Goal: Task Accomplishment & Management: Manage account settings

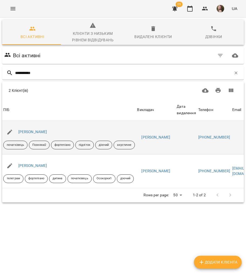
scroll to position [29, 0]
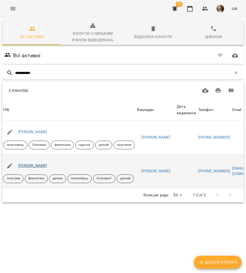
click at [41, 163] on link "[PERSON_NAME]" at bounding box center [32, 165] width 29 height 4
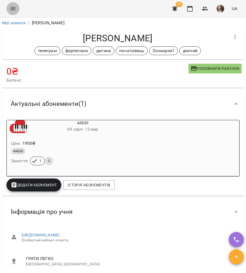
click at [11, 9] on icon "Menu" at bounding box center [13, 8] width 6 height 6
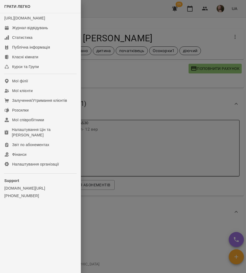
click at [106, 138] on div at bounding box center [123, 136] width 246 height 273
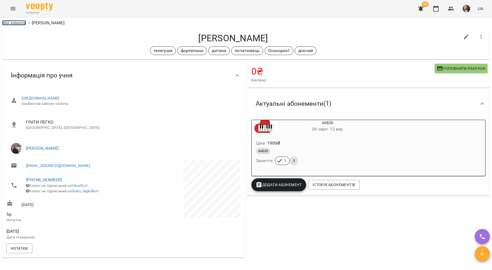
click at [18, 22] on link "Мої клієнти" at bounding box center [14, 22] width 24 height 5
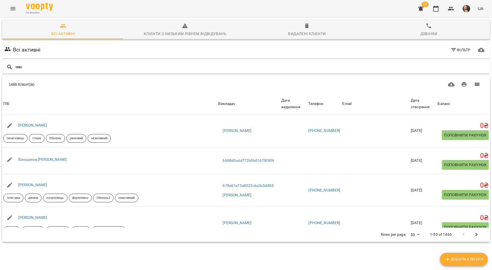
click at [129, 69] on input "text" at bounding box center [251, 67] width 473 height 9
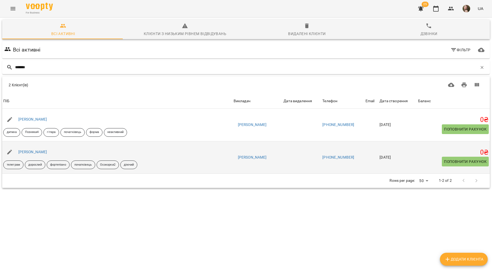
type input "*******"
click at [39, 155] on div "[PERSON_NAME]" at bounding box center [32, 152] width 31 height 8
click at [40, 148] on div "[PERSON_NAME]" at bounding box center [117, 152] width 231 height 15
click at [42, 151] on link "[PERSON_NAME]" at bounding box center [32, 152] width 29 height 4
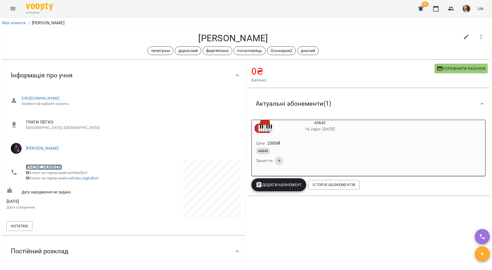
click at [51, 165] on link "+380505432681" at bounding box center [44, 167] width 36 height 5
click at [66, 184] on img at bounding box center [66, 187] width 8 height 8
click at [13, 10] on icon "Menu" at bounding box center [13, 8] width 6 height 6
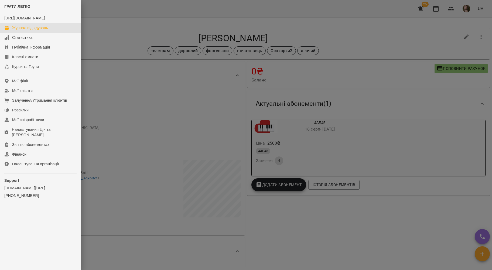
click at [24, 31] on div "Журнал відвідувань" at bounding box center [30, 27] width 36 height 5
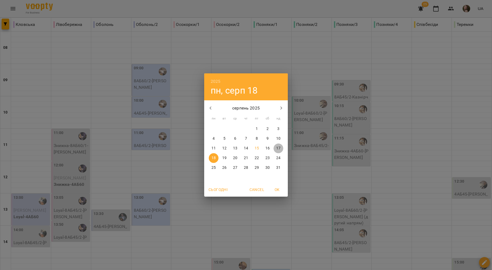
click at [246, 149] on p "17" at bounding box center [278, 148] width 4 height 5
type input "**********"
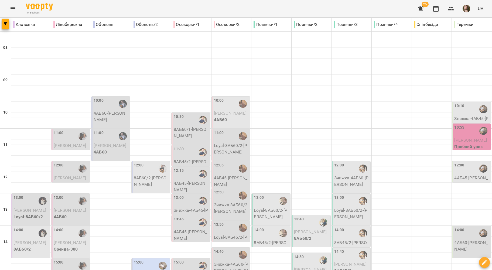
scroll to position [110, 0]
click at [154, 175] on p "8АБ60/2 - Юхимович Павло" at bounding box center [151, 181] width 35 height 13
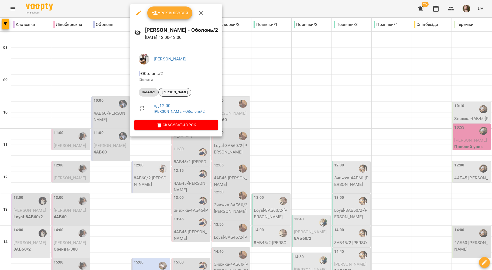
click at [177, 95] on div "[PERSON_NAME]" at bounding box center [174, 92] width 33 height 9
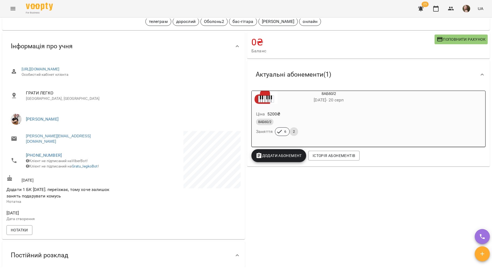
scroll to position [36, 0]
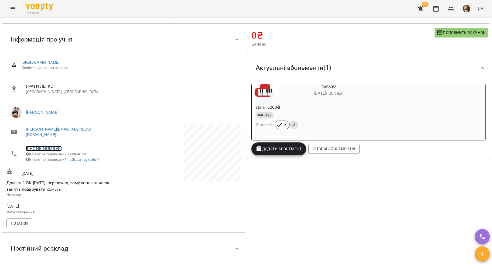
click at [53, 146] on link "+380737221010" at bounding box center [44, 148] width 36 height 5
click at [67, 161] on img at bounding box center [66, 164] width 8 height 8
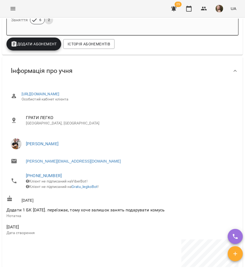
scroll to position [0, 0]
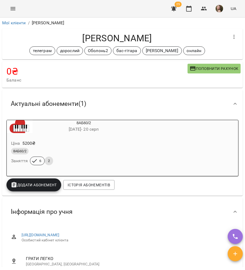
click at [13, 14] on button "Menu" at bounding box center [12, 8] width 13 height 13
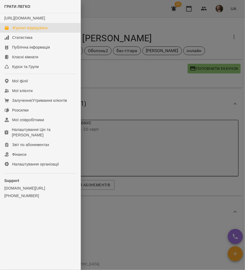
click at [24, 31] on div "Журнал відвідувань" at bounding box center [30, 27] width 36 height 5
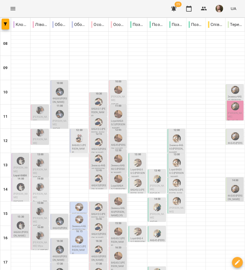
scroll to position [36, 0]
click at [77, 134] on img "Микита ГЛАЗУНОВ" at bounding box center [79, 138] width 8 height 8
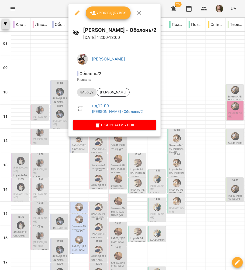
click at [2, 25] on div at bounding box center [122, 135] width 245 height 270
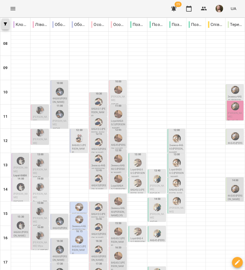
click at [6, 25] on icon "button" at bounding box center [5, 23] width 3 height 3
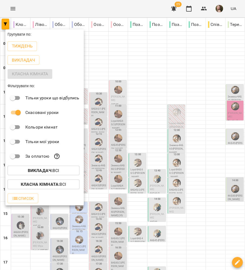
click at [145, 84] on div at bounding box center [122, 135] width 245 height 270
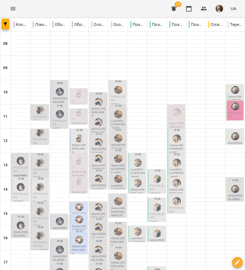
click at [77, 117] on p "0" at bounding box center [79, 119] width 15 height 4
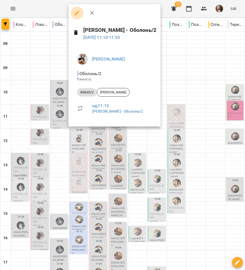
click at [79, 15] on icon "button" at bounding box center [77, 13] width 6 height 6
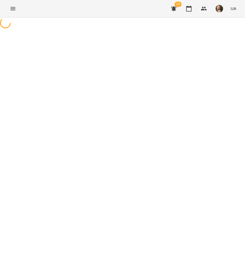
select select "*******"
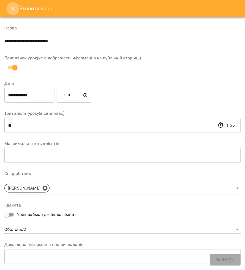
click at [11, 13] on button "Close" at bounding box center [12, 8] width 13 height 13
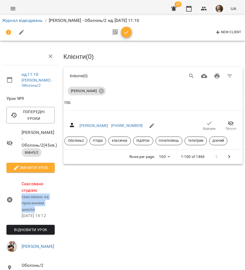
drag, startPoint x: 37, startPoint y: 216, endPoint x: 22, endPoint y: 202, distance: 19.7
click at [22, 202] on p "скасовано за проханням школи" at bounding box center [38, 203] width 33 height 19
copy p "скасовано за проханням школи"
click at [16, 18] on li "Журнал відвідувань" at bounding box center [22, 20] width 41 height 6
click at [16, 19] on link "Журнал відвідувань" at bounding box center [22, 20] width 41 height 5
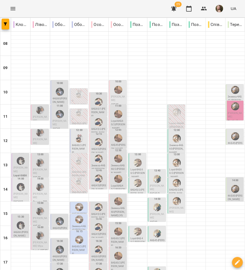
click at [81, 96] on div at bounding box center [79, 94] width 10 height 10
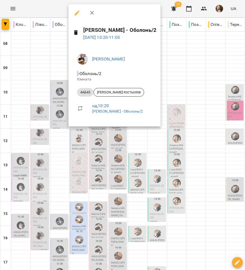
click at [78, 13] on icon "button" at bounding box center [77, 13] width 6 height 6
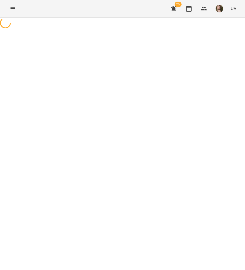
select select "*****"
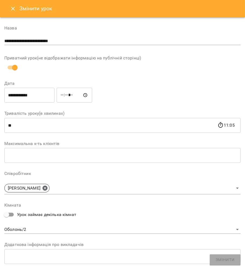
click at [15, 12] on button "Close" at bounding box center [12, 8] width 13 height 13
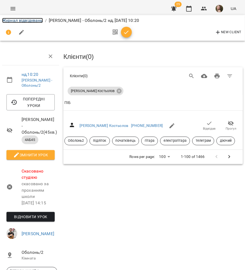
click at [15, 20] on link "Журнал відвідувань" at bounding box center [22, 20] width 41 height 5
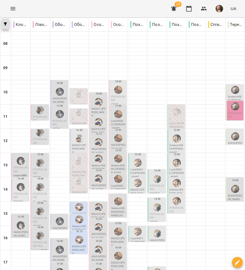
click at [4, 21] on button "button" at bounding box center [6, 24] width 8 height 11
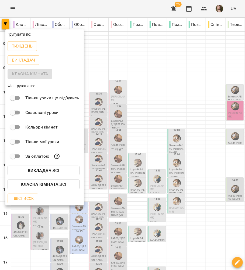
click at [109, 12] on div at bounding box center [122, 135] width 245 height 270
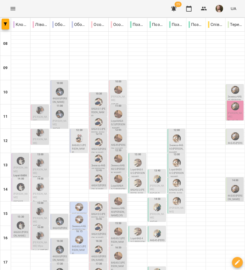
scroll to position [72, 0]
click at [74, 133] on div at bounding box center [79, 138] width 10 height 10
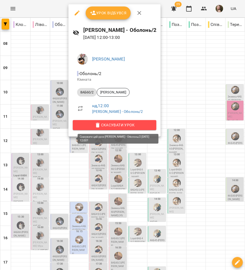
click at [114, 124] on span "Скасувати Урок" at bounding box center [114, 125] width 75 height 6
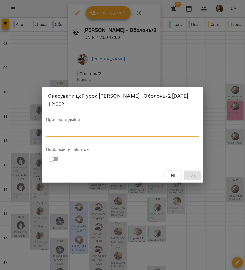
paste textarea "**********"
type textarea "**********"
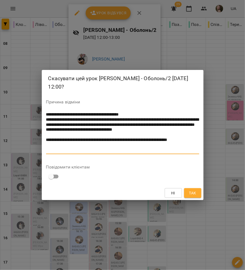
drag, startPoint x: 86, startPoint y: 149, endPoint x: 21, endPoint y: 65, distance: 105.8
click at [9, 89] on div "**********" at bounding box center [122, 135] width 245 height 270
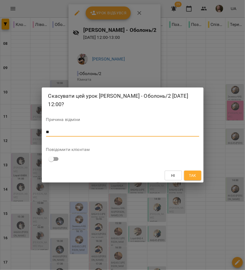
type textarea "*"
drag, startPoint x: 48, startPoint y: 132, endPoint x: 44, endPoint y: 131, distance: 4.7
click at [44, 131] on div "Скасувати цей урок Микита ГЛАЗУНОВ - Оболонь/2 17 серп 2025 12:00? Причина відм…" at bounding box center [123, 134] width 162 height 95
click at [64, 134] on textarea "*******" at bounding box center [122, 132] width 153 height 5
type textarea "**********"
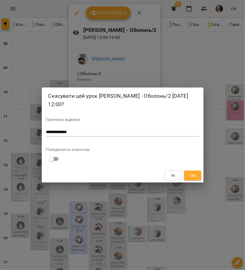
click at [90, 136] on div "**********" at bounding box center [122, 132] width 153 height 9
click at [192, 177] on span "Так" at bounding box center [192, 175] width 7 height 6
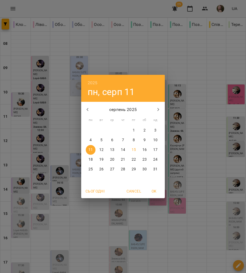
click at [102, 160] on p "19" at bounding box center [101, 159] width 4 height 5
type input "**********"
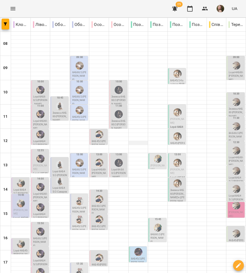
scroll to position [104, 0]
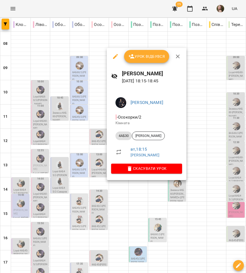
click at [179, 58] on icon "button" at bounding box center [178, 56] width 6 height 6
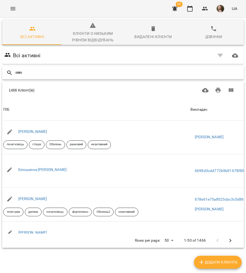
paste input "**********"
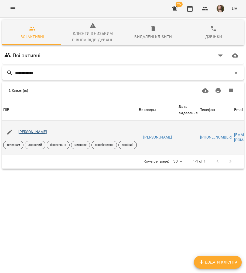
type input "**********"
click at [33, 134] on link "Алеся Коваль" at bounding box center [32, 132] width 29 height 4
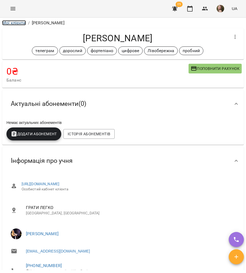
click at [11, 24] on link "Мої клієнти" at bounding box center [14, 22] width 24 height 5
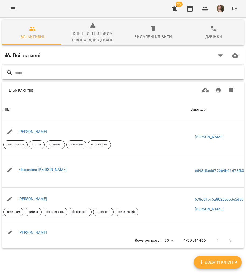
drag, startPoint x: 64, startPoint y: 78, endPoint x: 60, endPoint y: 71, distance: 7.7
paste input "**********"
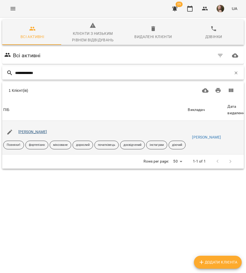
type input "**********"
click at [32, 132] on link "[PERSON_NAME]" at bounding box center [32, 132] width 29 height 4
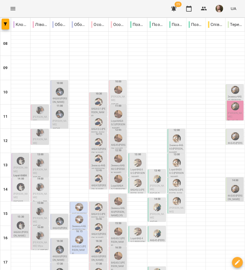
scroll to position [107, 0]
click at [76, 203] on img "Вікторія ТАРАБАН" at bounding box center [79, 207] width 8 height 8
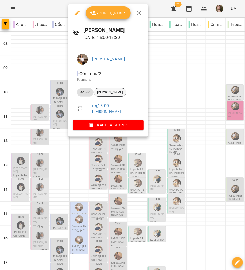
click at [110, 90] on div "[PERSON_NAME]" at bounding box center [110, 92] width 33 height 9
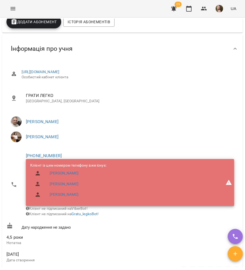
scroll to position [252, 0]
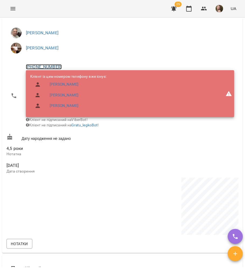
click at [46, 66] on link "+380674450599" at bounding box center [44, 66] width 36 height 5
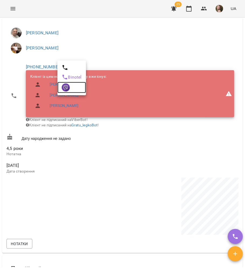
click at [62, 90] on img at bounding box center [66, 87] width 8 height 8
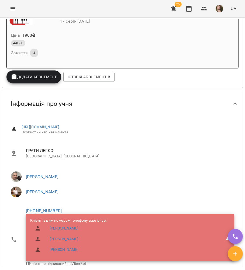
scroll to position [0, 0]
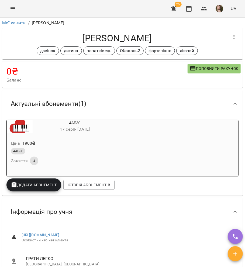
click at [55, 20] on p "Новак Сергій" at bounding box center [48, 23] width 33 height 6
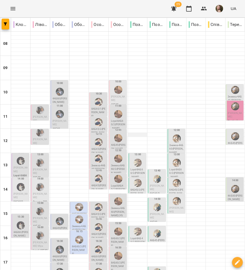
scroll to position [107, 0]
click at [82, 214] on div at bounding box center [79, 219] width 10 height 10
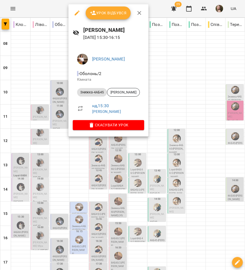
click at [53, 74] on div at bounding box center [122, 135] width 245 height 270
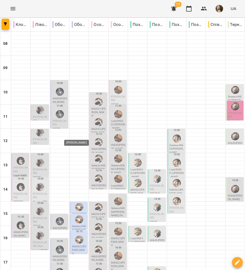
click at [78, 236] on img "Вікторія ТАРАБАН" at bounding box center [79, 240] width 8 height 8
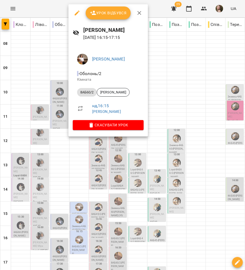
click at [134, 13] on button "button" at bounding box center [139, 12] width 13 height 13
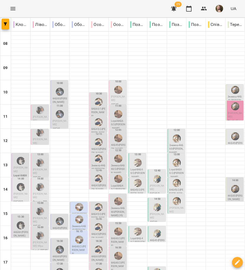
click at [81, 202] on div at bounding box center [79, 207] width 10 height 10
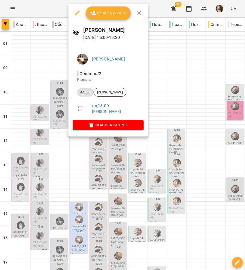
click at [140, 14] on icon "button" at bounding box center [140, 13] width 4 height 4
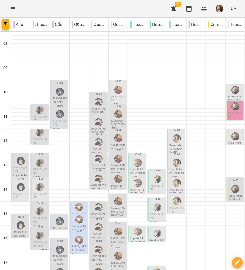
click at [79, 215] on img "Вікторія ТАРАБАН" at bounding box center [79, 219] width 8 height 8
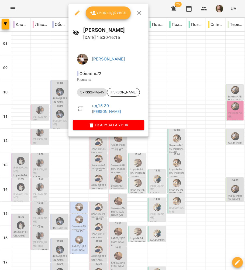
click at [48, 8] on div at bounding box center [122, 135] width 245 height 270
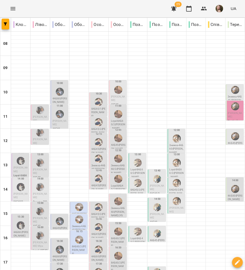
click at [86, 202] on div "15:00 4АБ30 - Новак Сергій" at bounding box center [79, 208] width 18 height 12
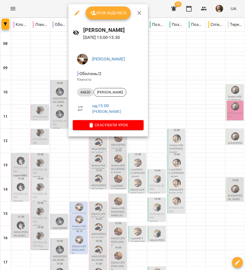
click at [109, 129] on button "Скасувати Урок" at bounding box center [108, 125] width 71 height 10
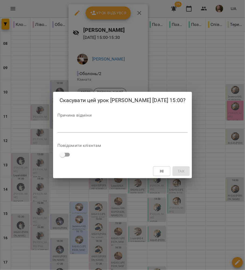
click at [117, 126] on textarea at bounding box center [123, 128] width 131 height 5
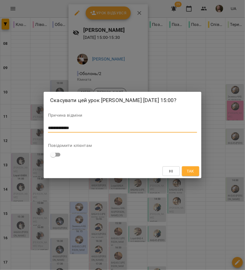
type textarea "**********"
click at [198, 171] on button "Так" at bounding box center [190, 171] width 17 height 10
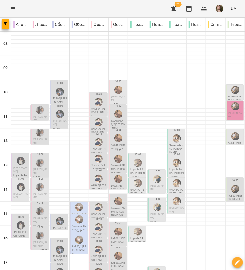
click at [84, 208] on div "15:30" at bounding box center [79, 216] width 15 height 17
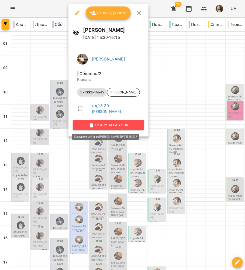
click at [98, 124] on span "Скасувати Урок" at bounding box center [108, 125] width 63 height 6
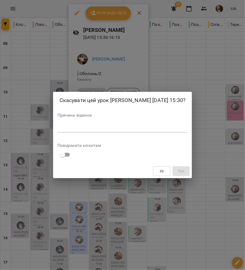
click at [123, 131] on div "*" at bounding box center [123, 128] width 131 height 9
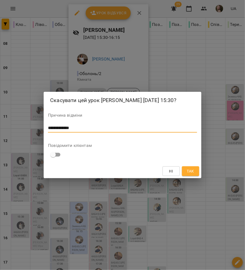
type textarea "**********"
click at [195, 170] on span "Так" at bounding box center [191, 171] width 9 height 6
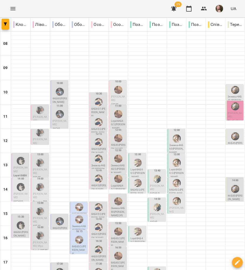
click at [80, 245] on p "8АБ60/2 - Кирило Волобой" at bounding box center [79, 250] width 15 height 11
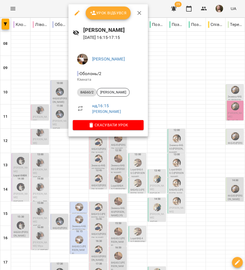
click at [134, 124] on span "Скасувати Урок" at bounding box center [108, 125] width 62 height 6
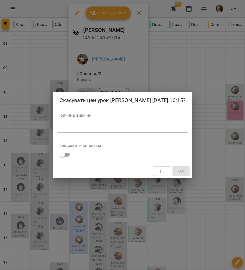
click at [118, 132] on div "*" at bounding box center [123, 128] width 131 height 9
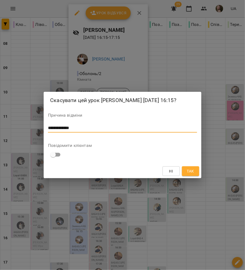
type textarea "**********"
click at [182, 168] on button "Так" at bounding box center [190, 171] width 17 height 10
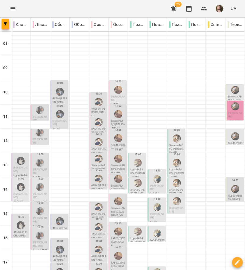
scroll to position [35, 0]
click at [4, 21] on button "button" at bounding box center [6, 24] width 8 height 11
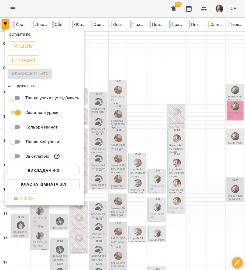
click at [134, 7] on div at bounding box center [122, 135] width 245 height 270
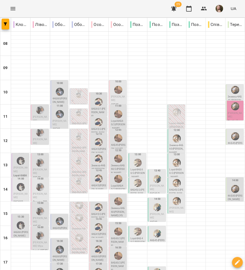
click at [77, 186] on div "0" at bounding box center [79, 188] width 15 height 4
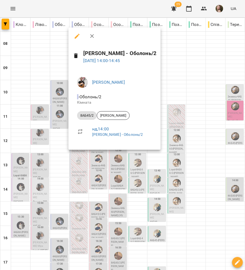
click at [56, 117] on div at bounding box center [122, 135] width 245 height 270
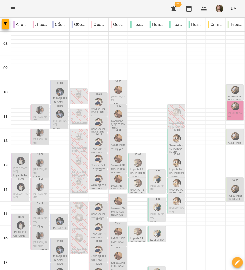
click at [80, 170] on p "8АБ60/2 (Мірошник Аліса)" at bounding box center [79, 175] width 15 height 11
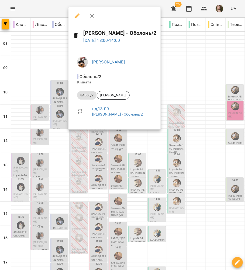
click at [55, 106] on div at bounding box center [122, 135] width 245 height 270
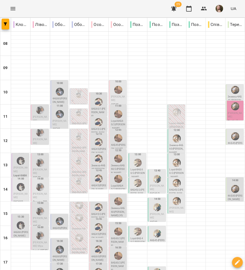
click at [78, 142] on p "0" at bounding box center [79, 144] width 15 height 4
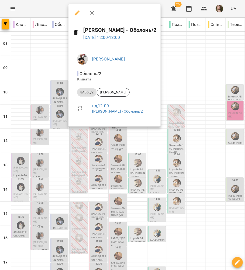
click at [60, 111] on div at bounding box center [122, 135] width 245 height 270
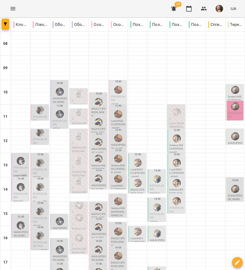
click at [84, 125] on div "12:00" at bounding box center [79, 133] width 15 height 17
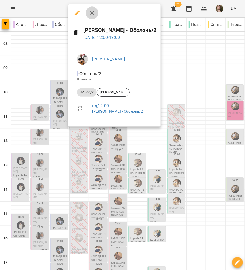
click at [95, 12] on icon "button" at bounding box center [92, 13] width 6 height 6
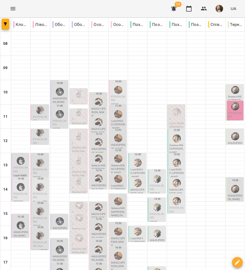
click at [82, 142] on p "0" at bounding box center [79, 144] width 15 height 4
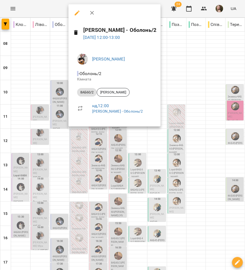
click at [93, 12] on icon "button" at bounding box center [92, 13] width 6 height 6
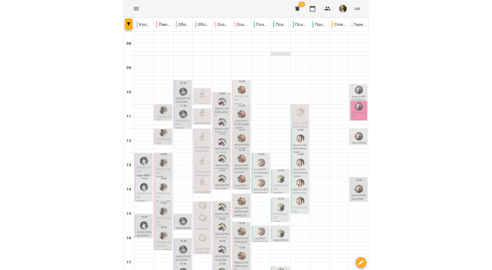
scroll to position [0, 0]
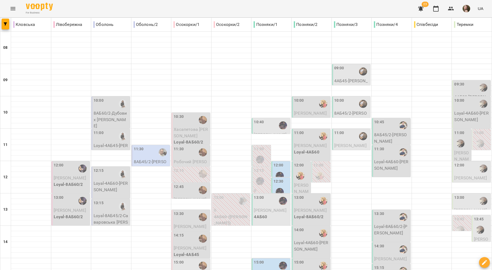
click at [74, 175] on p "Наталія Льовіна" at bounding box center [71, 178] width 35 height 6
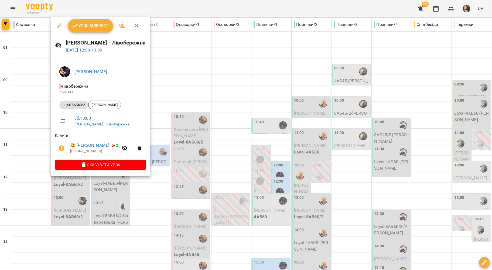
drag, startPoint x: 252, startPoint y: 132, endPoint x: 87, endPoint y: 186, distance: 174.0
click at [245, 132] on div at bounding box center [246, 135] width 492 height 270
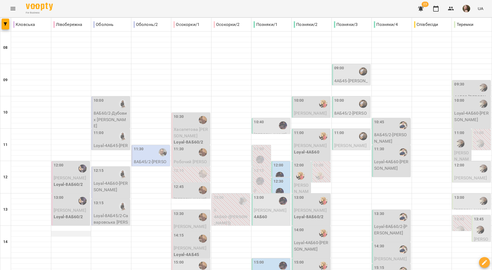
scroll to position [72, 0]
click at [61, 195] on div "13:00" at bounding box center [59, 201] width 10 height 12
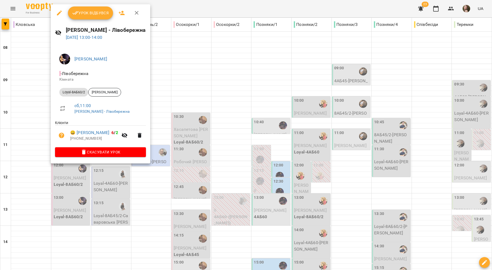
click at [21, 138] on div at bounding box center [246, 135] width 492 height 270
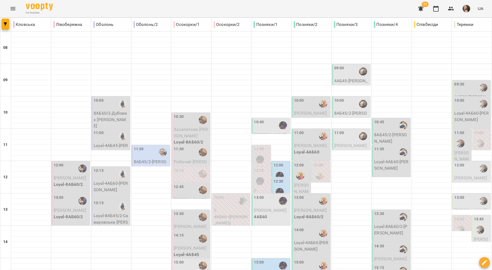
scroll to position [218, 0]
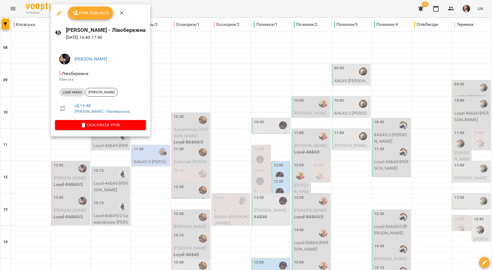
click at [113, 87] on li "Loyal-4АБ60 Павло Полікарпов" at bounding box center [100, 92] width 91 height 13
click at [112, 92] on span "Павло Полікарпов" at bounding box center [101, 92] width 32 height 5
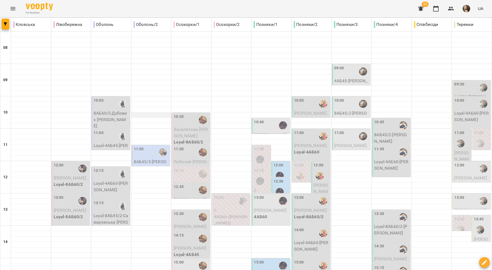
scroll to position [218, 0]
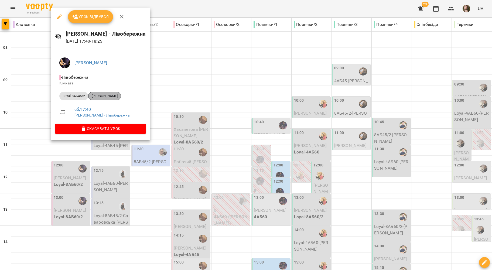
click at [105, 99] on span "Анна Полікарпова" at bounding box center [105, 96] width 32 height 5
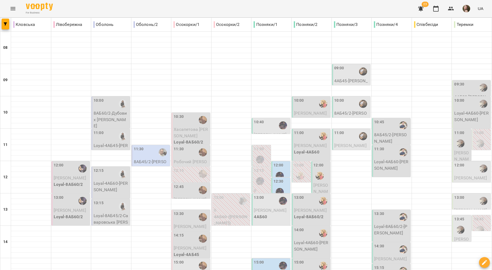
scroll to position [218, 0]
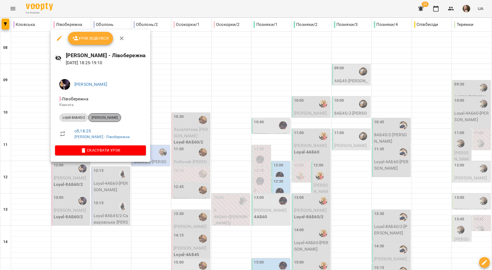
click at [98, 120] on span "Анна Полікарпова" at bounding box center [105, 117] width 32 height 5
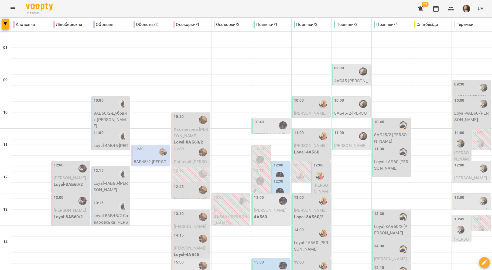
scroll to position [218, 0]
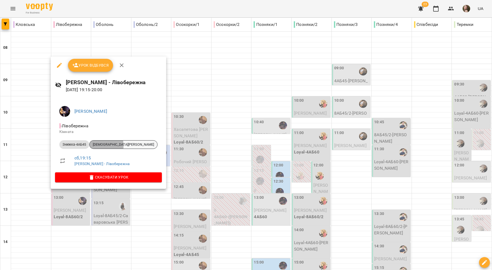
click at [96, 146] on span "Аріана Благодар" at bounding box center [124, 144] width 68 height 5
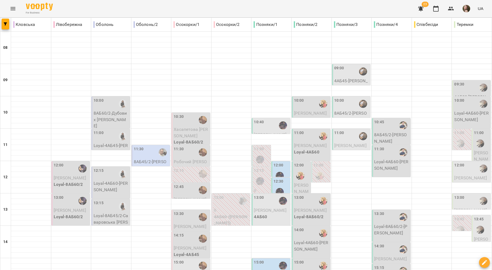
scroll to position [2, 0]
click at [108, 107] on div "10:00" at bounding box center [111, 104] width 35 height 12
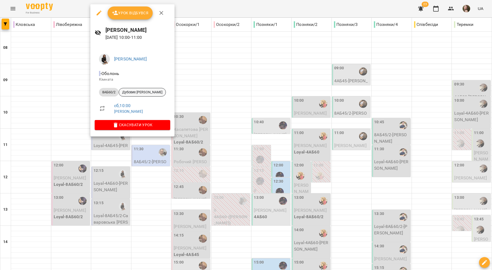
click at [130, 92] on span "Дубових [PERSON_NAME]" at bounding box center [142, 92] width 47 height 5
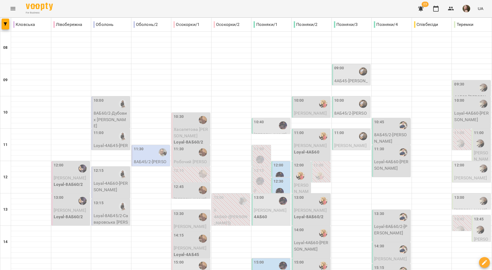
click at [110, 143] on p "Loyal-4АБ45 - Оксана Кисельова" at bounding box center [111, 149] width 35 height 13
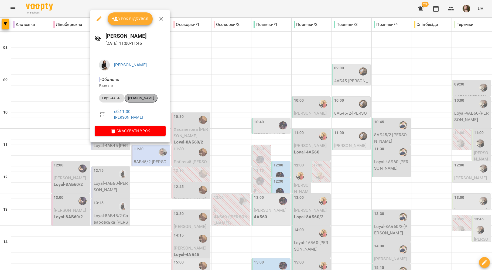
click at [148, 99] on span "[PERSON_NAME]" at bounding box center [141, 98] width 32 height 5
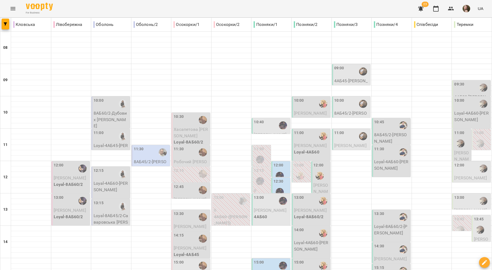
click at [111, 177] on div "12:15" at bounding box center [111, 174] width 35 height 12
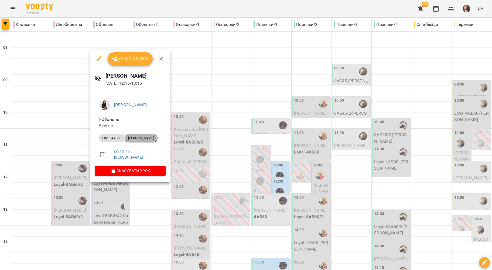
click at [136, 138] on span "[PERSON_NAME]" at bounding box center [141, 138] width 32 height 5
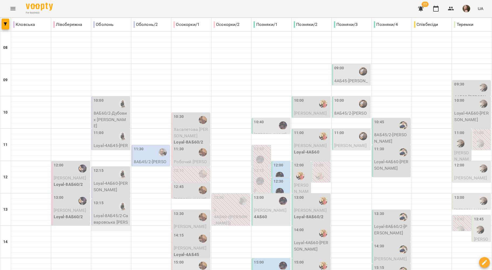
scroll to position [72, 0]
click at [103, 213] on p "Loyal-8АБ45/2 - Саваровська Анастасія" at bounding box center [111, 222] width 35 height 19
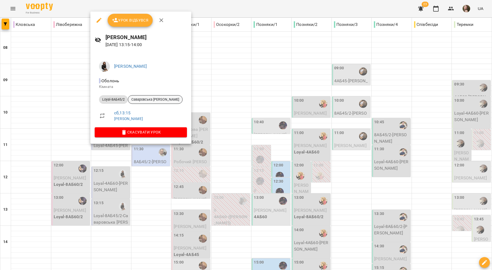
click at [138, 99] on span "Саваровська [PERSON_NAME]" at bounding box center [155, 99] width 54 height 5
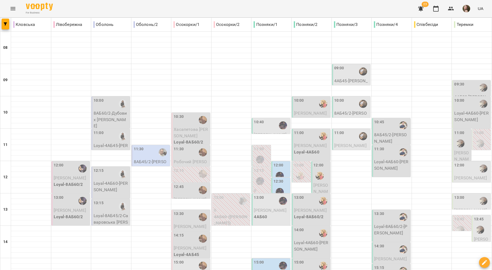
scroll to position [180, 0]
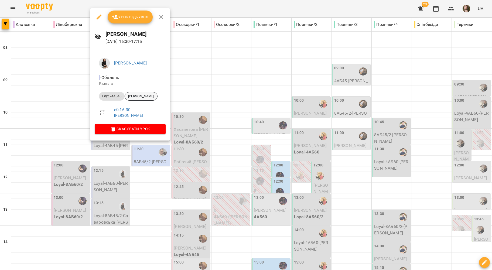
click at [145, 96] on span "[PERSON_NAME]" at bounding box center [141, 96] width 32 height 5
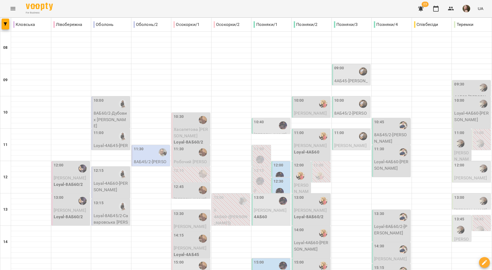
scroll to position [216, 0]
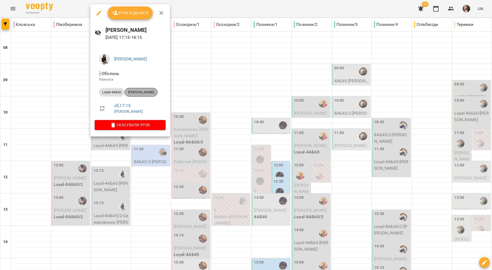
click at [149, 89] on div "[PERSON_NAME]" at bounding box center [141, 92] width 33 height 9
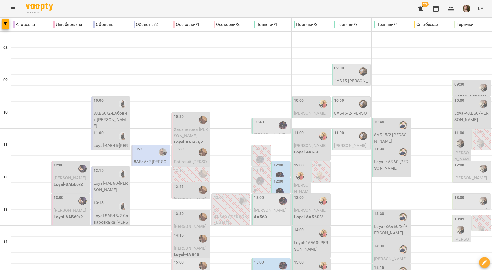
click at [148, 157] on div "11:30" at bounding box center [151, 152] width 35 height 12
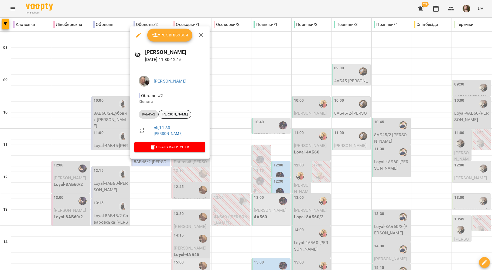
click at [175, 114] on span "Копитько Варвара" at bounding box center [175, 114] width 32 height 5
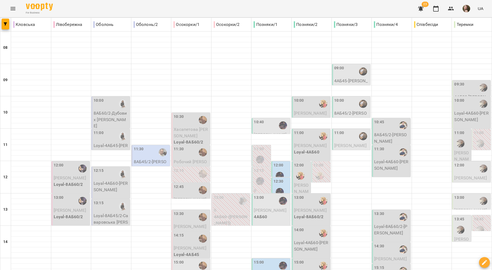
click at [185, 120] on div "10:30" at bounding box center [191, 120] width 35 height 12
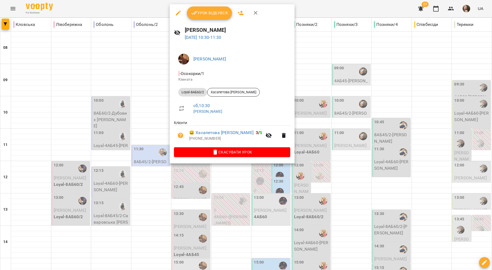
click at [143, 99] on div at bounding box center [246, 135] width 492 height 270
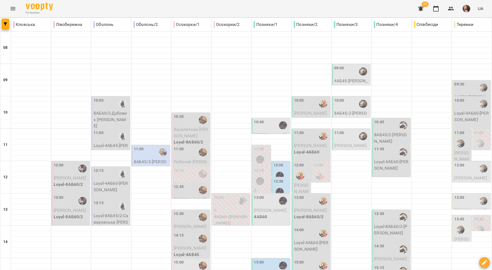
click at [184, 156] on div "11:30" at bounding box center [191, 152] width 35 height 12
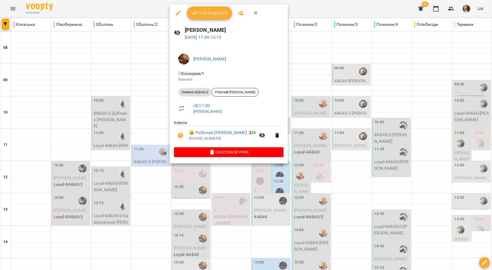
drag, startPoint x: 141, startPoint y: 92, endPoint x: 27, endPoint y: 30, distance: 129.9
click at [141, 92] on div at bounding box center [246, 135] width 492 height 270
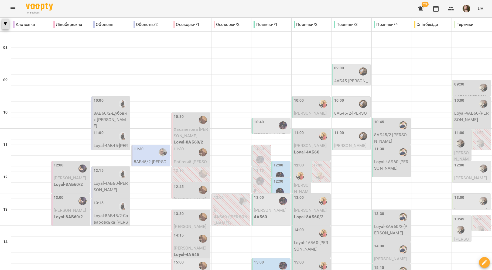
click at [6, 25] on icon "button" at bounding box center [5, 23] width 3 height 3
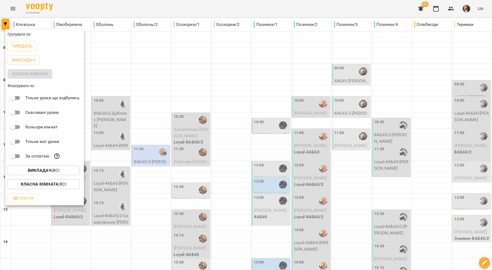
click at [181, 156] on div at bounding box center [246, 135] width 492 height 270
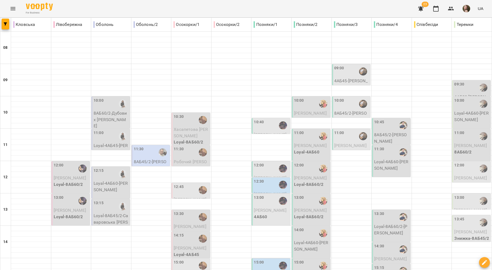
click at [183, 158] on div "Групувати по: Тиждень Викладач Класна кімната Фільтрувати по: Тільки уроки що в…" at bounding box center [246, 135] width 492 height 270
click at [183, 159] on p "Робочий Іван" at bounding box center [191, 165] width 35 height 13
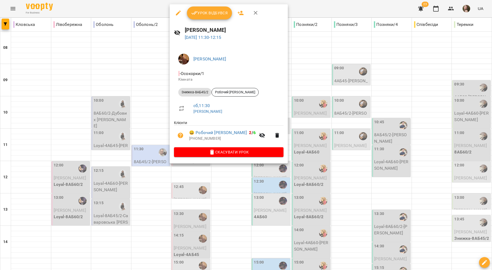
click at [147, 106] on div at bounding box center [246, 135] width 492 height 270
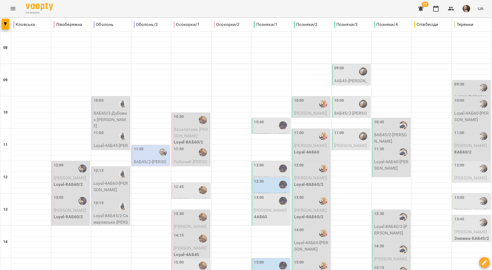
click at [194, 190] on div "12:45" at bounding box center [191, 190] width 35 height 12
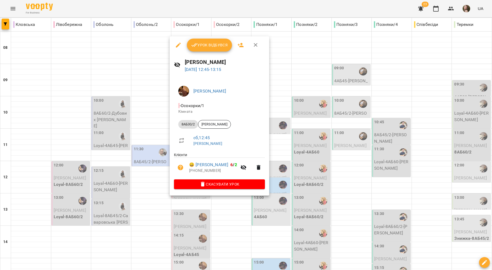
click at [150, 187] on div at bounding box center [246, 135] width 492 height 270
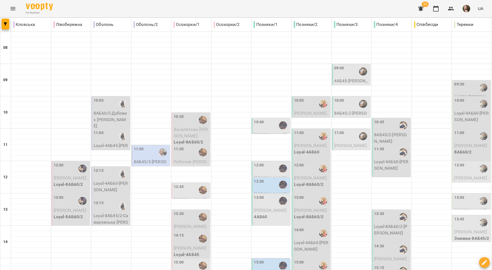
scroll to position [108, 0]
click at [183, 211] on div "13:30" at bounding box center [191, 217] width 35 height 12
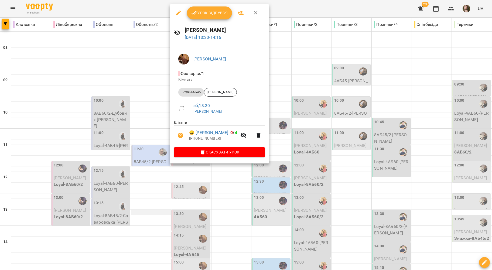
drag, startPoint x: 157, startPoint y: 106, endPoint x: 153, endPoint y: 102, distance: 6.1
click at [154, 105] on div at bounding box center [246, 135] width 492 height 270
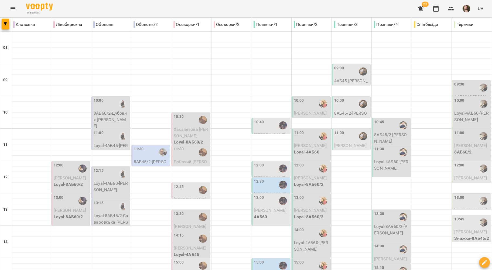
click at [192, 233] on div "14:15" at bounding box center [191, 239] width 35 height 12
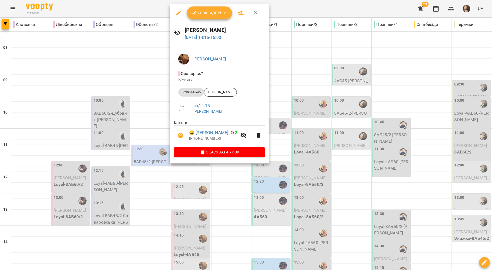
click at [140, 126] on div at bounding box center [246, 135] width 492 height 270
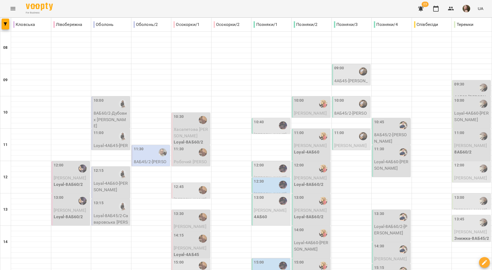
click at [179, 260] on div "15:00" at bounding box center [179, 266] width 10 height 12
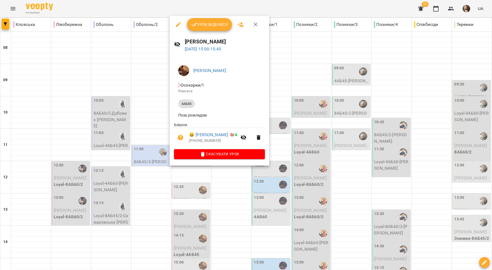
click at [148, 144] on div at bounding box center [246, 135] width 492 height 270
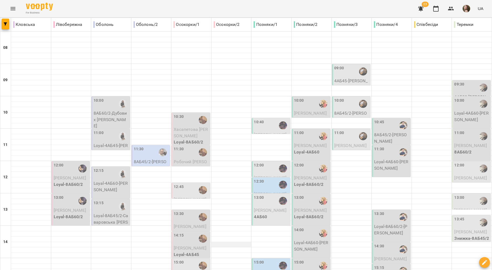
scroll to position [0, 0]
click at [245, 130] on div "10:40" at bounding box center [259, 125] width 10 height 12
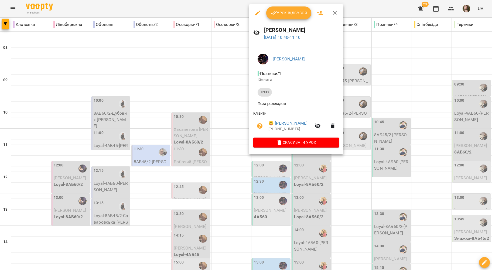
click at [241, 114] on div at bounding box center [246, 135] width 492 height 270
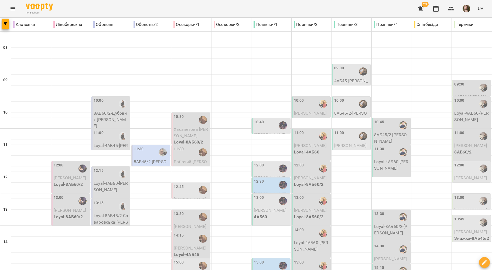
click at [245, 119] on div at bounding box center [283, 125] width 12 height 12
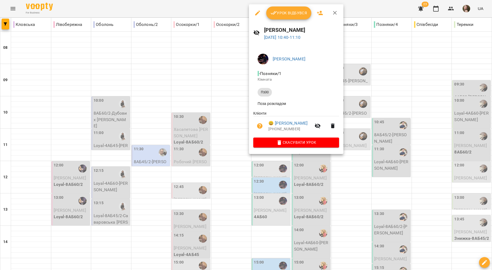
click at [227, 105] on div at bounding box center [246, 135] width 492 height 270
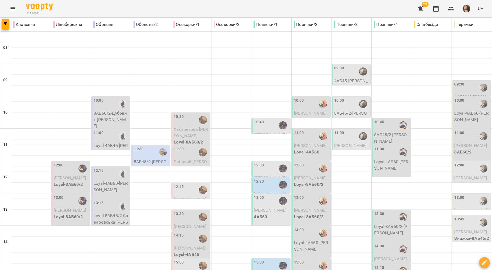
click at [245, 174] on div at bounding box center [283, 169] width 12 height 12
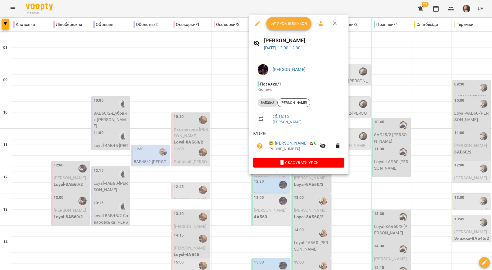
drag, startPoint x: 238, startPoint y: 143, endPoint x: 265, endPoint y: 171, distance: 39.7
click at [238, 143] on div at bounding box center [246, 135] width 492 height 270
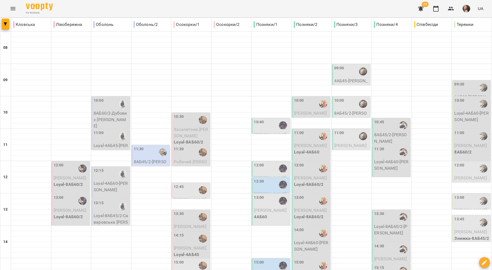
click at [245, 181] on div "12:30" at bounding box center [271, 185] width 35 height 12
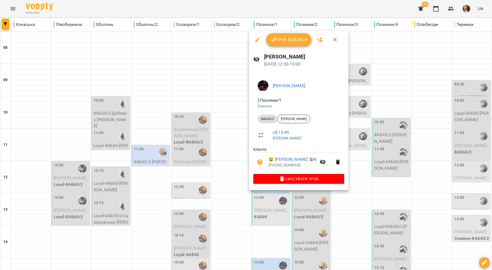
click at [236, 160] on div at bounding box center [246, 135] width 492 height 270
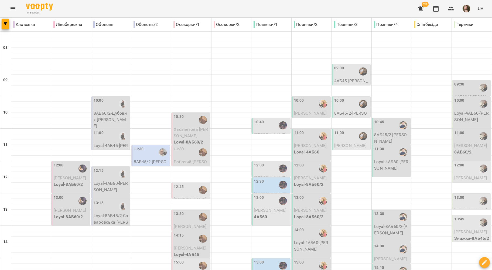
scroll to position [72, 0]
click at [245, 207] on p "Роман Волик" at bounding box center [271, 210] width 35 height 6
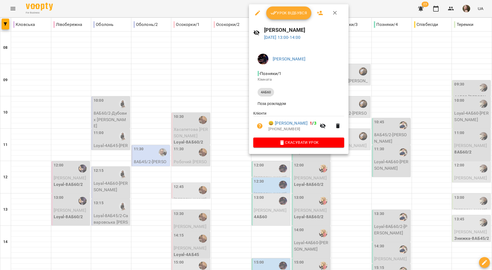
click at [237, 129] on div at bounding box center [246, 135] width 492 height 270
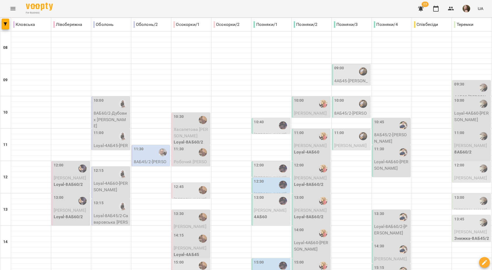
scroll to position [144, 0]
click at [245, 260] on div "15:00" at bounding box center [259, 266] width 10 height 12
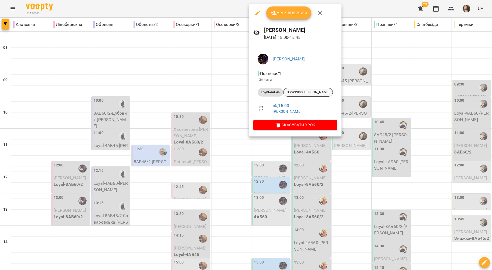
click at [245, 91] on span "В'ячеслав Говоруха" at bounding box center [308, 92] width 49 height 5
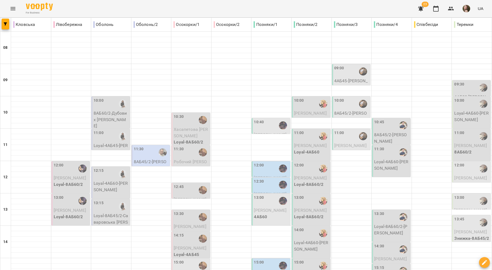
scroll to position [36, 0]
click at [245, 98] on div "10:00" at bounding box center [299, 104] width 10 height 12
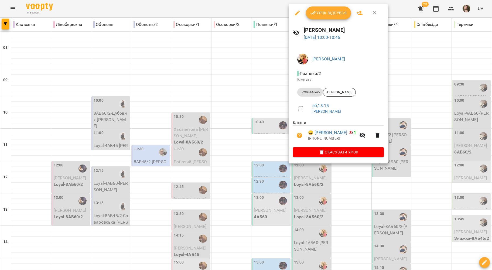
click at [245, 59] on div at bounding box center [246, 135] width 492 height 270
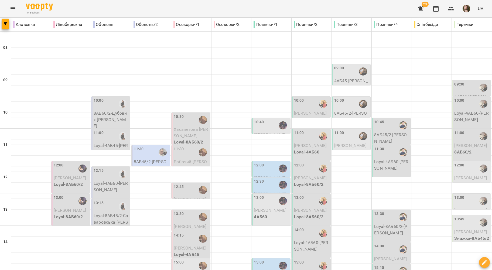
click at [245, 143] on span "[PERSON_NAME]" at bounding box center [310, 145] width 33 height 5
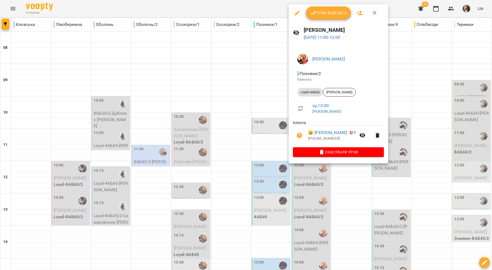
click at [245, 113] on div at bounding box center [246, 135] width 492 height 270
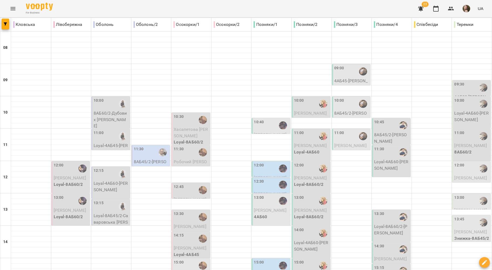
click at [245, 163] on div "12:00" at bounding box center [311, 169] width 35 height 12
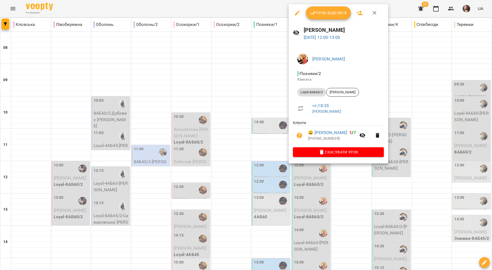
click at [245, 104] on div at bounding box center [246, 135] width 492 height 270
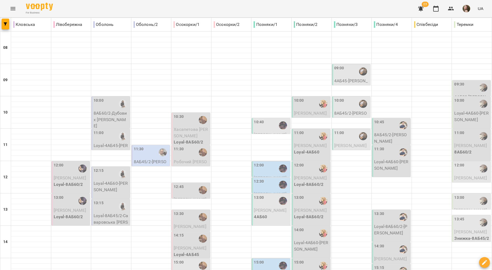
click at [245, 214] on p "Loyal-8АБ60/2" at bounding box center [311, 217] width 35 height 6
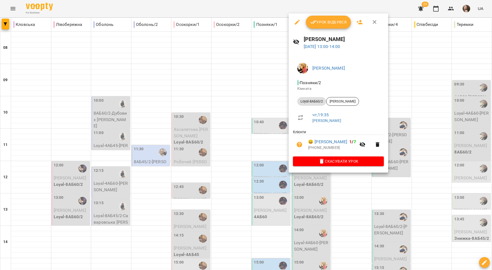
click at [245, 105] on div at bounding box center [246, 135] width 492 height 270
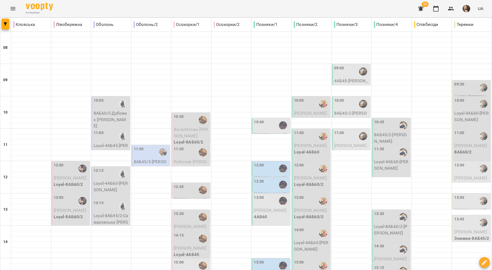
click at [245, 240] on p "Loyal-4АБ60 - Харченко Анастасія" at bounding box center [311, 246] width 35 height 13
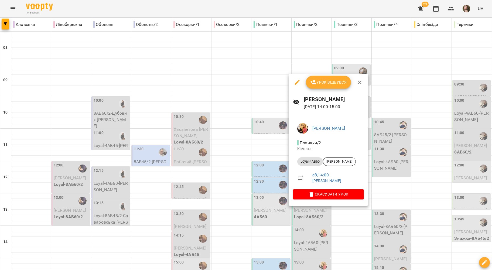
click at [245, 102] on div at bounding box center [246, 135] width 492 height 270
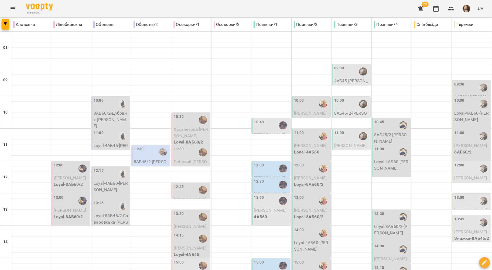
click at [245, 208] on span "[PERSON_NAME]" at bounding box center [310, 210] width 33 height 5
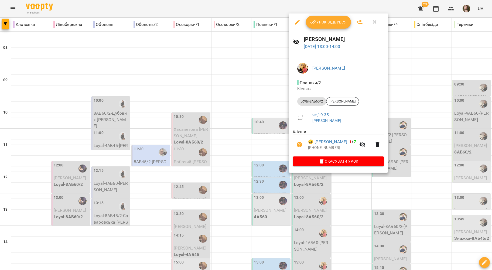
click at [245, 97] on div at bounding box center [246, 135] width 492 height 270
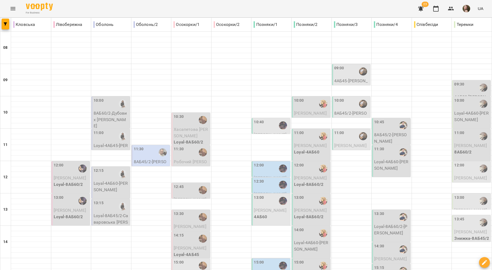
click at [245, 240] on p "Loyal-4АБ60 - Харченко Анастасія" at bounding box center [311, 246] width 35 height 13
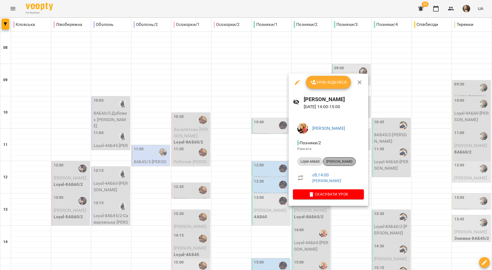
click at [245, 162] on span "Харченко Анастасія" at bounding box center [339, 161] width 32 height 5
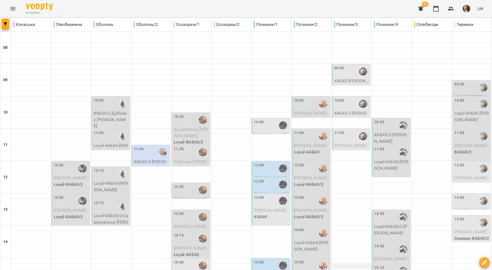
scroll to position [108, 0]
click at [245, 262] on img "Наталя ПОСИПАЙКО" at bounding box center [323, 266] width 8 height 8
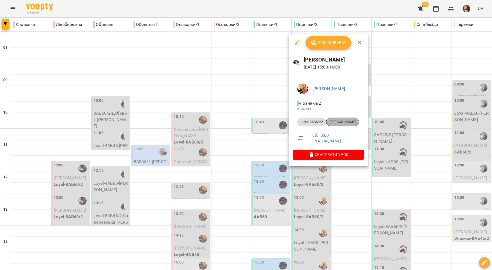
click at [245, 125] on div "[PERSON_NAME]" at bounding box center [342, 122] width 33 height 9
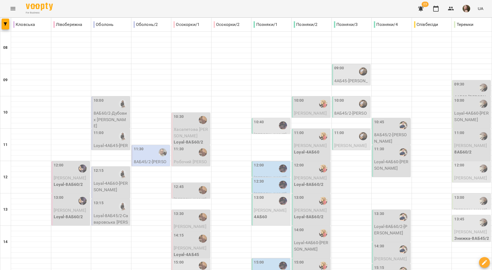
scroll to position [180, 0]
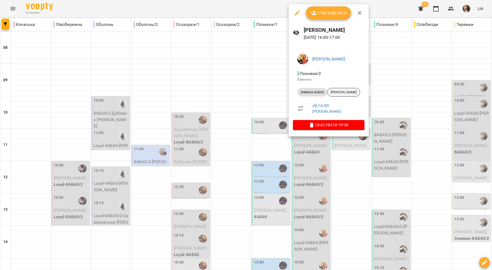
click at [245, 90] on span "[PERSON_NAME]" at bounding box center [344, 92] width 32 height 5
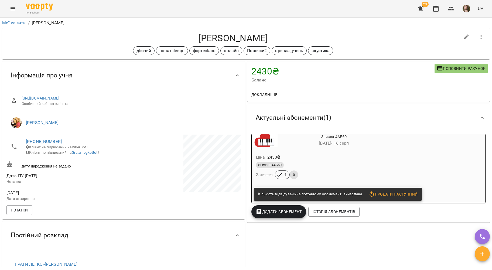
click at [245, 151] on div "Ціна 2430 ₴ Знижка-4АБ60 Заняття 4 0" at bounding box center [321, 167] width 139 height 37
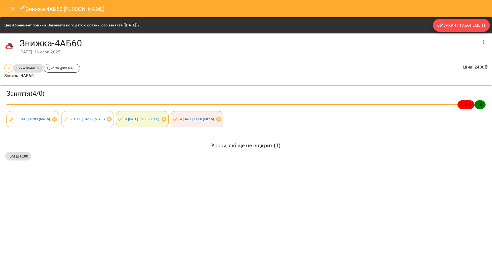
click at [245, 24] on span "Закрити Абонемент" at bounding box center [462, 25] width 48 height 6
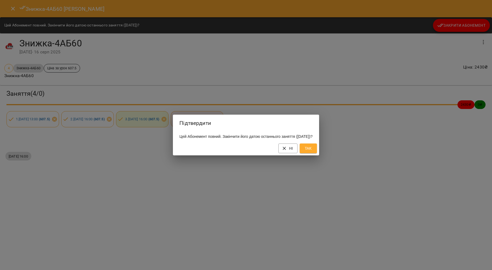
click at [245, 152] on span "Так" at bounding box center [308, 148] width 9 height 6
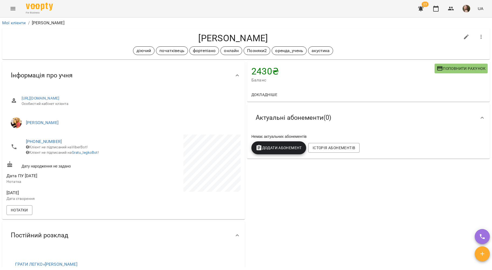
click at [245, 153] on button "Додати Абонемент" at bounding box center [279, 147] width 55 height 13
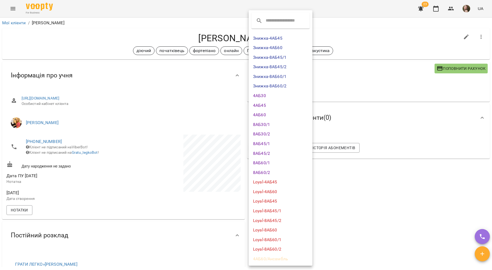
click at [245, 48] on li "Знижка-4АБ60" at bounding box center [281, 48] width 64 height 10
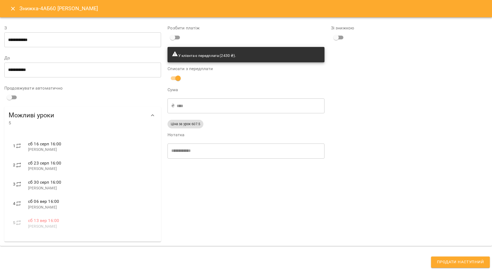
click at [43, 38] on input "**********" at bounding box center [82, 39] width 157 height 15
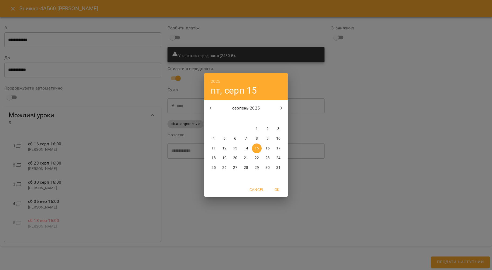
click at [245, 148] on span "16" at bounding box center [268, 148] width 10 height 5
type input "**********"
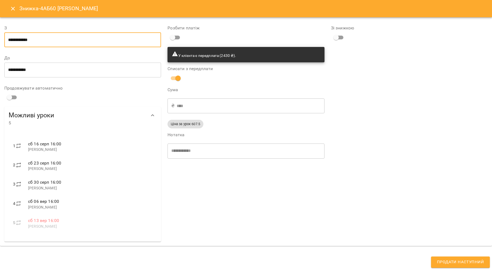
click at [245, 261] on span "Продати наступний" at bounding box center [460, 262] width 47 height 7
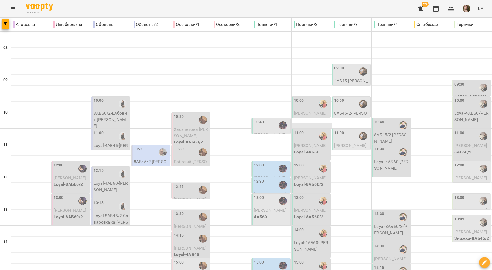
scroll to position [216, 0]
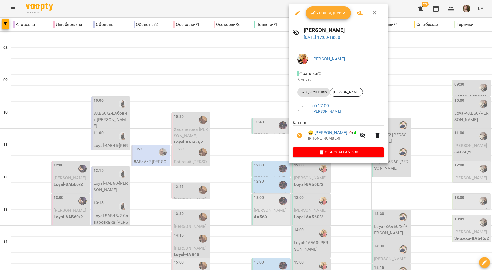
click at [245, 125] on div at bounding box center [246, 135] width 492 height 270
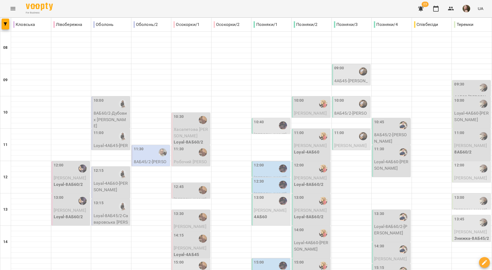
scroll to position [0, 0]
click at [245, 84] on p "4АБ45 - Гайдар Нікіта" at bounding box center [351, 84] width 35 height 13
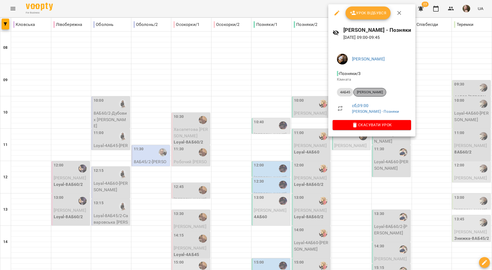
click at [245, 91] on span "[PERSON_NAME]" at bounding box center [370, 92] width 32 height 5
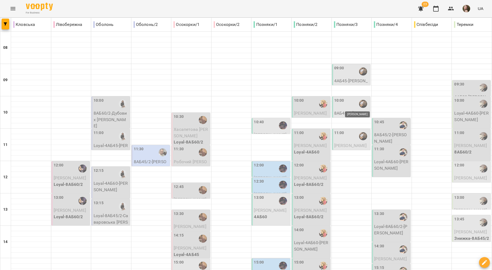
click at [245, 107] on img "Даниїл КАЛАШНИК" at bounding box center [363, 104] width 8 height 8
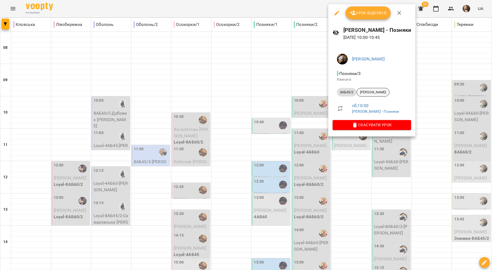
click at [245, 91] on span "[PERSON_NAME]" at bounding box center [373, 92] width 32 height 5
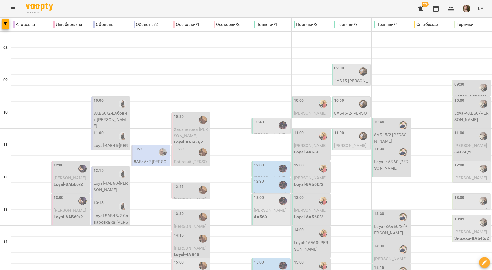
click at [245, 134] on div at bounding box center [363, 136] width 12 height 12
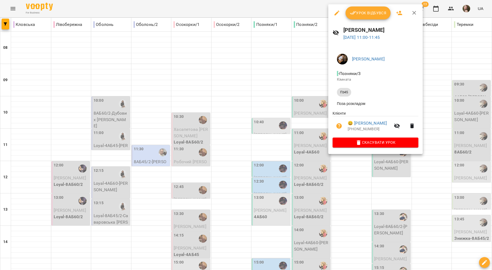
click at [245, 71] on div at bounding box center [246, 135] width 492 height 270
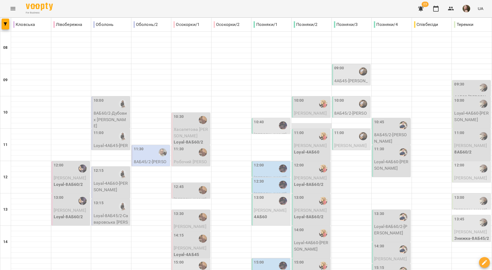
scroll to position [216, 0]
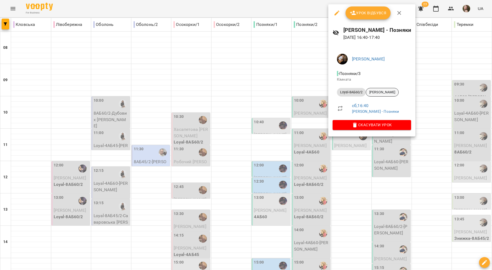
click at [245, 89] on div "[PERSON_NAME]" at bounding box center [382, 92] width 33 height 9
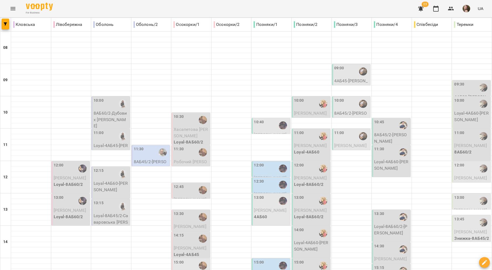
scroll to position [218, 0]
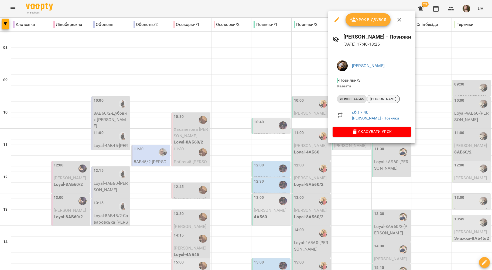
click at [245, 98] on span "[PERSON_NAME]" at bounding box center [383, 99] width 32 height 5
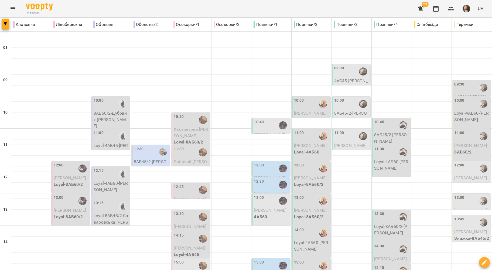
scroll to position [218, 0]
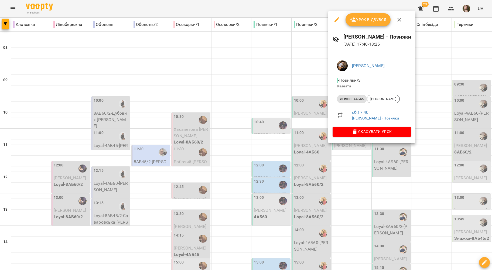
click at [245, 166] on div at bounding box center [246, 135] width 492 height 270
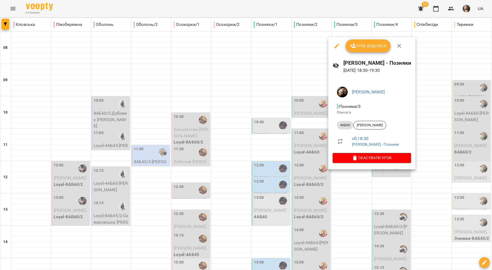
click at [245, 130] on li "4АБ60 Петрачкова Софія" at bounding box center [372, 125] width 79 height 13
click at [245, 126] on span "[PERSON_NAME]" at bounding box center [370, 125] width 32 height 5
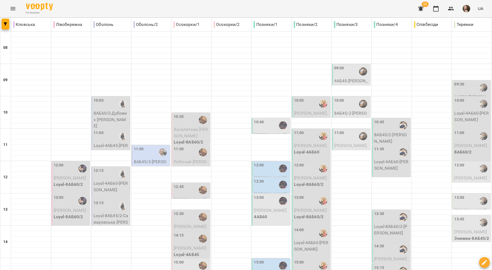
click at [245, 130] on div "10:45" at bounding box center [391, 125] width 35 height 12
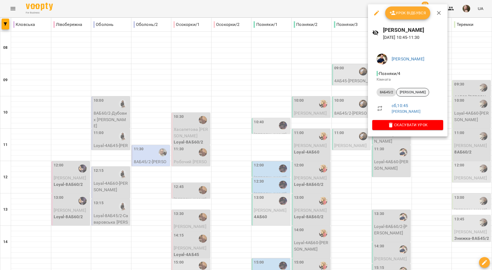
click at [245, 94] on span "[PERSON_NAME]" at bounding box center [413, 92] width 32 height 5
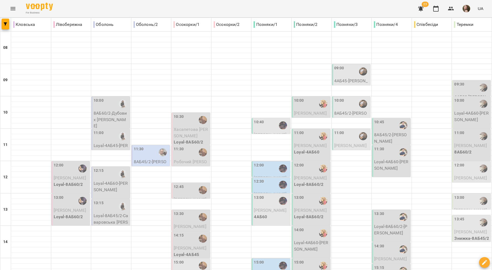
click at [245, 162] on p "Loyal-4АБ60 - Ксенія Яковенко" at bounding box center [391, 165] width 35 height 13
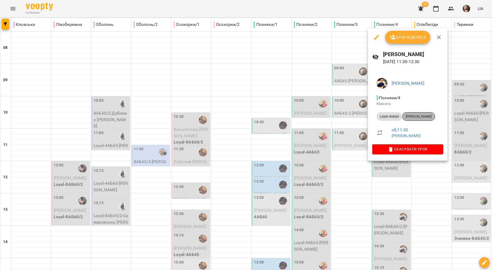
click at [245, 119] on div "[PERSON_NAME]" at bounding box center [419, 116] width 33 height 9
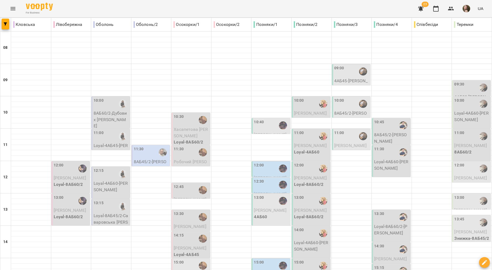
scroll to position [180, 0]
click at [245, 224] on p "Loyal-8АБ60/2 - Артем Кухтин" at bounding box center [391, 230] width 35 height 13
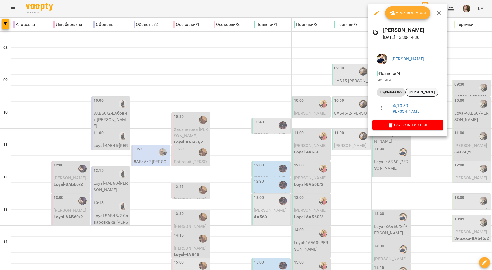
click at [245, 95] on div "[PERSON_NAME]" at bounding box center [422, 92] width 33 height 9
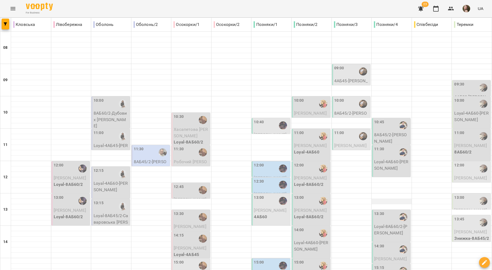
scroll to position [108, 0]
click at [245, 244] on div "14:30" at bounding box center [391, 250] width 35 height 12
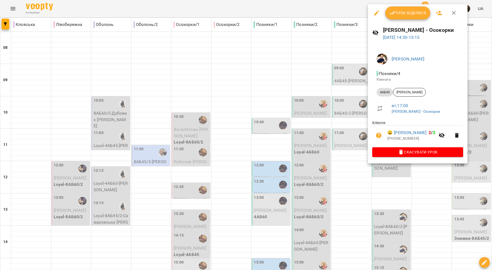
click at [245, 114] on div at bounding box center [246, 135] width 492 height 270
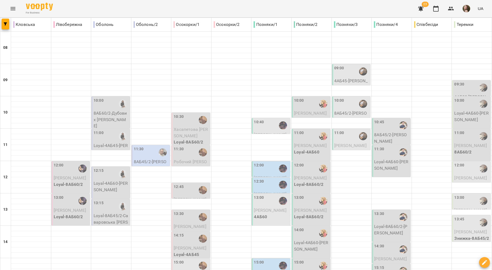
click at [245, 265] on div "15:15" at bounding box center [391, 271] width 35 height 12
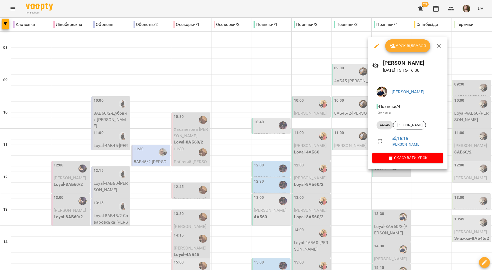
click at [245, 130] on li "4АБ45 Петренко Поліна" at bounding box center [408, 125] width 71 height 13
click at [245, 125] on span "[PERSON_NAME]" at bounding box center [410, 125] width 32 height 5
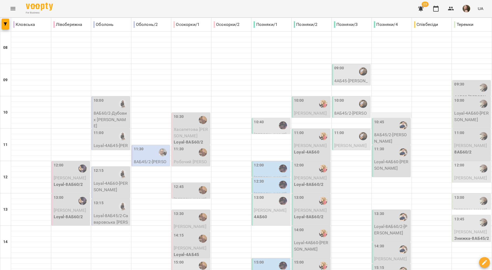
scroll to position [218, 0]
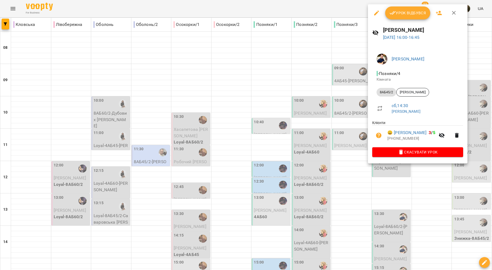
click at [245, 102] on div at bounding box center [246, 135] width 492 height 270
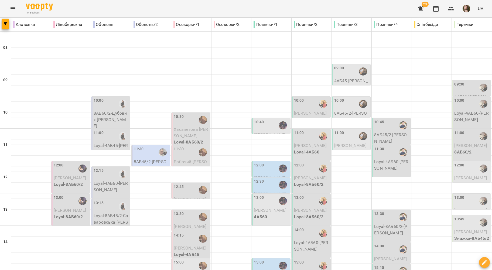
scroll to position [0, 0]
click at [245, 93] on div "09:30" at bounding box center [472, 88] width 35 height 12
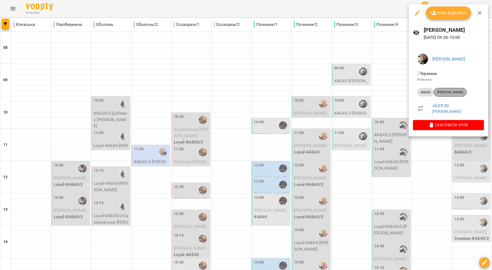
click at [245, 95] on div "[PERSON_NAME]" at bounding box center [450, 92] width 33 height 9
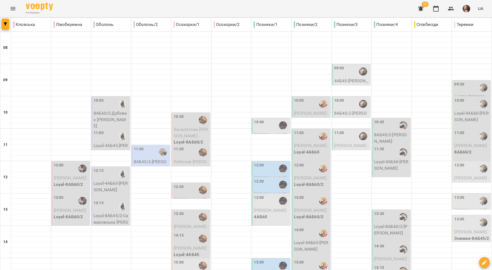
click at [245, 106] on div "10:00" at bounding box center [472, 104] width 35 height 12
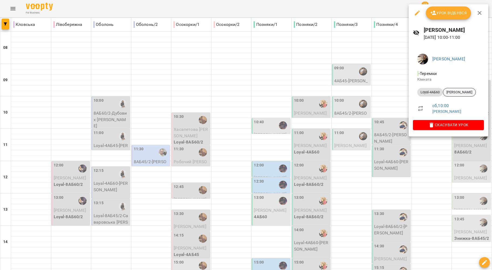
click at [245, 94] on span "[PERSON_NAME]" at bounding box center [460, 92] width 32 height 5
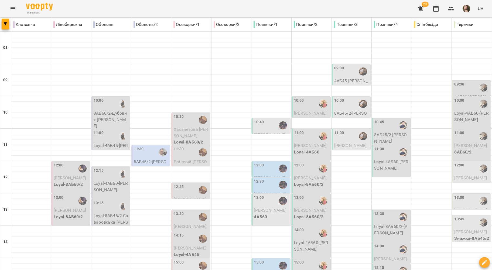
click at [245, 111] on p "Loyal-4АБ60 - Наталія Волошко" at bounding box center [472, 116] width 35 height 13
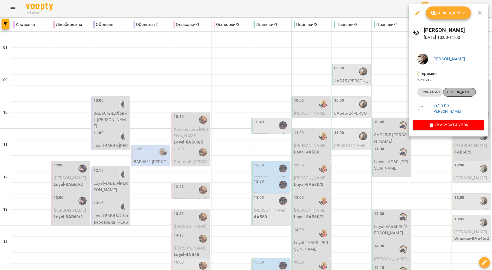
click at [245, 94] on span "[PERSON_NAME]" at bounding box center [460, 92] width 32 height 5
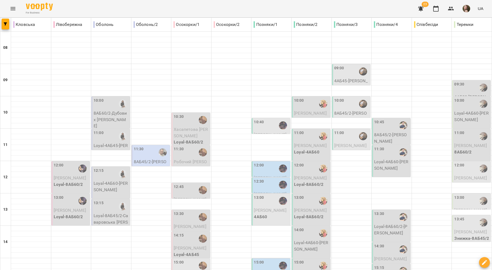
click at [245, 141] on div "11:00" at bounding box center [472, 136] width 35 height 12
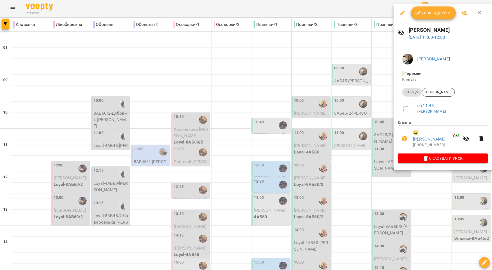
click at [245, 110] on div at bounding box center [246, 135] width 492 height 270
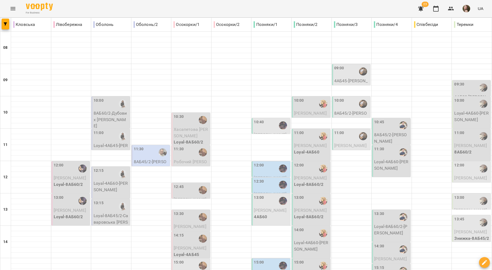
click at [245, 178] on span "[PERSON_NAME]" at bounding box center [471, 177] width 33 height 5
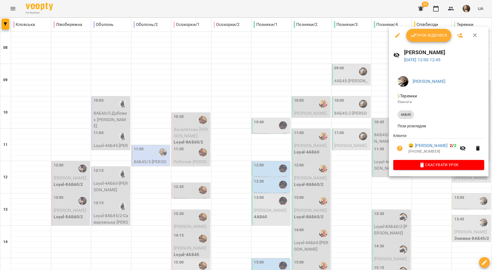
click at [245, 136] on div at bounding box center [246, 135] width 492 height 270
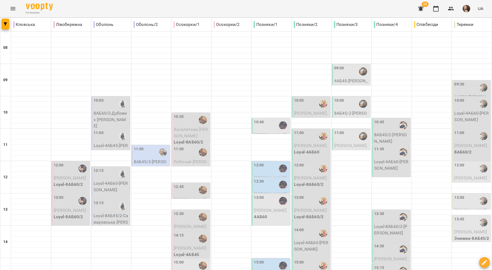
click at [245, 200] on div "13:00" at bounding box center [472, 201] width 35 height 12
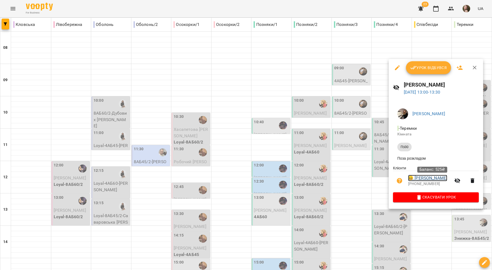
drag, startPoint x: 427, startPoint y: 178, endPoint x: 423, endPoint y: 177, distance: 4.5
click at [245, 171] on div at bounding box center [246, 135] width 492 height 270
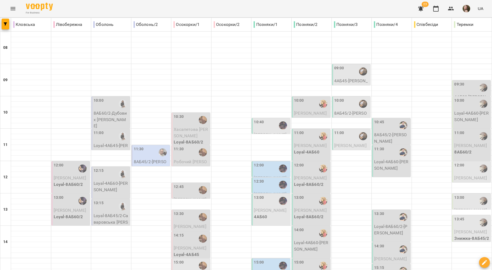
scroll to position [72, 0]
click at [245, 195] on label "13:00" at bounding box center [460, 198] width 10 height 6
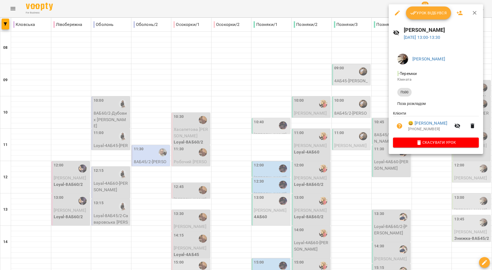
click at [245, 126] on div at bounding box center [246, 135] width 492 height 270
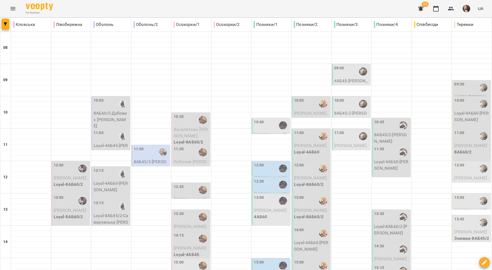
click at [245, 217] on div "13:45" at bounding box center [472, 223] width 35 height 12
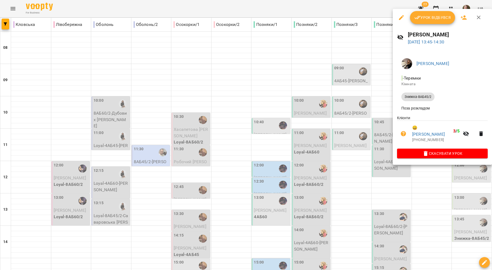
click at [245, 133] on div at bounding box center [246, 135] width 492 height 270
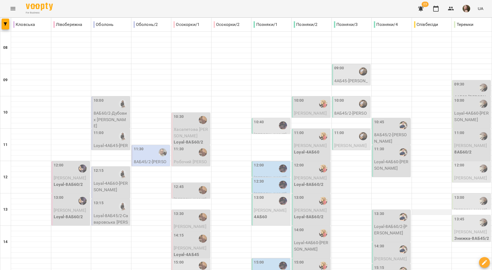
scroll to position [218, 0]
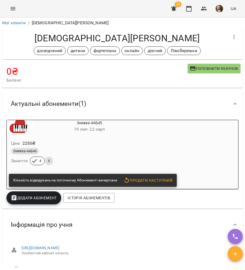
click at [104, 129] on span "[DATE] - [DATE]" at bounding box center [89, 129] width 31 height 5
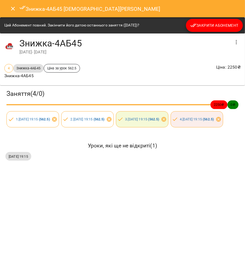
click at [207, 23] on span "Закрити Абонемент" at bounding box center [215, 25] width 48 height 6
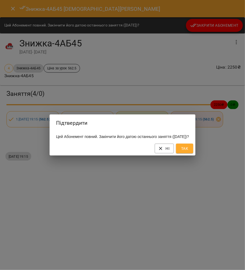
click at [194, 147] on button "Так" at bounding box center [184, 149] width 17 height 10
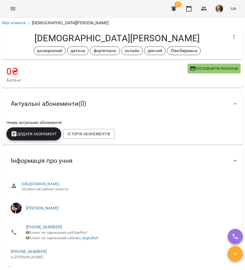
click at [8, 10] on button "Menu" at bounding box center [12, 8] width 13 height 13
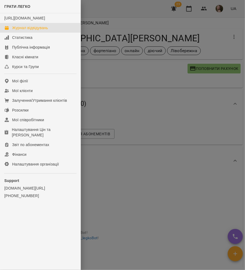
click at [21, 31] on div "Журнал відвідувань" at bounding box center [30, 27] width 36 height 5
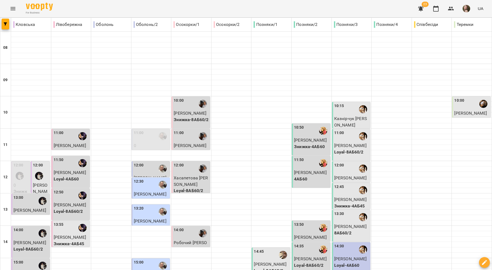
scroll to position [38, 0]
click at [26, 163] on div "12:00" at bounding box center [21, 173] width 16 height 20
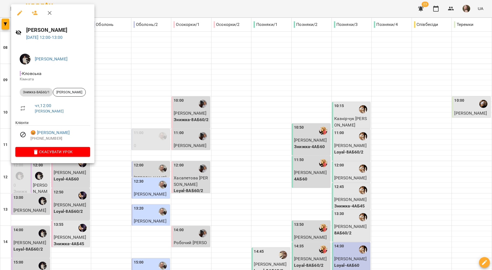
click at [237, 133] on div at bounding box center [246, 135] width 492 height 270
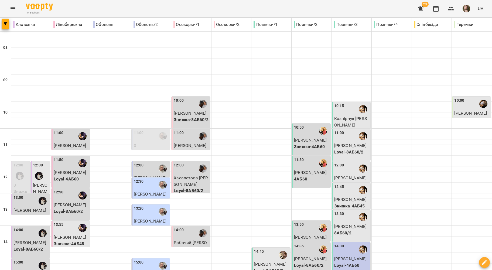
click at [34, 182] on p "[PERSON_NAME]" at bounding box center [41, 191] width 16 height 19
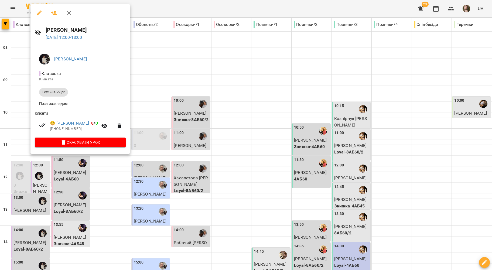
click at [29, 170] on div at bounding box center [246, 135] width 492 height 270
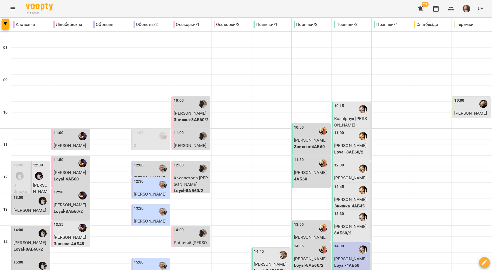
click at [29, 207] on p "[PERSON_NAME] Соф'я" at bounding box center [30, 213] width 35 height 13
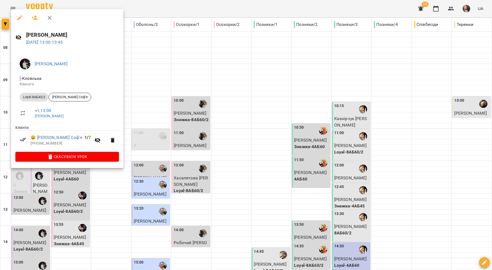
click at [34, 184] on div at bounding box center [246, 135] width 492 height 270
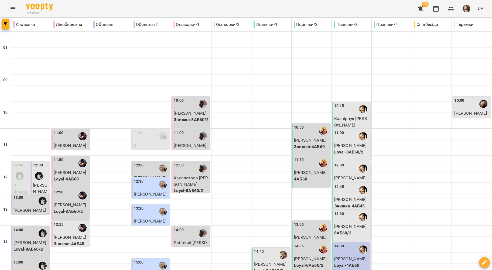
click at [33, 227] on div "14:00" at bounding box center [30, 233] width 35 height 12
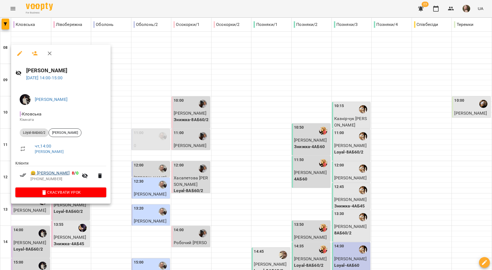
drag, startPoint x: 32, startPoint y: 221, endPoint x: 57, endPoint y: 171, distance: 56.1
click at [57, 171] on div "[PERSON_NAME] [DATE] 14:00 - 15:00 [PERSON_NAME] Кімната Loyal-8АБ60/2 [PERSON_…" at bounding box center [246, 135] width 492 height 270
click at [43, 218] on div at bounding box center [246, 135] width 492 height 270
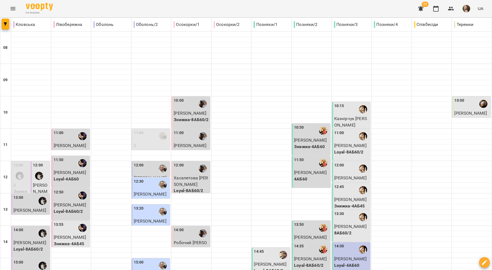
click at [32, 260] on div "15:00" at bounding box center [30, 266] width 35 height 12
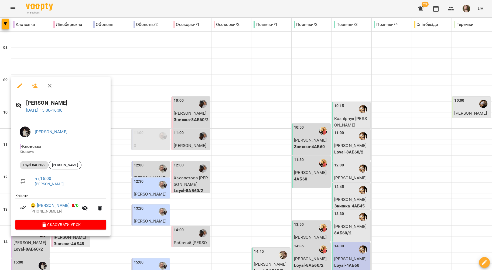
drag, startPoint x: 154, startPoint y: 185, endPoint x: 61, endPoint y: 180, distance: 93.3
click at [154, 186] on div at bounding box center [246, 135] width 492 height 270
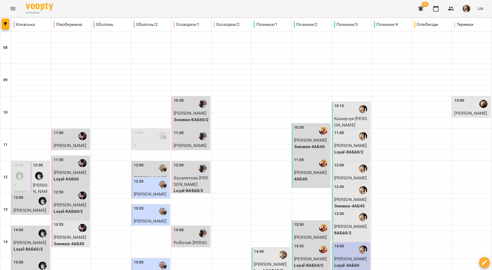
scroll to position [146, 0]
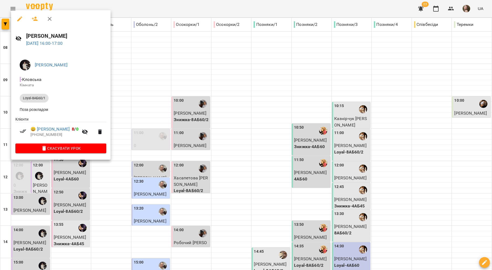
click at [66, 212] on div at bounding box center [246, 135] width 492 height 270
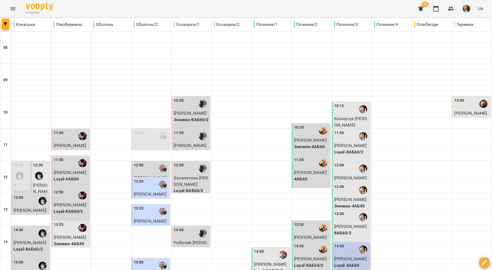
scroll to position [0, 0]
click at [65, 133] on div "11:00" at bounding box center [71, 136] width 35 height 12
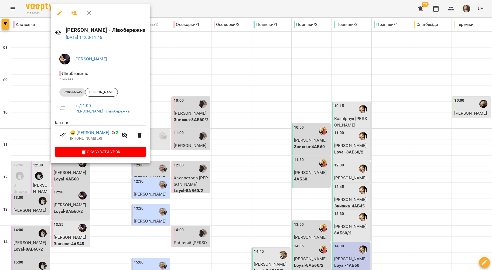
click at [48, 126] on div at bounding box center [246, 135] width 492 height 270
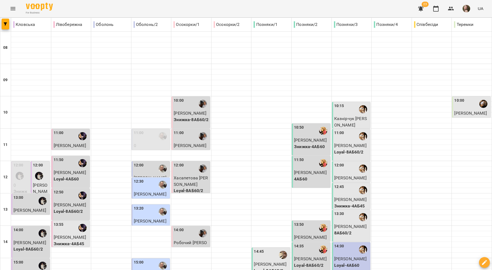
click at [72, 171] on span "[PERSON_NAME]" at bounding box center [70, 172] width 33 height 5
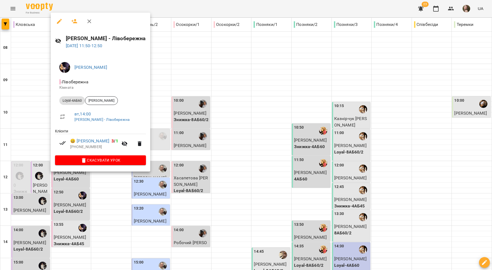
click at [34, 129] on div at bounding box center [246, 135] width 492 height 270
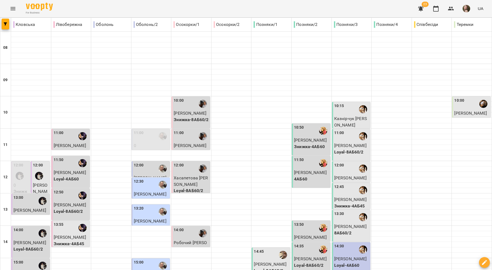
click at [74, 204] on span "[PERSON_NAME]" at bounding box center [70, 204] width 33 height 5
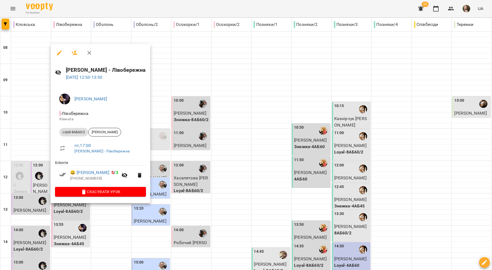
click at [32, 131] on div at bounding box center [246, 135] width 492 height 270
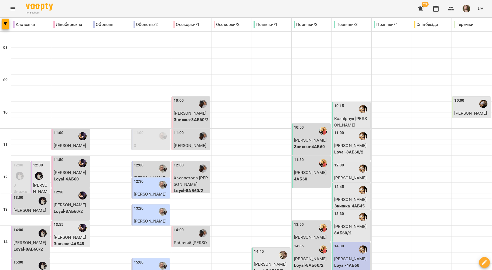
scroll to position [72, 0]
click at [61, 241] on p "Знижка-4АБ45" at bounding box center [71, 244] width 35 height 6
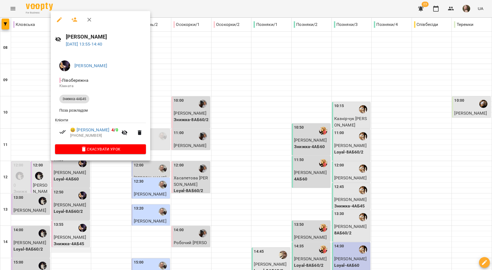
click at [79, 177] on div at bounding box center [246, 135] width 492 height 270
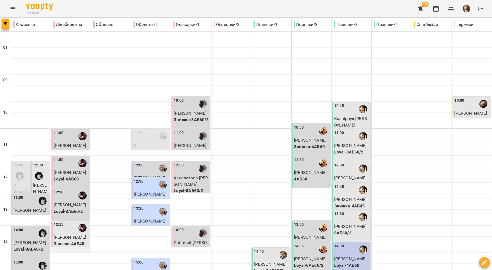
scroll to position [218, 0]
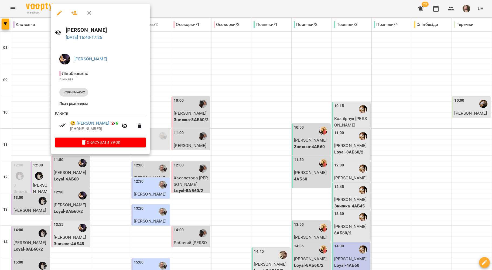
click at [43, 129] on div at bounding box center [246, 135] width 492 height 270
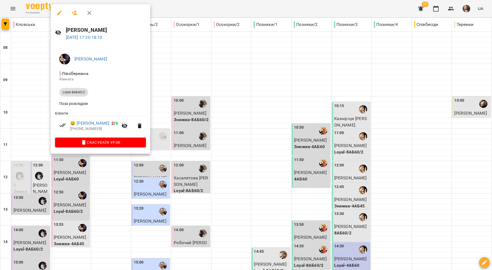
click at [17, 134] on div at bounding box center [246, 135] width 492 height 270
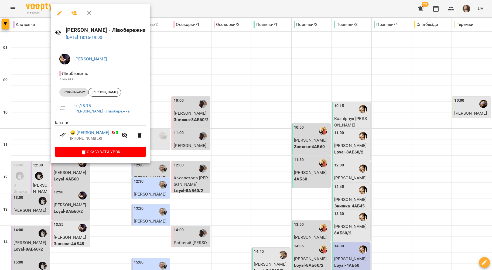
click at [12, 140] on div at bounding box center [246, 135] width 492 height 270
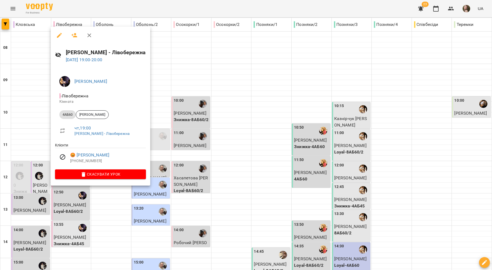
click at [36, 160] on div at bounding box center [246, 135] width 492 height 270
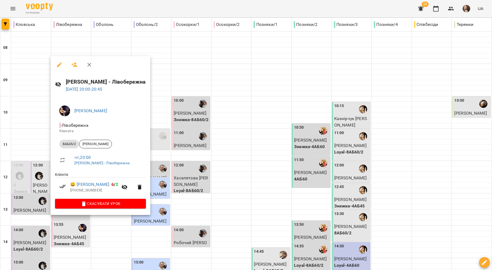
click at [35, 177] on div at bounding box center [246, 135] width 492 height 270
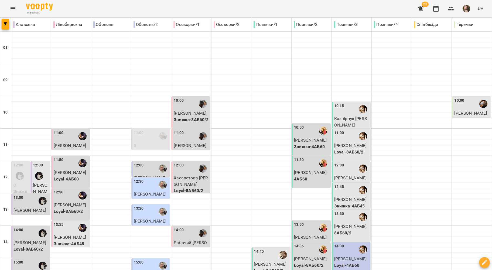
scroll to position [182, 0]
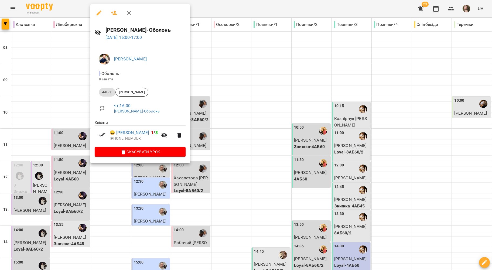
click at [83, 99] on div at bounding box center [246, 135] width 492 height 270
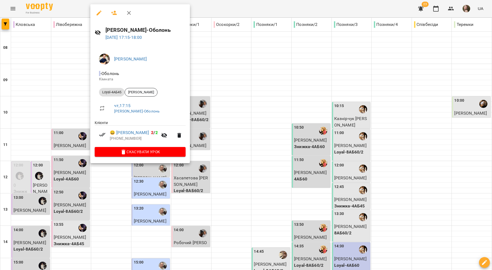
click at [79, 100] on div at bounding box center [246, 135] width 492 height 270
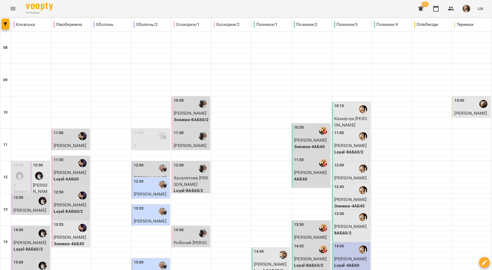
scroll to position [218, 0]
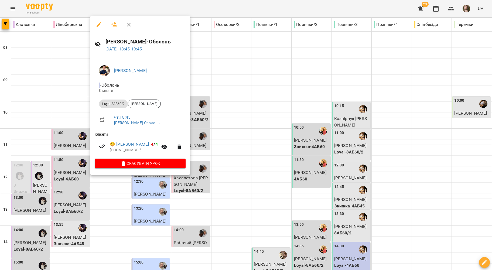
click at [74, 97] on div at bounding box center [246, 135] width 492 height 270
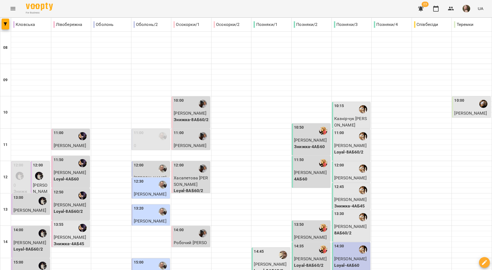
scroll to position [38, 0]
click at [143, 143] on p "0" at bounding box center [151, 146] width 35 height 6
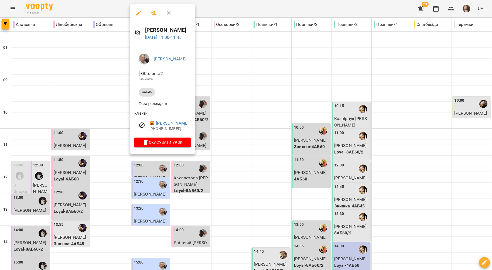
click at [117, 97] on div at bounding box center [246, 135] width 492 height 270
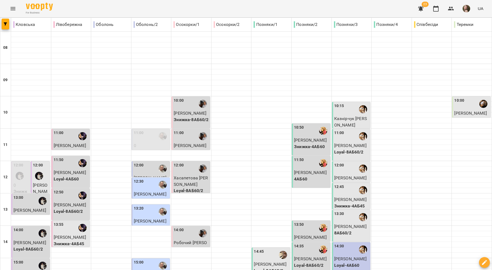
click at [151, 163] on div "12:00" at bounding box center [151, 169] width 35 height 12
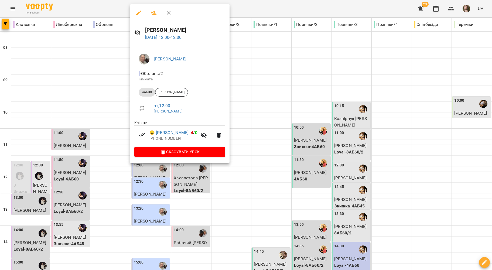
drag, startPoint x: 106, startPoint y: 124, endPoint x: 133, endPoint y: 138, distance: 30.7
click at [105, 124] on div at bounding box center [246, 135] width 492 height 270
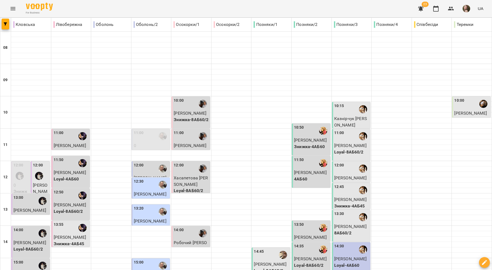
click at [143, 192] on span "[PERSON_NAME]" at bounding box center [150, 194] width 33 height 5
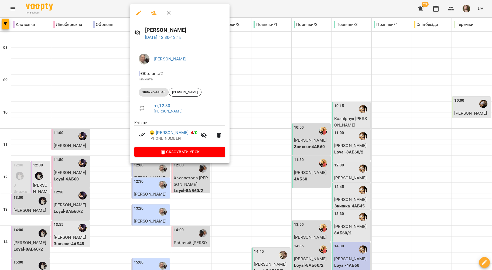
drag, startPoint x: 107, startPoint y: 136, endPoint x: 137, endPoint y: 174, distance: 48.8
click at [107, 136] on div at bounding box center [246, 135] width 492 height 270
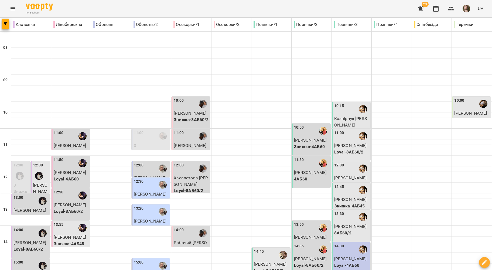
click at [137, 206] on div "13:20" at bounding box center [139, 212] width 10 height 12
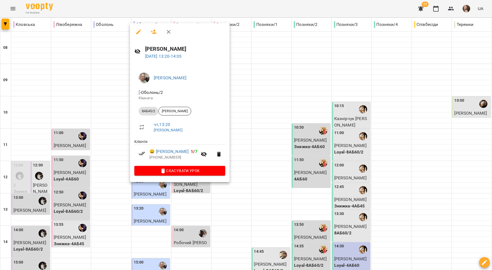
click at [121, 151] on div at bounding box center [246, 135] width 492 height 270
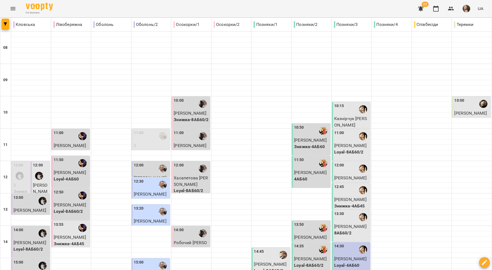
scroll to position [146, 0]
click at [147, 270] on p "Олександр Барна" at bounding box center [151, 275] width 35 height 6
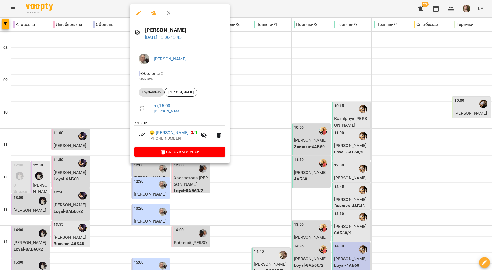
click at [116, 116] on div at bounding box center [246, 135] width 492 height 270
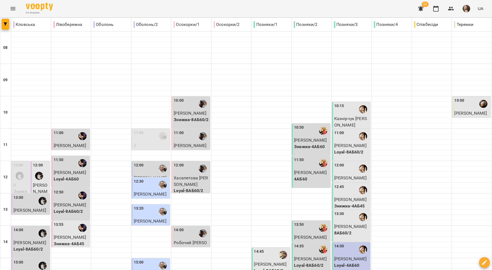
scroll to position [218, 0]
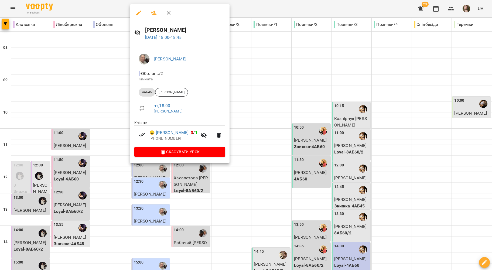
click at [156, 183] on div at bounding box center [246, 135] width 492 height 270
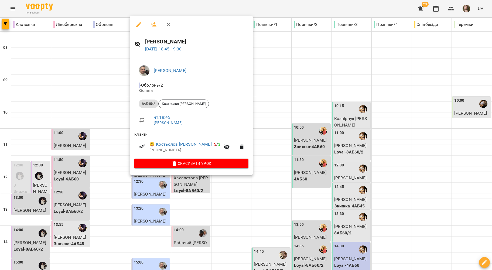
click at [175, 184] on div at bounding box center [246, 135] width 492 height 270
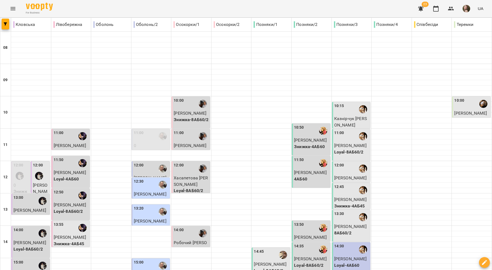
scroll to position [2, 0]
click at [187, 111] on span "Кароліна Дмитрів" at bounding box center [190, 113] width 33 height 5
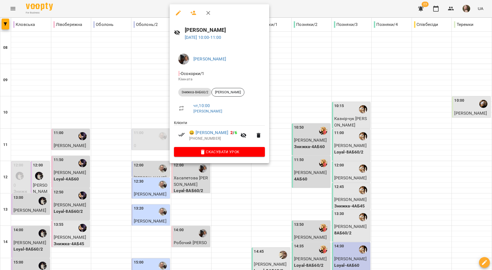
click at [150, 104] on div at bounding box center [246, 135] width 492 height 270
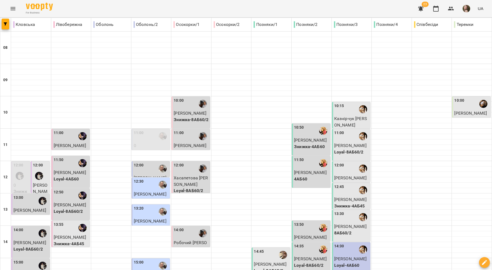
click at [186, 138] on div "11:00" at bounding box center [191, 136] width 35 height 12
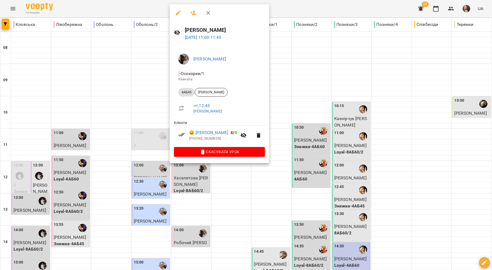
click at [146, 79] on div at bounding box center [246, 135] width 492 height 270
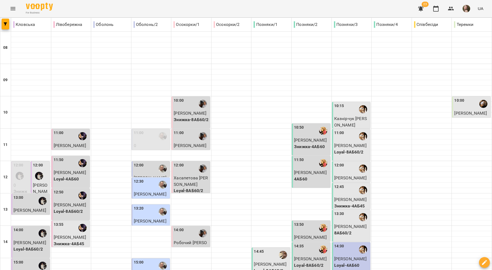
click at [185, 133] on div "11:00" at bounding box center [191, 136] width 35 height 12
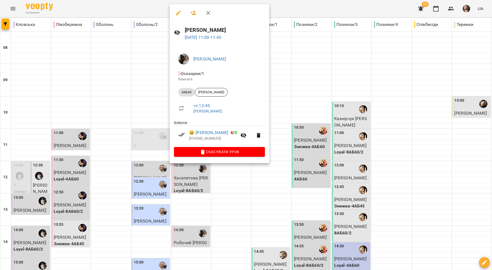
click at [147, 93] on div at bounding box center [246, 135] width 492 height 270
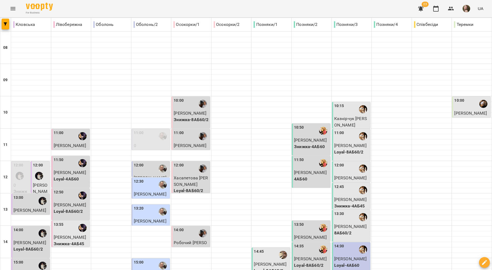
click at [191, 180] on p "Хасапетова Камілія" at bounding box center [191, 181] width 35 height 13
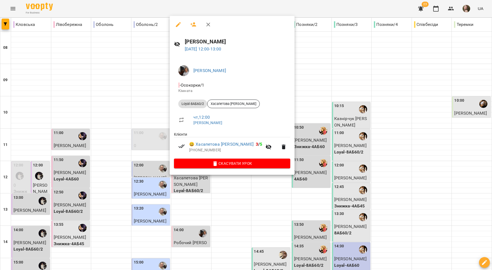
click at [143, 98] on div at bounding box center [246, 135] width 492 height 270
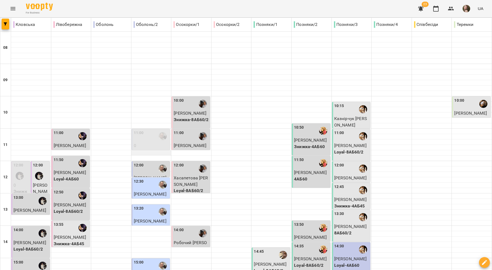
scroll to position [110, 0]
click at [187, 240] on span "Робочий Іван" at bounding box center [190, 246] width 33 height 12
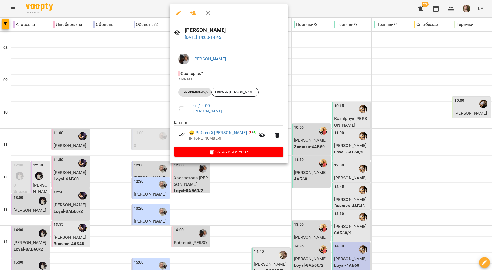
click at [142, 129] on div at bounding box center [246, 135] width 492 height 270
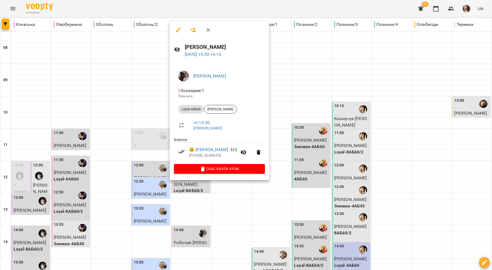
click at [111, 142] on div at bounding box center [246, 135] width 492 height 270
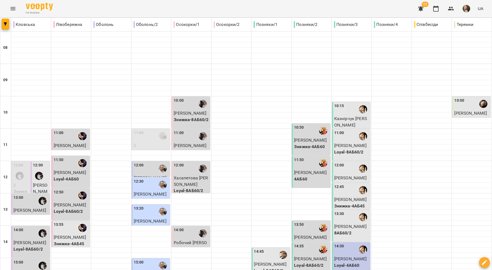
scroll to position [218, 0]
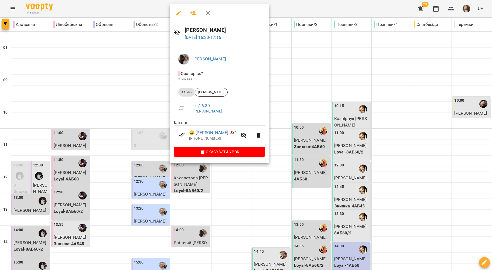
click at [152, 97] on div at bounding box center [246, 135] width 492 height 270
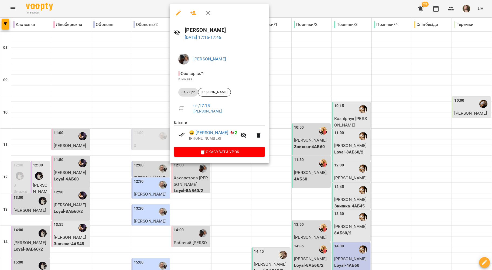
drag, startPoint x: 164, startPoint y: 114, endPoint x: 196, endPoint y: 148, distance: 46.8
click at [165, 115] on div at bounding box center [246, 135] width 492 height 270
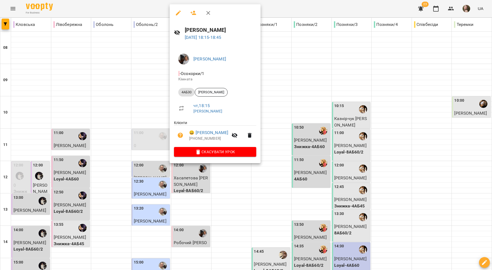
click at [163, 106] on div at bounding box center [246, 135] width 492 height 270
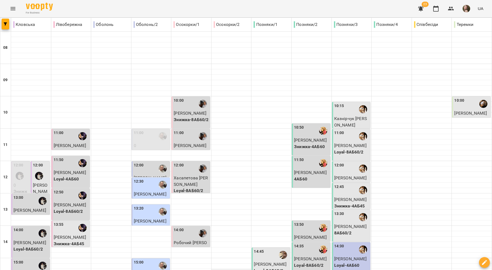
scroll to position [74, 0]
click at [271, 249] on div "14:45" at bounding box center [271, 255] width 35 height 12
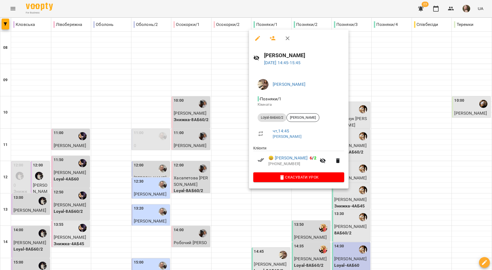
click at [228, 161] on div at bounding box center [246, 135] width 492 height 270
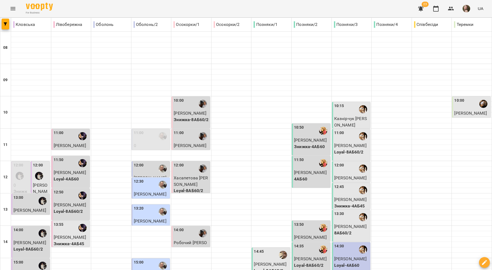
scroll to position [182, 0]
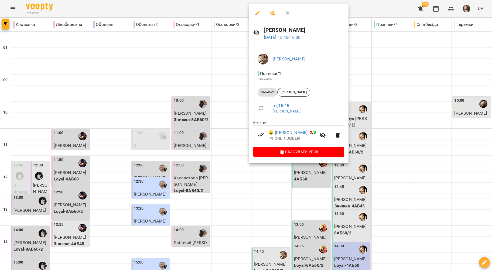
click at [229, 110] on div at bounding box center [246, 135] width 492 height 270
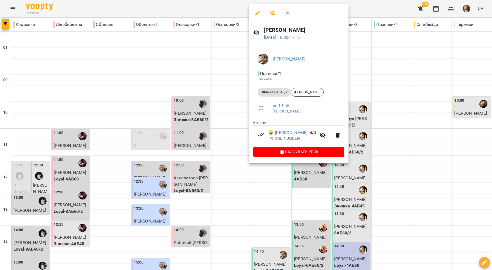
click at [233, 130] on div at bounding box center [246, 135] width 492 height 270
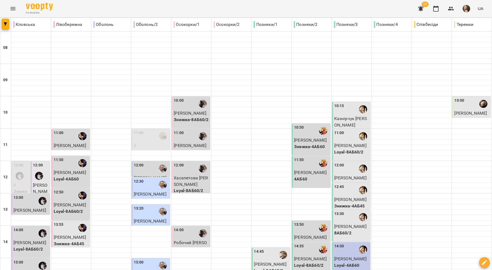
scroll to position [218, 0]
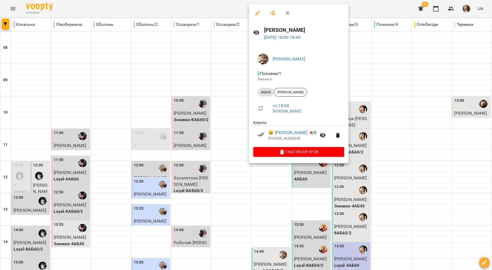
click at [237, 129] on div at bounding box center [246, 135] width 492 height 270
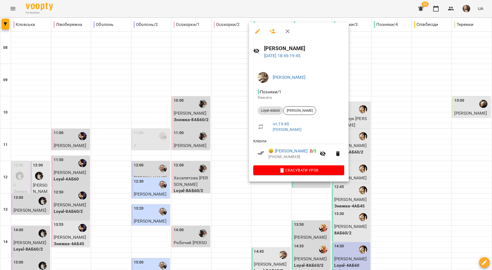
click at [224, 143] on div at bounding box center [246, 135] width 492 height 270
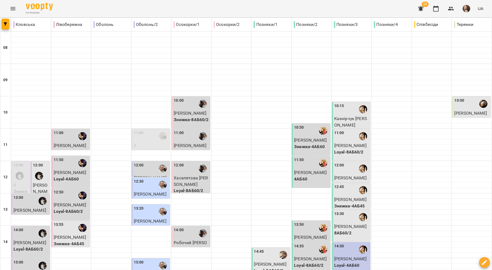
scroll to position [2, 0]
click at [313, 140] on span "Олена Коренюк" at bounding box center [310, 140] width 33 height 5
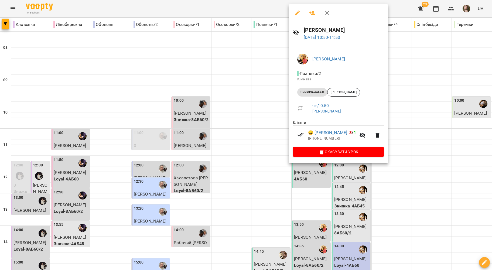
click at [255, 112] on div at bounding box center [246, 135] width 492 height 270
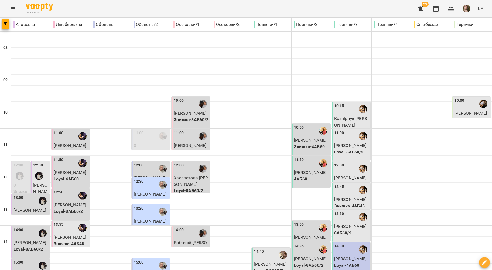
click at [297, 171] on span "Кіра Звоник" at bounding box center [310, 172] width 33 height 5
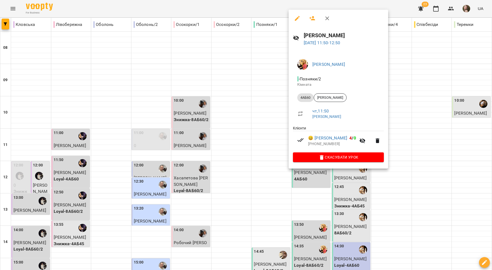
click at [269, 136] on div at bounding box center [246, 135] width 492 height 270
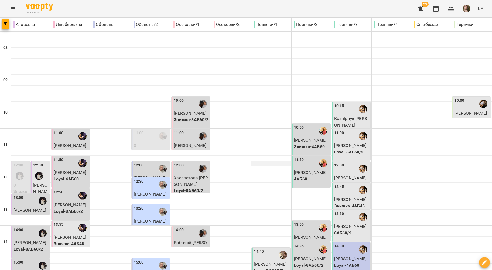
scroll to position [38, 0]
click at [317, 222] on div at bounding box center [323, 228] width 12 height 12
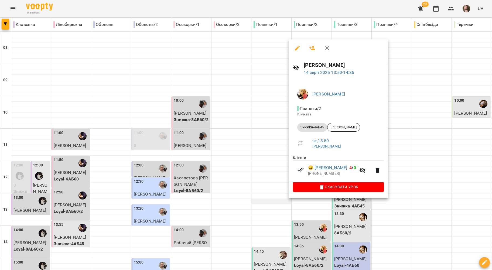
click at [271, 158] on div at bounding box center [246, 135] width 492 height 270
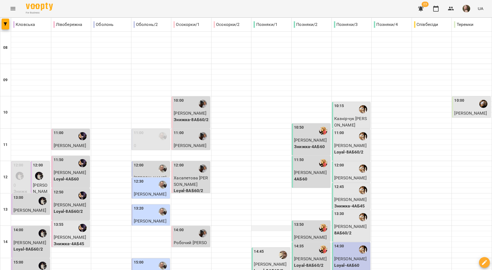
scroll to position [146, 0]
click at [310, 262] on p "Loyal-8АБ60/2" at bounding box center [311, 265] width 35 height 6
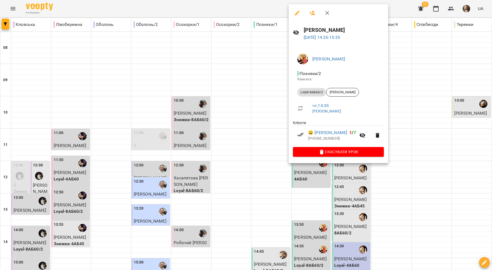
click at [258, 82] on div at bounding box center [246, 135] width 492 height 270
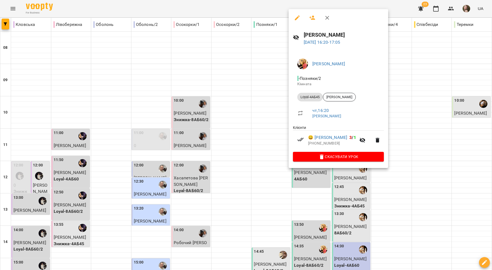
click at [266, 190] on div at bounding box center [246, 135] width 492 height 270
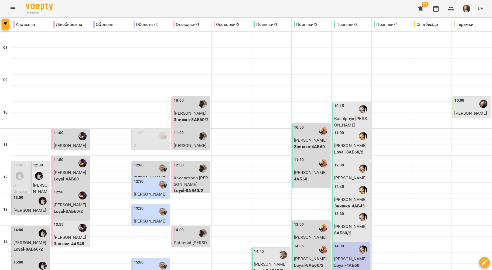
scroll to position [0, 0]
click at [347, 114] on div "10:15" at bounding box center [351, 109] width 35 height 12
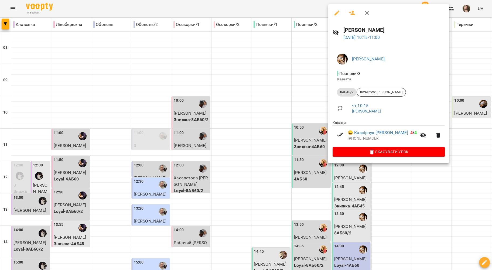
click at [300, 87] on div at bounding box center [246, 135] width 492 height 270
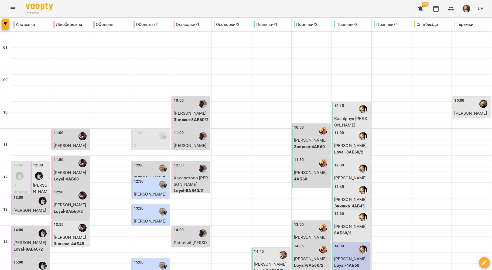
click at [340, 139] on div "11:00" at bounding box center [339, 136] width 10 height 12
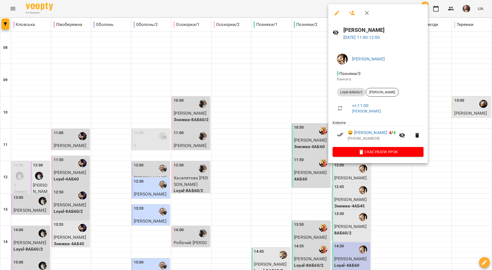
drag, startPoint x: 301, startPoint y: 98, endPoint x: 347, endPoint y: 161, distance: 77.8
click at [301, 98] on div at bounding box center [246, 135] width 492 height 270
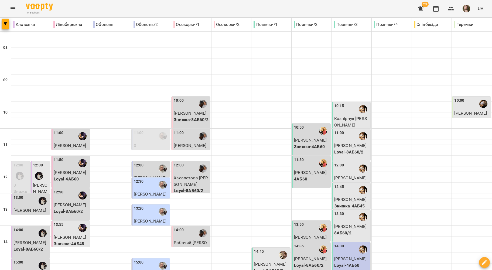
click at [351, 173] on div "12:00" at bounding box center [351, 169] width 35 height 12
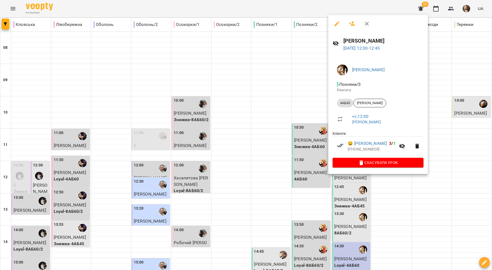
click at [265, 174] on div at bounding box center [246, 135] width 492 height 270
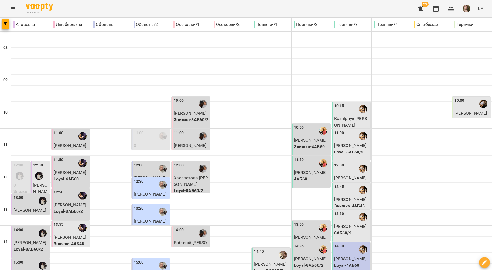
click at [347, 200] on span "Владислав Коренюк" at bounding box center [350, 199] width 33 height 5
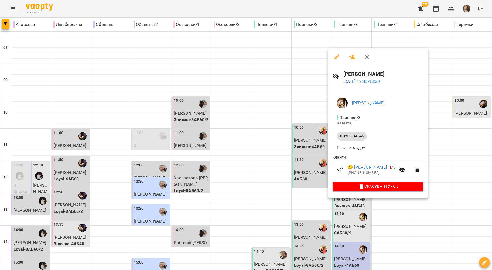
click at [292, 191] on div at bounding box center [246, 135] width 492 height 270
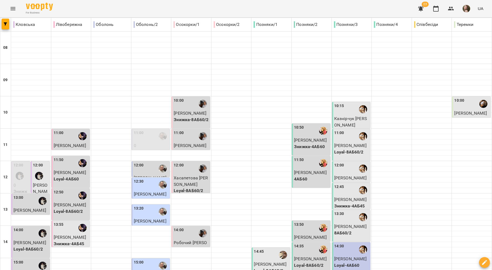
scroll to position [72, 0]
click at [344, 211] on div "13:30" at bounding box center [351, 217] width 35 height 12
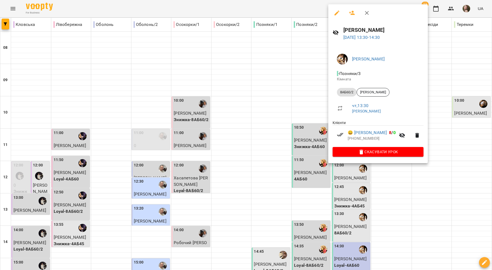
click at [285, 132] on div at bounding box center [246, 135] width 492 height 270
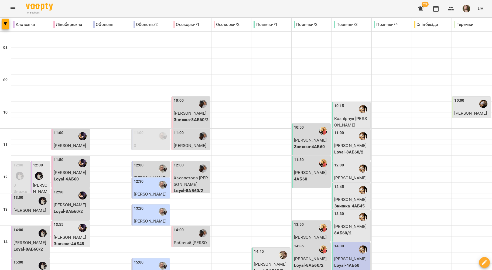
click at [337, 244] on div "14:30" at bounding box center [339, 250] width 10 height 12
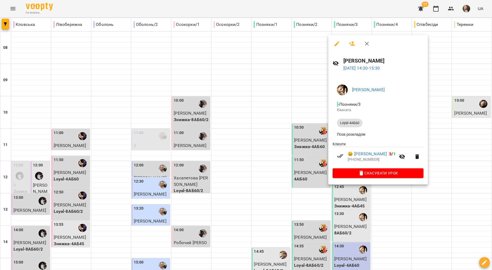
click at [292, 137] on div at bounding box center [246, 135] width 492 height 270
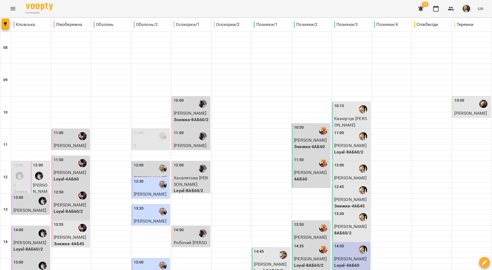
scroll to position [216, 0]
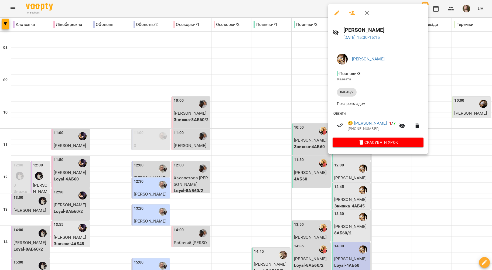
click at [301, 110] on div at bounding box center [246, 135] width 492 height 270
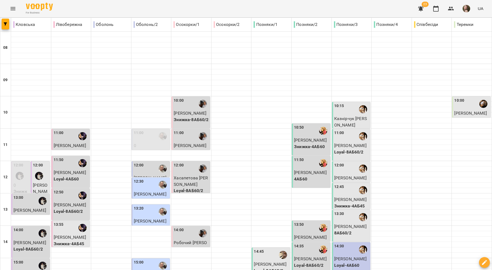
scroll to position [218, 0]
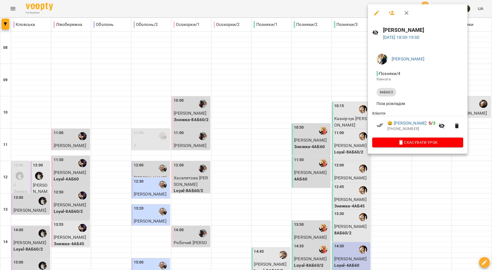
click at [353, 162] on div at bounding box center [246, 135] width 492 height 270
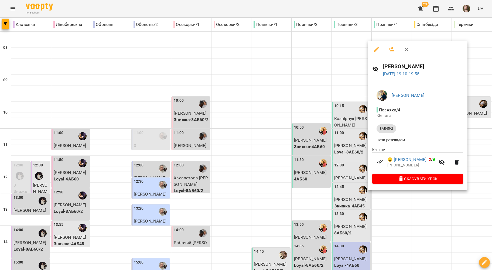
drag, startPoint x: 334, startPoint y: 179, endPoint x: 407, endPoint y: 164, distance: 75.1
click at [334, 179] on div at bounding box center [246, 135] width 492 height 270
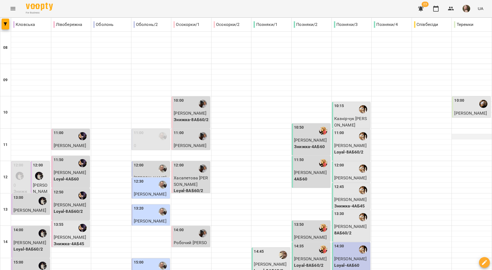
scroll to position [2, 0]
click at [465, 111] on span "Хмельницька Соломія" at bounding box center [471, 113] width 33 height 5
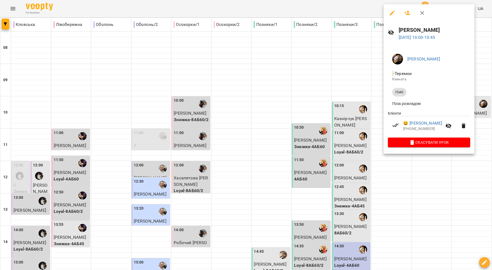
click at [294, 79] on div at bounding box center [246, 135] width 492 height 270
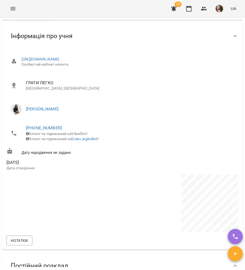
scroll to position [252, 0]
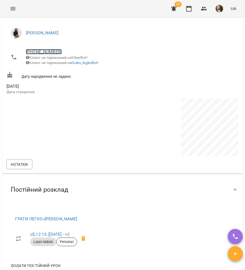
click at [52, 54] on link "[PHONE_NUMBER]" at bounding box center [44, 51] width 36 height 5
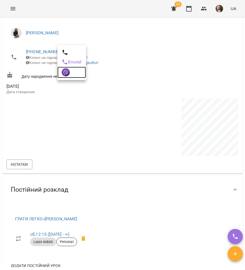
click at [71, 73] on link at bounding box center [72, 72] width 29 height 11
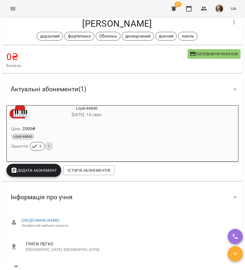
scroll to position [0, 0]
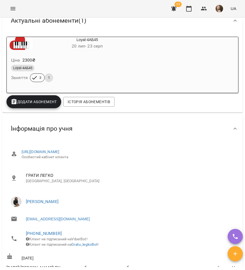
scroll to position [216, 0]
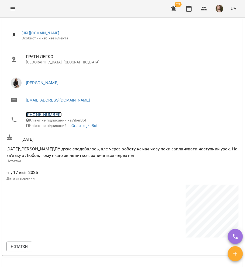
click at [34, 115] on link "[PHONE_NUMBER]" at bounding box center [44, 114] width 36 height 5
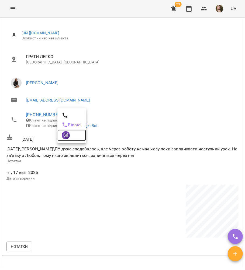
click at [66, 136] on img at bounding box center [66, 135] width 8 height 8
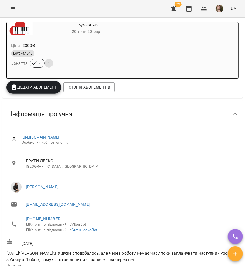
scroll to position [76, 0]
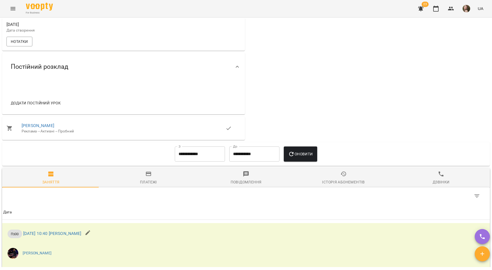
scroll to position [308, 0]
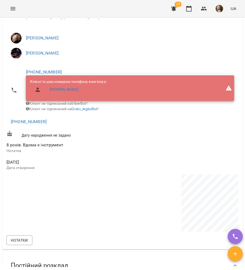
scroll to position [252, 0]
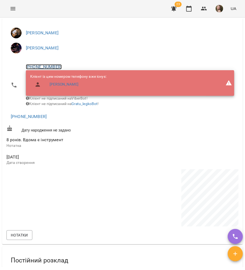
click at [43, 67] on link "[PHONE_NUMBER]" at bounding box center [44, 66] width 36 height 5
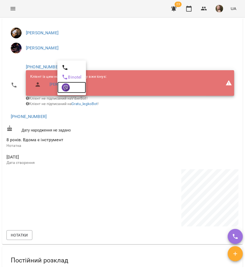
click at [69, 89] on img at bounding box center [66, 87] width 8 height 8
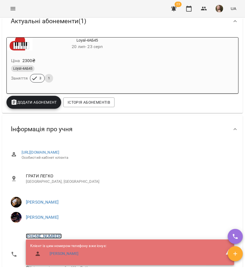
scroll to position [0, 0]
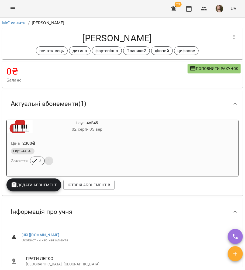
scroll to position [216, 0]
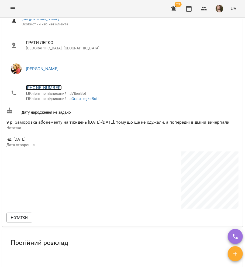
click at [41, 90] on link "[PHONE_NUMBER]" at bounding box center [44, 87] width 36 height 5
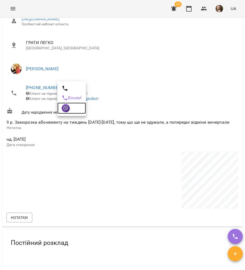
click at [64, 107] on img at bounding box center [66, 108] width 8 height 8
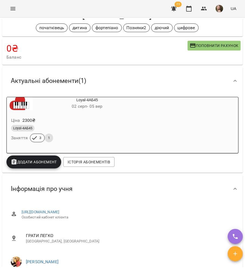
scroll to position [0, 0]
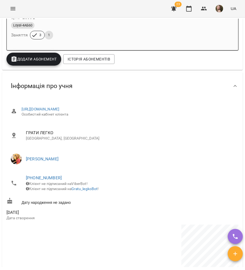
scroll to position [252, 0]
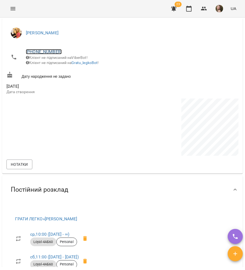
click at [54, 51] on link "[PHONE_NUMBER]" at bounding box center [44, 51] width 36 height 5
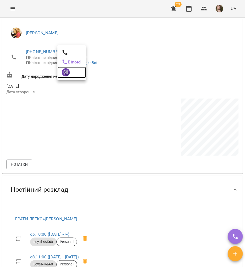
click at [67, 76] on link at bounding box center [72, 72] width 29 height 11
click at [139, 80] on div "Дату народження не задано" at bounding box center [122, 75] width 235 height 10
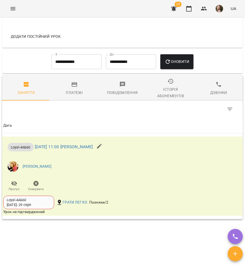
drag, startPoint x: 100, startPoint y: 77, endPoint x: 96, endPoint y: 72, distance: 6.9
click at [100, 74] on div "**********" at bounding box center [122, 62] width 241 height 24
click at [96, 69] on input "**********" at bounding box center [77, 61] width 50 height 15
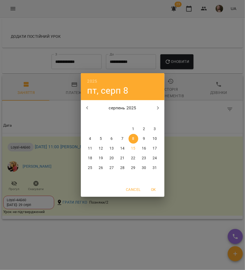
click at [133, 133] on button "1" at bounding box center [134, 129] width 10 height 10
type input "**********"
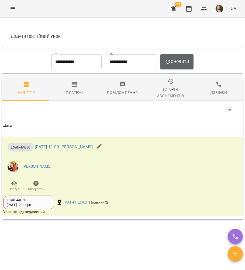
click at [183, 62] on button "Оновити" at bounding box center [177, 61] width 33 height 15
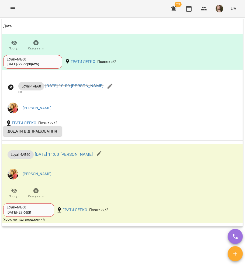
scroll to position [648, 0]
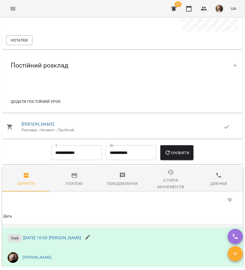
scroll to position [216, 0]
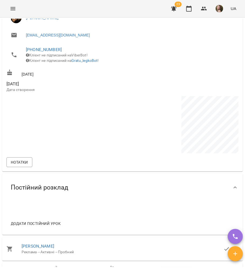
click at [39, 53] on span "[PHONE_NUMBER]" at bounding box center [130, 49] width 209 height 6
click at [40, 51] on link "[PHONE_NUMBER]" at bounding box center [44, 49] width 36 height 5
click at [65, 76] on ul "Binotel" at bounding box center [72, 60] width 29 height 35
click at [64, 71] on img at bounding box center [66, 70] width 8 height 8
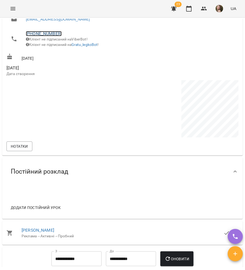
scroll to position [0, 0]
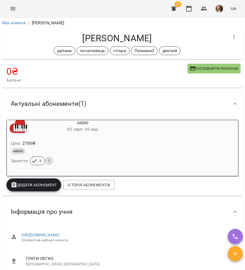
scroll to position [216, 0]
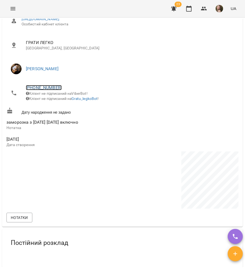
click at [42, 86] on link "[PHONE_NUMBER]" at bounding box center [44, 87] width 36 height 5
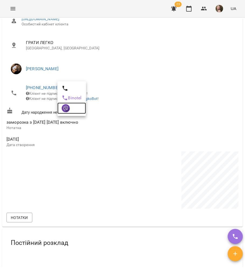
click at [64, 112] on img at bounding box center [66, 108] width 8 height 8
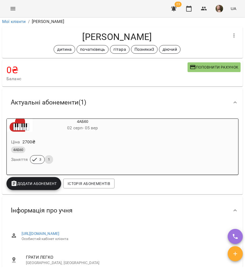
scroll to position [0, 0]
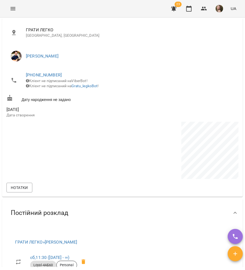
scroll to position [252, 0]
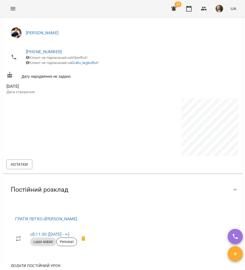
drag, startPoint x: 45, startPoint y: 47, endPoint x: 48, endPoint y: 49, distance: 3.5
click at [46, 48] on li "[PHONE_NUMBER] Клієнт не підписаний на ViberBot! Клієнт не підписаний на Gratu_…" at bounding box center [122, 57] width 232 height 25
click at [48, 49] on span "[PHONE_NUMBER]" at bounding box center [130, 52] width 209 height 6
click at [50, 53] on link "[PHONE_NUMBER]" at bounding box center [44, 51] width 36 height 5
click at [73, 73] on link at bounding box center [72, 72] width 29 height 11
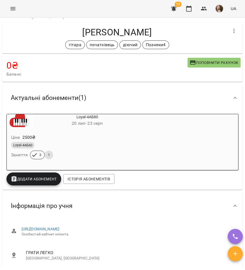
scroll to position [0, 0]
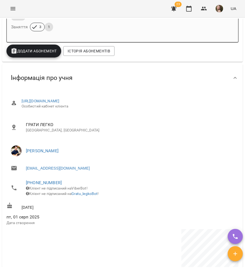
scroll to position [144, 0]
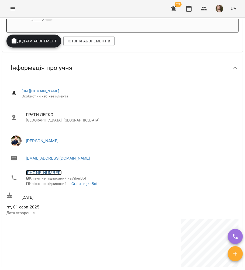
click at [46, 174] on link "[PHONE_NUMBER]" at bounding box center [44, 172] width 36 height 5
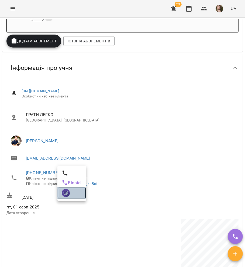
drag, startPoint x: 61, startPoint y: 191, endPoint x: 71, endPoint y: 187, distance: 11.0
click at [62, 191] on link at bounding box center [72, 192] width 29 height 11
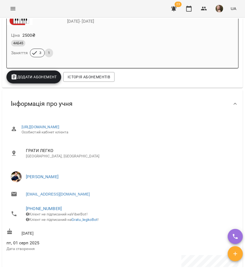
scroll to position [0, 0]
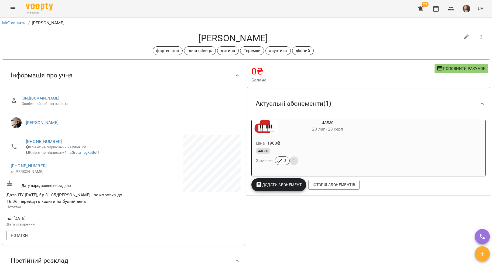
click at [166, 4] on div "For Business 23 UA" at bounding box center [246, 8] width 492 height 17
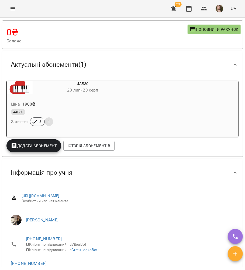
scroll to position [180, 0]
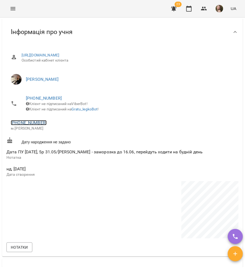
click at [35, 124] on link "[PHONE_NUMBER]" at bounding box center [29, 122] width 36 height 5
click at [54, 145] on img at bounding box center [51, 147] width 8 height 8
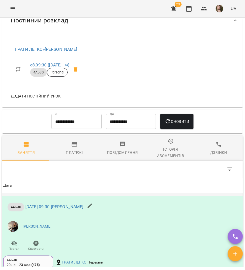
scroll to position [509, 0]
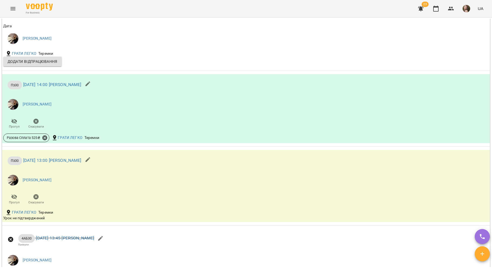
scroll to position [467, 0]
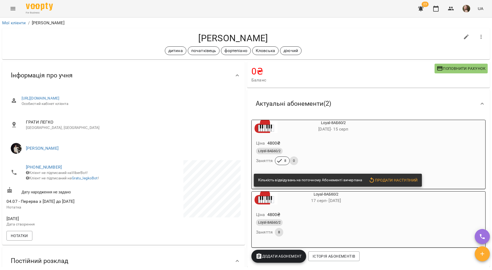
click at [320, 126] on h6 "[DATE] - [DATE]" at bounding box center [334, 130] width 112 height 8
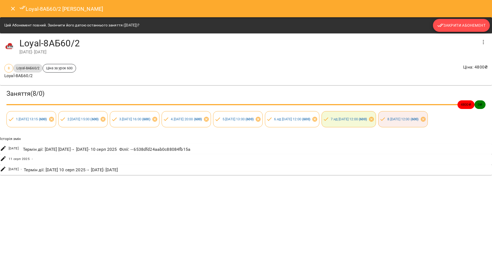
drag, startPoint x: 470, startPoint y: 31, endPoint x: 471, endPoint y: 34, distance: 3.2
click at [471, 34] on div "Цей Абонемент повний. Закінчити його датою останнього заняття ([DATE])? Закрити…" at bounding box center [246, 95] width 492 height 157
click at [448, 29] on button "Закрити Абонемент" at bounding box center [461, 25] width 57 height 13
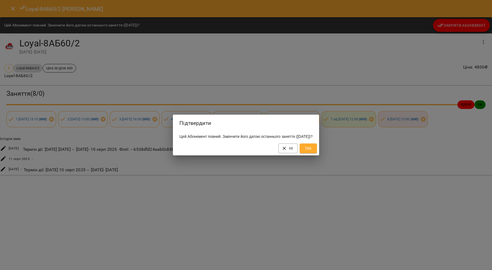
click at [313, 152] on span "Так" at bounding box center [308, 148] width 9 height 6
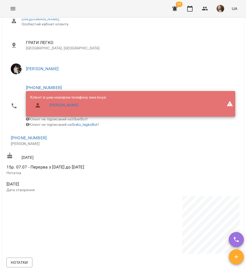
scroll to position [137, 0]
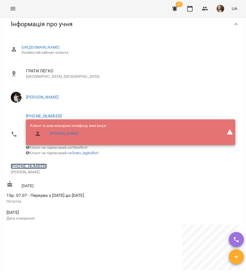
click at [37, 169] on link "[PHONE_NUMBER]" at bounding box center [29, 166] width 36 height 5
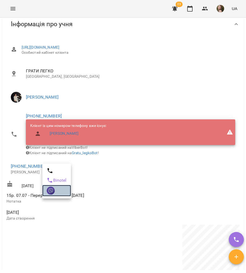
click at [51, 190] on img at bounding box center [51, 191] width 8 height 8
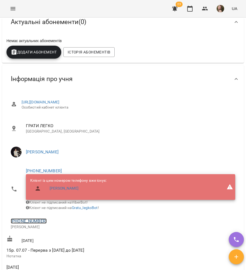
scroll to position [0, 0]
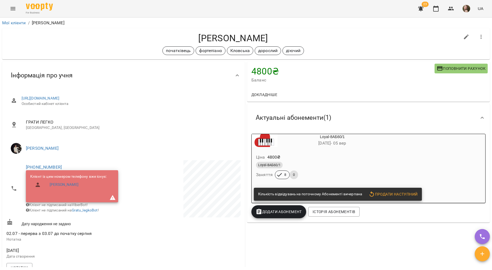
click at [334, 159] on div "Ціна 4800 ₴" at bounding box center [319, 158] width 129 height 10
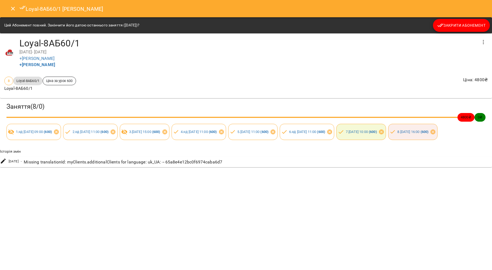
click at [460, 32] on div "Цей Абонемент повний. Закінчити його датою останнього заняття (14 серп 2025)? З…" at bounding box center [246, 25] width 492 height 16
click at [460, 30] on button "Закрити Абонемент" at bounding box center [461, 25] width 57 height 13
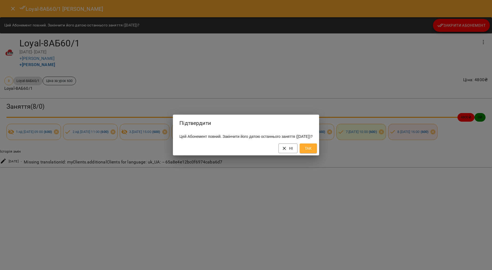
click at [313, 149] on span "Так" at bounding box center [308, 148] width 9 height 6
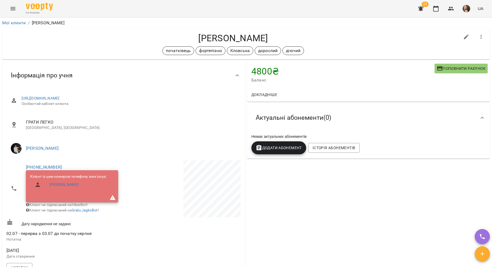
scroll to position [252, 0]
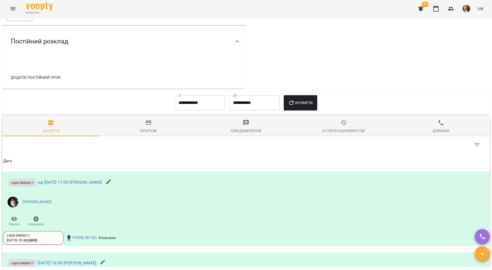
click at [341, 134] on div "Історія абонементів" at bounding box center [343, 131] width 43 height 6
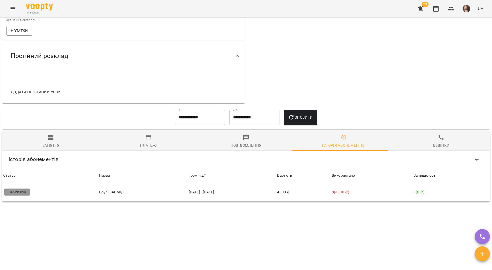
scroll to position [241, 0]
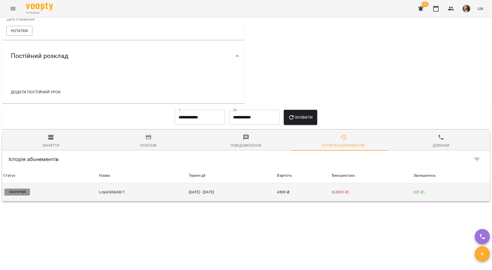
click at [316, 187] on td "4800 ₴" at bounding box center [303, 192] width 55 height 18
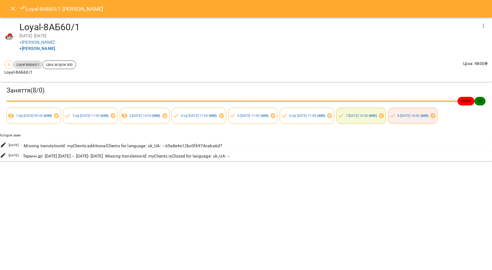
click at [12, 11] on icon "Close" at bounding box center [13, 8] width 6 height 6
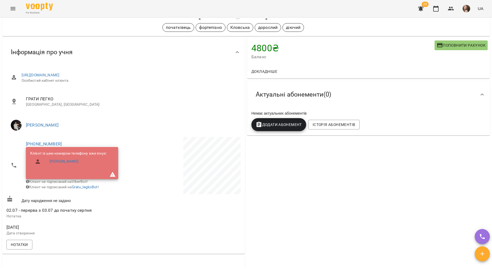
scroll to position [0, 0]
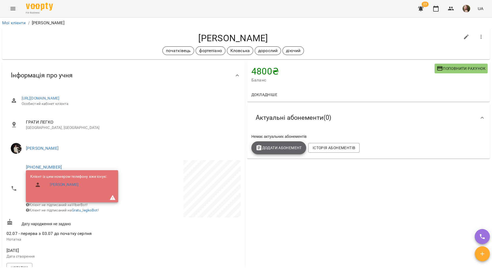
click at [273, 147] on span "Додати Абонемент" at bounding box center [279, 148] width 46 height 6
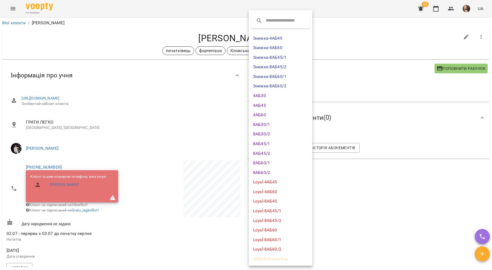
click at [279, 251] on li "Loyal-8АБ60/2" at bounding box center [281, 250] width 64 height 10
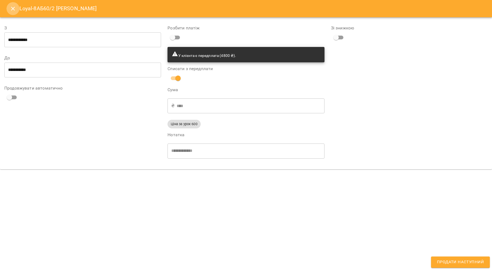
click at [9, 10] on button "Close" at bounding box center [12, 8] width 13 height 13
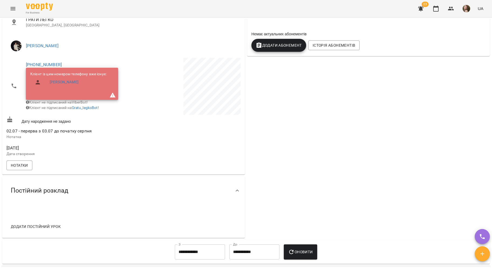
scroll to position [61, 0]
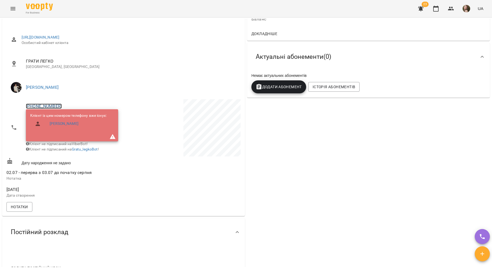
click at [52, 105] on link "+380939440303" at bounding box center [44, 106] width 36 height 5
drag, startPoint x: 75, startPoint y: 134, endPoint x: 71, endPoint y: 129, distance: 6.6
click at [74, 132] on ul "Binotel" at bounding box center [72, 116] width 29 height 35
click at [70, 127] on link at bounding box center [72, 125] width 29 height 11
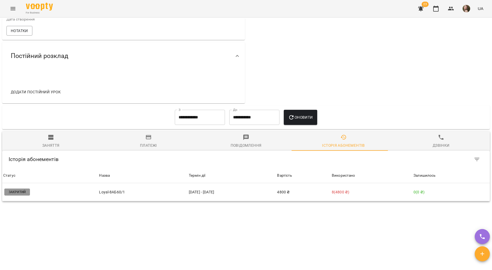
scroll to position [133, 0]
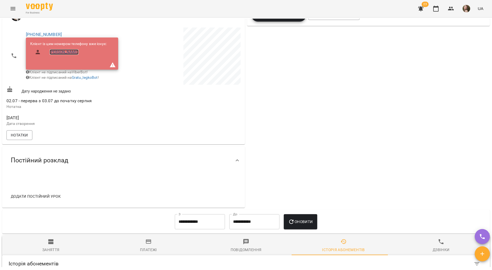
click at [65, 54] on link "[PERSON_NAME]" at bounding box center [64, 51] width 29 height 5
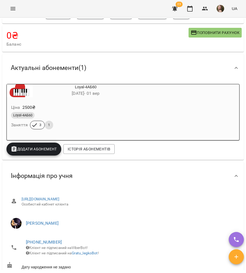
scroll to position [180, 0]
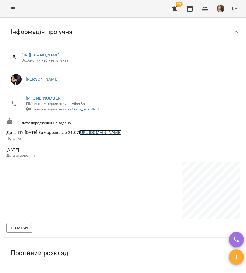
click at [100, 135] on link "https://t.me/nastasiiaan" at bounding box center [100, 132] width 43 height 5
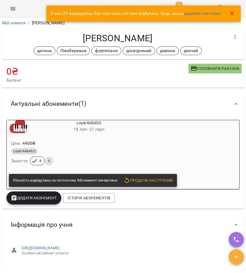
click at [234, 16] on icon "button" at bounding box center [232, 13] width 6 height 6
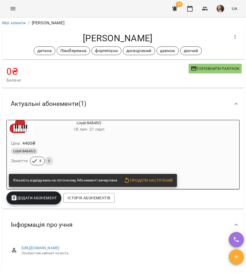
click at [144, 18] on div "Мої клієнти / [PERSON_NAME] [PERSON_NAME] дитина Лівобережна фортепіано досвідч…" at bounding box center [123, 154] width 246 height 273
click at [143, 21] on ol "Мої клієнти / [PERSON_NAME]" at bounding box center [123, 23] width 242 height 6
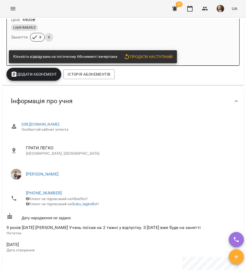
scroll to position [252, 0]
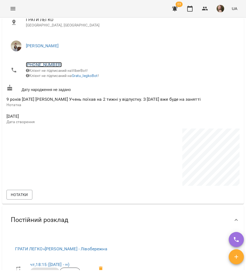
click at [42, 63] on link "[PHONE_NUMBER]" at bounding box center [44, 64] width 36 height 5
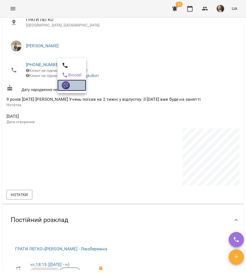
click at [63, 85] on img at bounding box center [66, 85] width 8 height 8
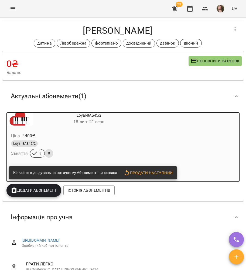
scroll to position [0, 0]
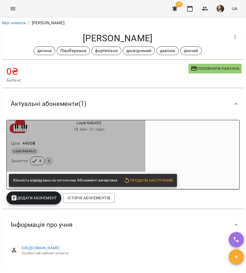
click at [57, 137] on div "Ціна 4400 ₴ Loyal-8АБ45/2 Заняття 8 0" at bounding box center [76, 153] width 139 height 37
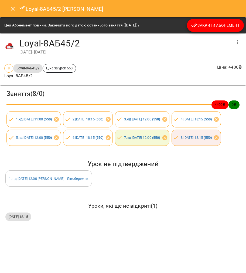
click at [214, 29] on button "Закрити Абонемент" at bounding box center [215, 25] width 57 height 13
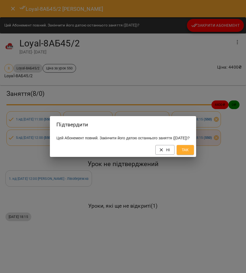
click at [192, 157] on div "Ні Так" at bounding box center [123, 150] width 146 height 14
click at [192, 155] on button "Так" at bounding box center [185, 150] width 17 height 10
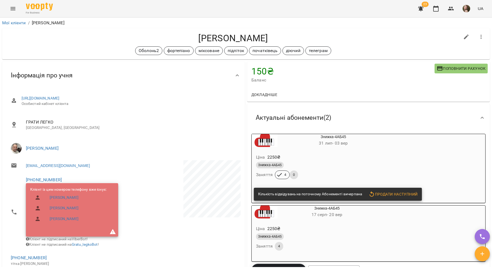
click at [317, 163] on div "Знижка-4АБ45" at bounding box center [320, 165] width 129 height 6
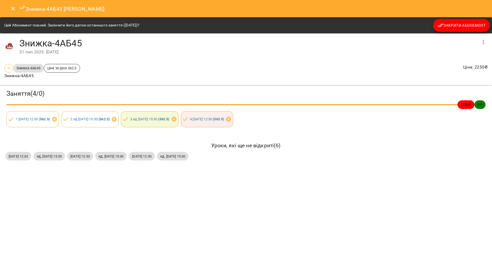
click at [449, 29] on button "Закрити Абонемент" at bounding box center [461, 25] width 57 height 13
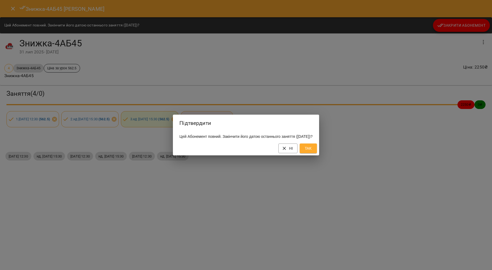
click at [316, 158] on div "Підтвердити Цей Абонемент повний. Закінчити його датою останнього заняття ([DAT…" at bounding box center [246, 135] width 492 height 270
click at [315, 153] on button "Так" at bounding box center [308, 149] width 17 height 10
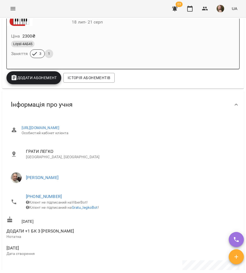
scroll to position [180, 0]
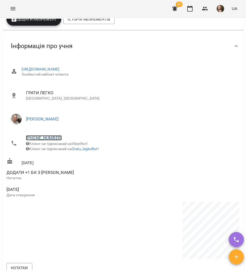
click at [40, 139] on link "[PHONE_NUMBER]" at bounding box center [44, 137] width 36 height 5
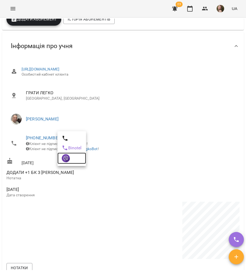
click at [64, 157] on img at bounding box center [66, 158] width 8 height 8
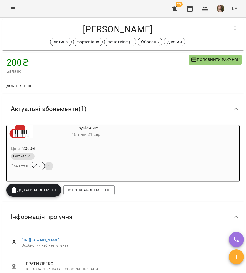
scroll to position [0, 0]
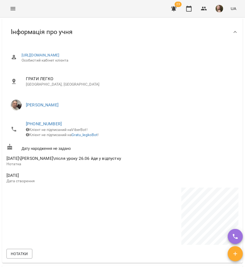
scroll to position [180, 0]
click at [49, 126] on link "+380506649777" at bounding box center [44, 123] width 36 height 5
click at [67, 146] on img at bounding box center [66, 144] width 8 height 8
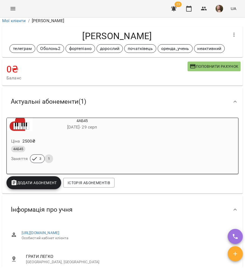
scroll to position [0, 0]
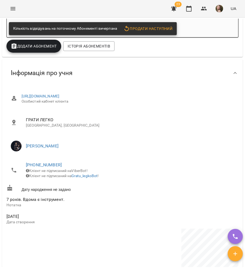
scroll to position [180, 0]
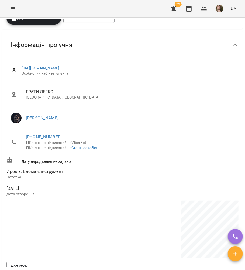
click at [37, 126] on li "[PERSON_NAME]" at bounding box center [122, 117] width 232 height 15
click at [42, 137] on link "[PHONE_NUMBER]" at bounding box center [44, 136] width 36 height 5
click at [67, 159] on img at bounding box center [66, 157] width 8 height 8
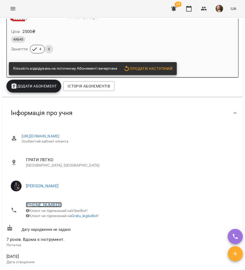
scroll to position [0, 0]
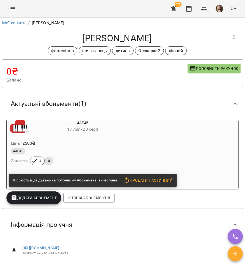
click at [112, 143] on div "Ціна 2500 ₴" at bounding box center [70, 143] width 120 height 10
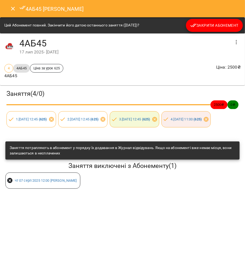
click at [213, 26] on span "Закрити Абонемент" at bounding box center [215, 25] width 48 height 6
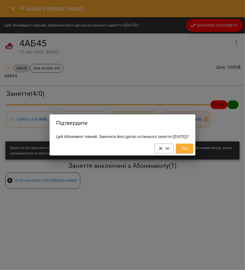
click at [189, 151] on button "Так" at bounding box center [184, 149] width 17 height 10
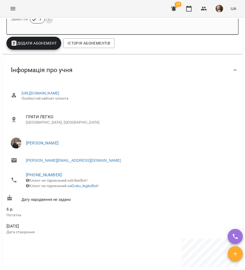
scroll to position [144, 0]
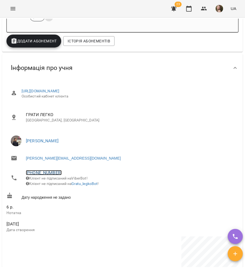
click at [45, 173] on link "+380954054453" at bounding box center [44, 172] width 36 height 5
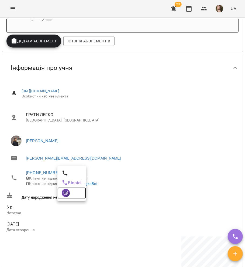
click at [67, 196] on img at bounding box center [66, 193] width 8 height 8
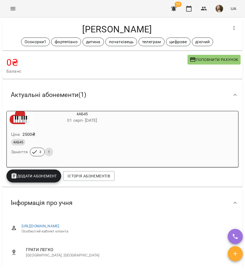
scroll to position [0, 0]
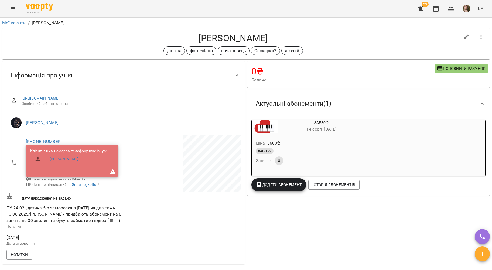
click at [296, 163] on div "8АБ30/2 Заняття 8" at bounding box center [308, 156] width 107 height 19
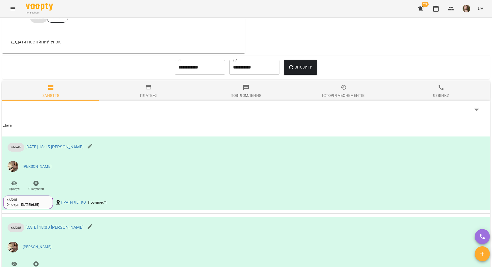
click at [147, 91] on icon "button" at bounding box center [149, 87] width 6 height 6
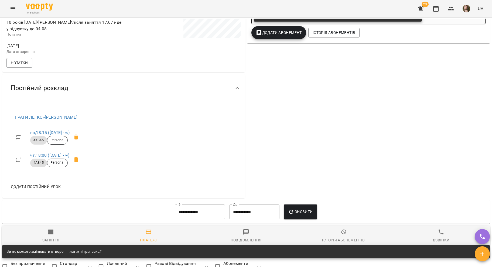
scroll to position [179, 0]
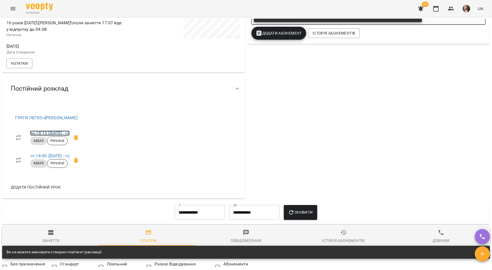
click at [57, 136] on link "пн , 18:15 ([DATE] - ∞)" at bounding box center [49, 133] width 39 height 5
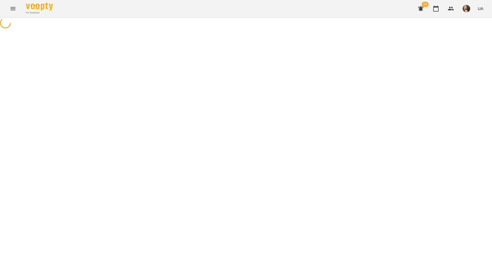
select select "*"
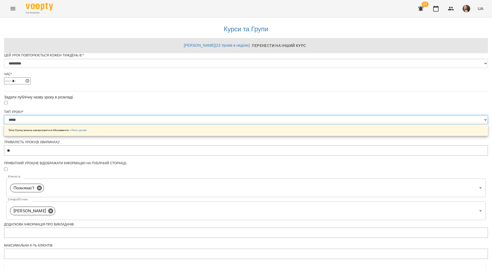
click at [237, 124] on select "**********" at bounding box center [246, 119] width 484 height 9
select select "**********"
click at [179, 124] on select "**********" at bounding box center [246, 119] width 484 height 9
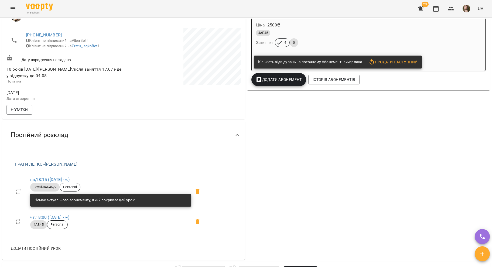
scroll to position [120, 0]
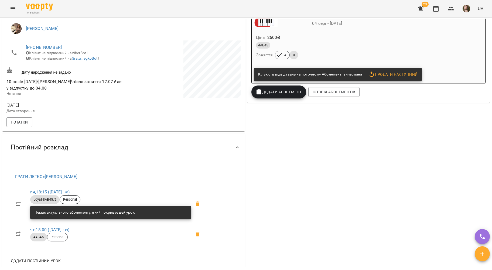
click at [52, 230] on li "чт , 18:00 ([DATE] - ∞) 4АБ45 Personal" at bounding box center [110, 234] width 198 height 23
click at [52, 230] on span "чт , 18:00 ([DATE] - ∞)" at bounding box center [110, 230] width 161 height 6
click at [53, 232] on link "чт , 18:00 ([DATE] - ∞)" at bounding box center [49, 229] width 39 height 5
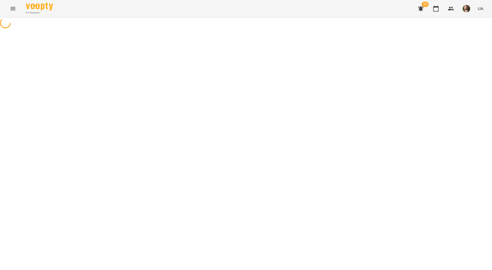
select select "*"
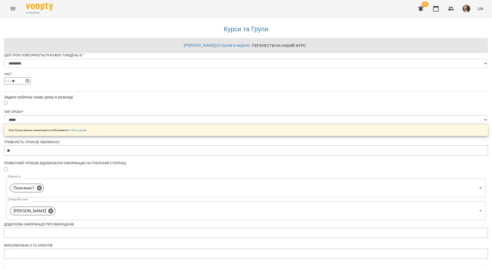
click at [207, 127] on div "**********" at bounding box center [246, 125] width 484 height 30
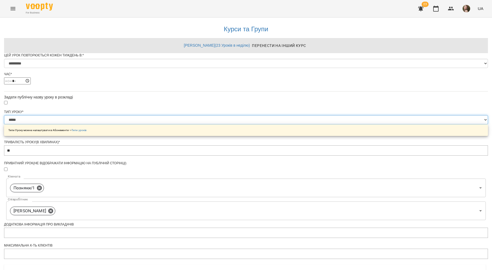
click at [207, 124] on select "**********" at bounding box center [246, 119] width 484 height 9
select select "**********"
click at [179, 124] on select "**********" at bounding box center [246, 119] width 484 height 9
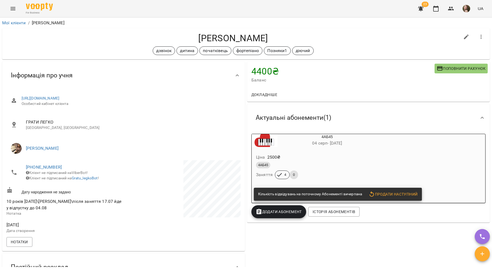
click at [309, 153] on div "Ціна 2500 ₴ 4АБ45 Заняття 4 0" at bounding box center [314, 167] width 125 height 37
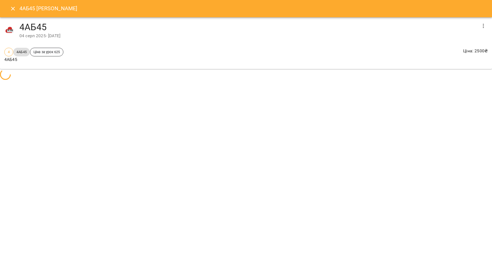
click at [452, 23] on h4 "4АБ45" at bounding box center [248, 27] width 458 height 11
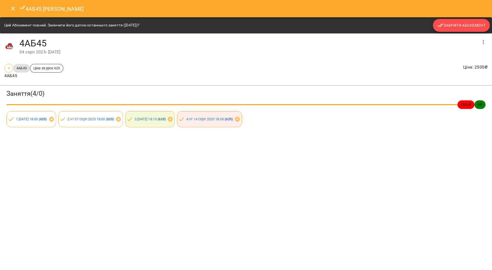
click at [475, 24] on span "Закрити Абонемент" at bounding box center [462, 25] width 48 height 6
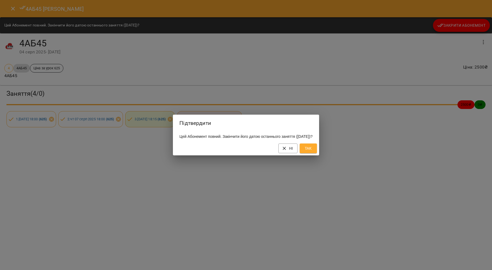
click at [317, 150] on button "Так" at bounding box center [308, 149] width 17 height 10
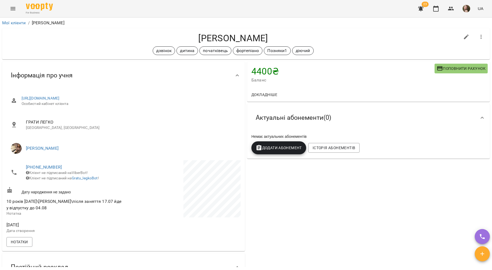
click at [274, 146] on span "Додати Абонемент" at bounding box center [279, 148] width 46 height 6
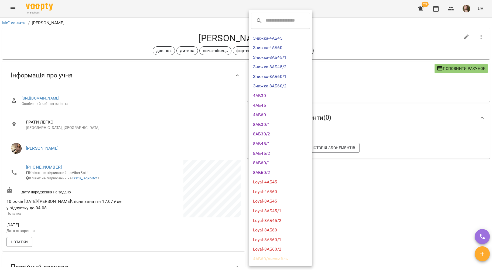
click at [278, 219] on li "Loyal-8АБ45/2" at bounding box center [281, 221] width 64 height 10
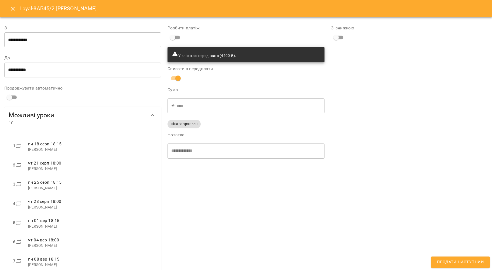
click at [60, 40] on input "**********" at bounding box center [82, 39] width 157 height 15
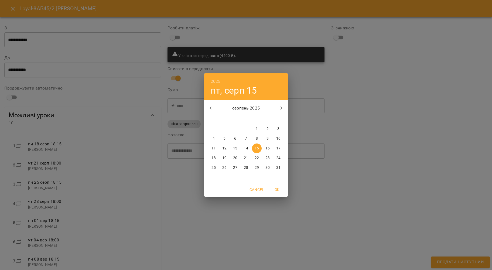
click at [215, 160] on p "18" at bounding box center [214, 158] width 4 height 5
type input "**********"
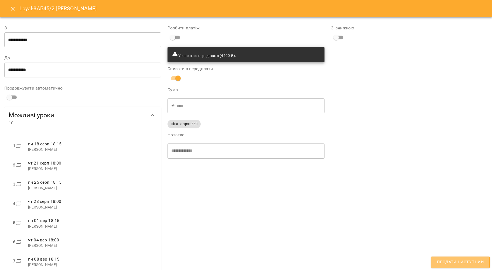
click at [445, 263] on span "Продати наступний" at bounding box center [460, 262] width 47 height 7
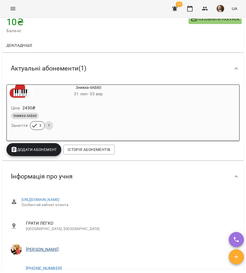
scroll to position [144, 0]
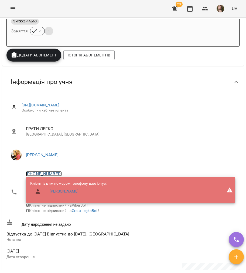
click at [53, 174] on link "[PHONE_NUMBER]" at bounding box center [44, 173] width 36 height 5
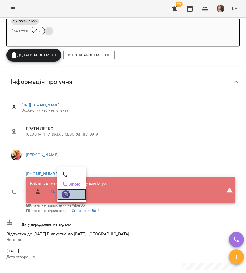
click at [67, 192] on img at bounding box center [66, 194] width 8 height 8
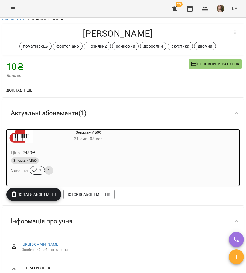
scroll to position [0, 0]
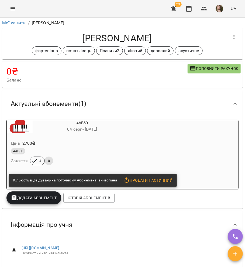
scroll to position [216, 0]
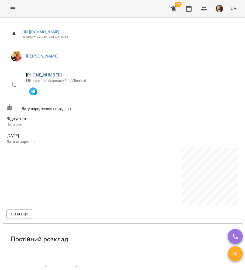
click at [40, 77] on link "[PHONE_NUMBER]" at bounding box center [44, 74] width 36 height 5
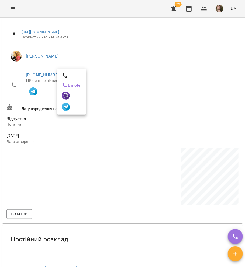
click at [185, 70] on div at bounding box center [122, 135] width 245 height 270
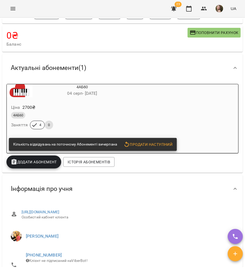
scroll to position [180, 0]
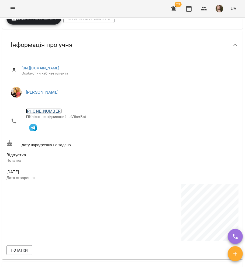
click at [43, 109] on link "[PHONE_NUMBER]" at bounding box center [44, 111] width 36 height 5
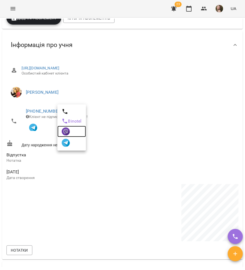
click at [66, 135] on img at bounding box center [66, 131] width 8 height 8
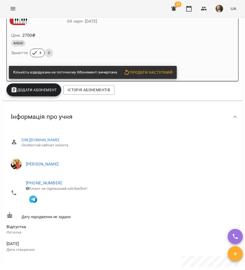
scroll to position [0, 0]
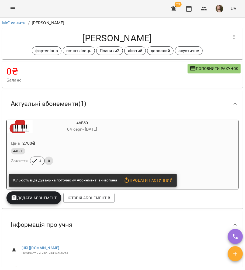
drag, startPoint x: 101, startPoint y: 133, endPoint x: 121, endPoint y: 106, distance: 33.2
click at [101, 133] on h6 "[DATE] - [DATE]" at bounding box center [82, 130] width 99 height 8
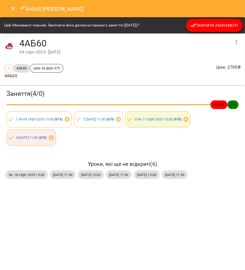
click at [220, 30] on button "Закрити Абонемент" at bounding box center [214, 25] width 57 height 13
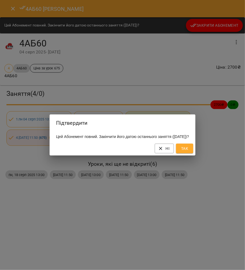
click at [196, 147] on div "Ні Так" at bounding box center [123, 148] width 146 height 14
click at [194, 153] on button "Так" at bounding box center [184, 149] width 17 height 10
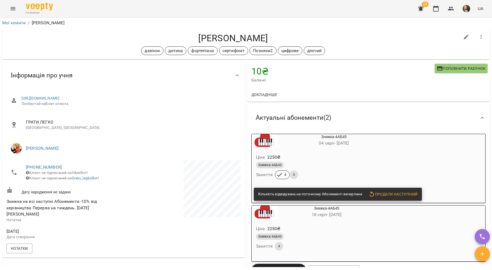
click at [314, 153] on div "Ціна 2250 ₴ Знижка-4АБ45 Заняття 4 0" at bounding box center [321, 167] width 139 height 37
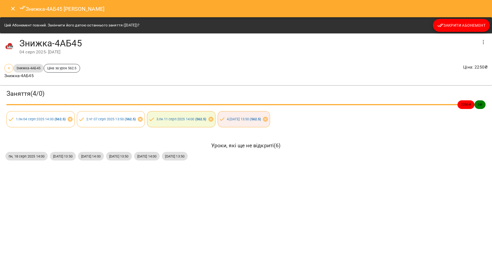
click at [451, 21] on button "Закрити Абонемент" at bounding box center [461, 25] width 57 height 13
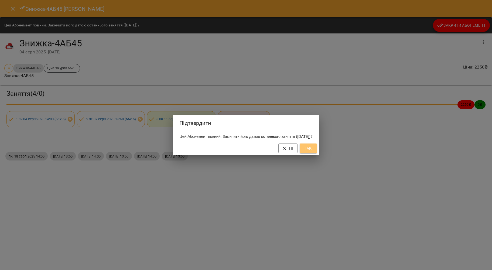
click at [317, 149] on button "Так" at bounding box center [308, 149] width 17 height 10
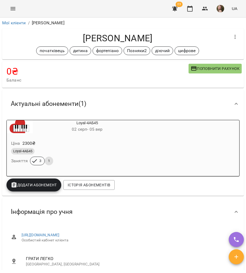
scroll to position [180, 0]
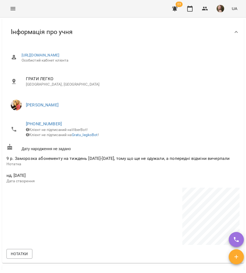
click at [43, 119] on li "[PHONE_NUMBER] Клієнт не підписаний на ViberBot! Клієнт не підписаний на Gratu_…" at bounding box center [122, 129] width 233 height 25
click at [45, 124] on link "[PHONE_NUMBER]" at bounding box center [44, 123] width 36 height 5
click at [63, 146] on img at bounding box center [66, 144] width 8 height 8
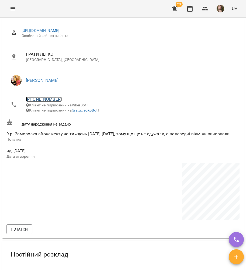
scroll to position [216, 0]
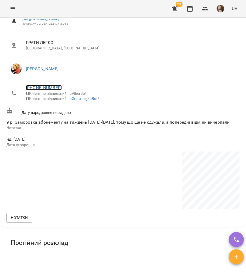
click at [42, 87] on link "[PHONE_NUMBER]" at bounding box center [44, 87] width 36 height 5
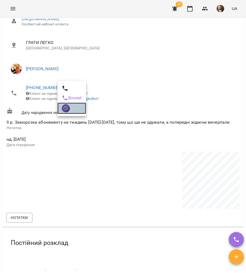
click at [65, 110] on img at bounding box center [66, 108] width 8 height 8
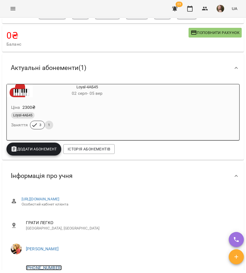
scroll to position [0, 0]
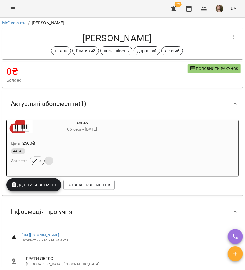
scroll to position [216, 0]
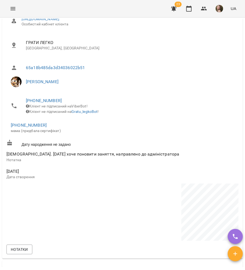
click at [32, 126] on li "+380506488484 мама (придбала сертифікат)" at bounding box center [122, 127] width 232 height 19
click at [32, 128] on link "+380506488484" at bounding box center [29, 125] width 36 height 5
click at [49, 146] on img at bounding box center [51, 149] width 8 height 8
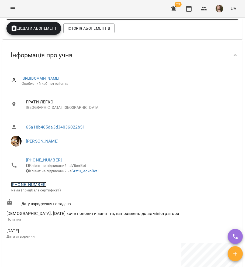
scroll to position [180, 0]
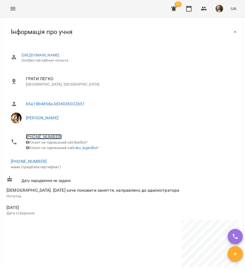
click at [43, 139] on link "+380500122112" at bounding box center [44, 136] width 36 height 5
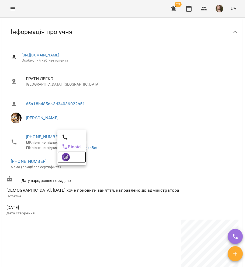
click at [66, 157] on img at bounding box center [66, 157] width 8 height 8
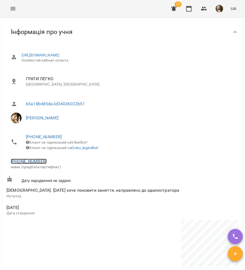
click at [36, 164] on link "+380506488484" at bounding box center [29, 161] width 36 height 5
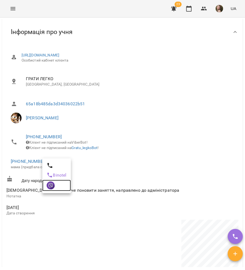
click at [53, 187] on img at bounding box center [51, 185] width 8 height 8
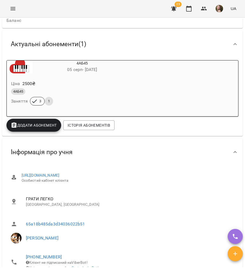
scroll to position [0, 0]
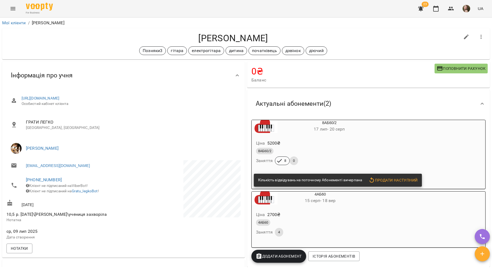
click at [311, 145] on div "Ціна 5200 ₴" at bounding box center [316, 143] width 123 height 10
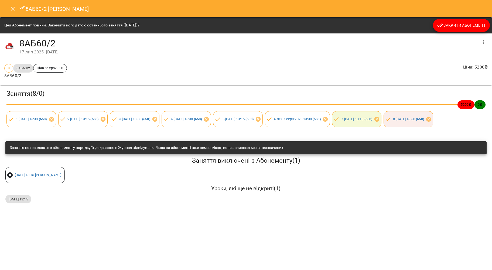
click at [441, 20] on button "Закрити Абонемент" at bounding box center [461, 25] width 57 height 13
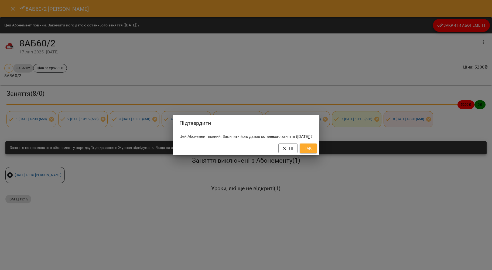
click at [313, 152] on span "Так" at bounding box center [308, 148] width 9 height 6
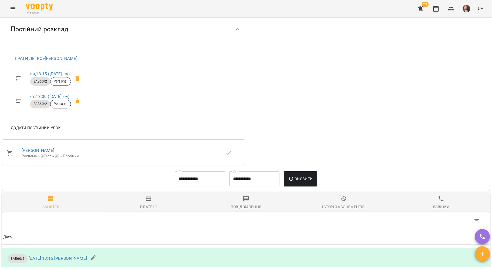
scroll to position [201, 0]
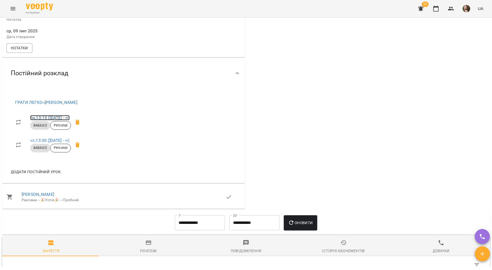
click at [60, 120] on link "пн , 13:15 ([DATE] - ∞)" at bounding box center [49, 117] width 39 height 5
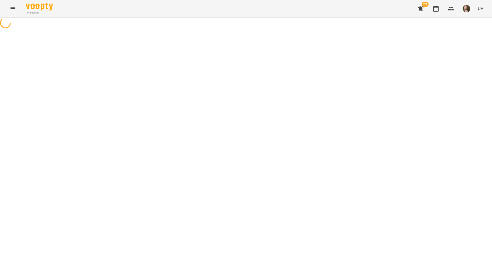
select select "*"
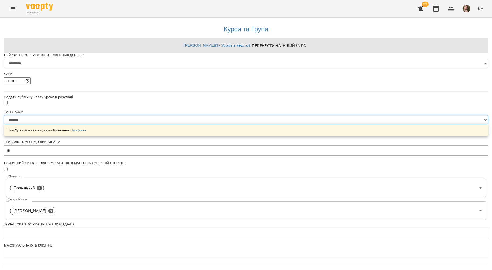
click at [272, 124] on select "**********" at bounding box center [246, 119] width 484 height 9
select select "*****"
click at [179, 124] on select "**********" at bounding box center [246, 119] width 484 height 9
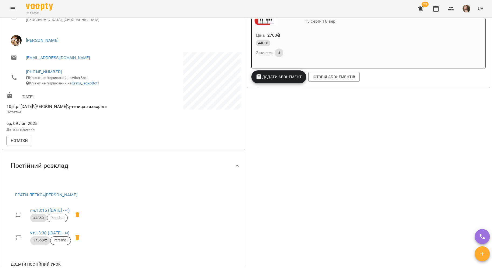
scroll to position [288, 0]
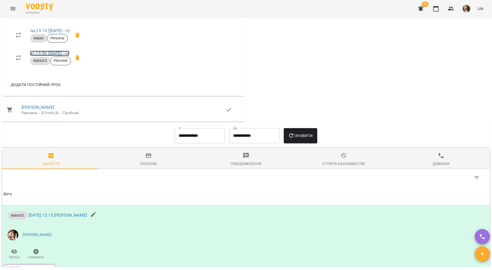
click at [49, 56] on link "чт , 13:30 ([DATE] - ∞)" at bounding box center [49, 53] width 39 height 5
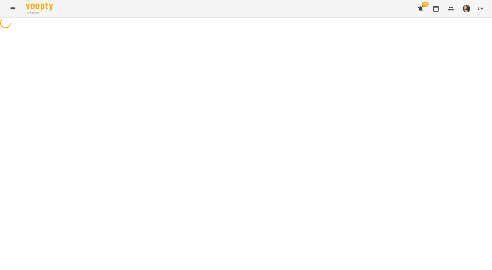
select select "*"
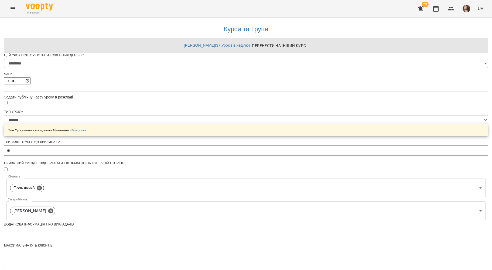
drag, startPoint x: 259, startPoint y: 127, endPoint x: 259, endPoint y: 130, distance: 3.3
click at [259, 130] on div "**********" at bounding box center [246, 125] width 484 height 30
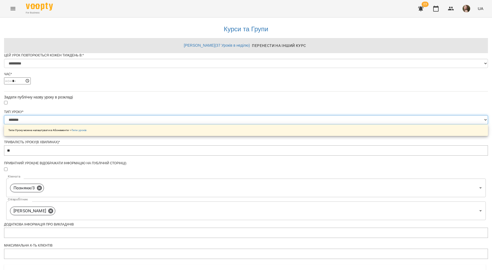
click at [260, 124] on select "**********" at bounding box center [246, 119] width 484 height 9
select select "*****"
click at [179, 124] on select "**********" at bounding box center [246, 119] width 484 height 9
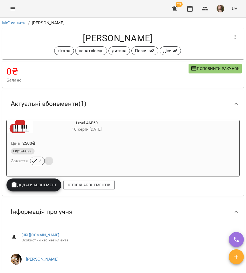
scroll to position [144, 0]
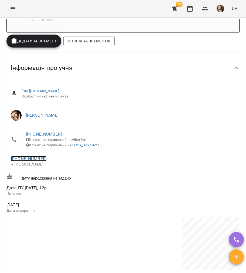
click at [27, 161] on link "[PHONE_NUMBER]" at bounding box center [29, 158] width 36 height 5
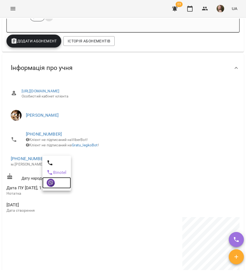
click at [46, 183] on link at bounding box center [56, 182] width 29 height 11
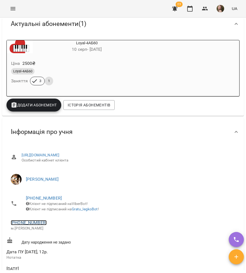
scroll to position [0, 0]
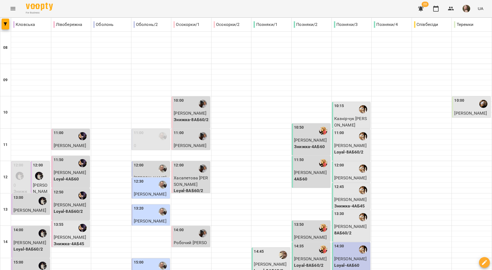
click at [13, 7] on icon "Menu" at bounding box center [13, 8] width 5 height 3
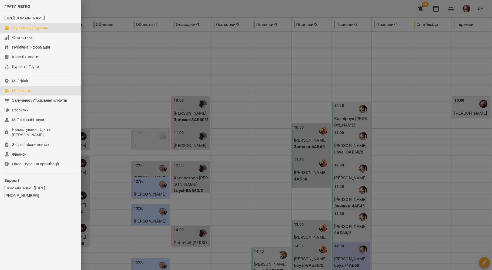
click at [35, 96] on link "Мої клієнти" at bounding box center [40, 91] width 81 height 10
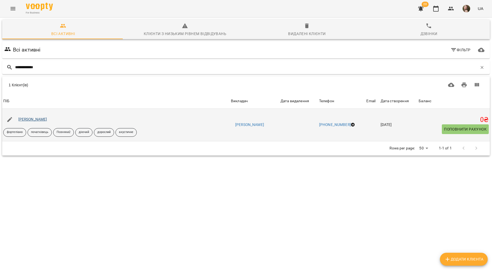
type input "**********"
click at [32, 121] on link "[PERSON_NAME]" at bounding box center [32, 119] width 29 height 4
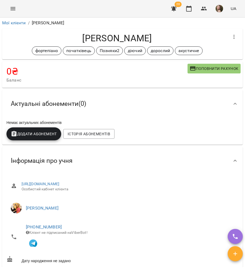
drag, startPoint x: 68, startPoint y: 22, endPoint x: 65, endPoint y: 22, distance: 3.0
click at [68, 22] on ol "Мої клієнти / [PERSON_NAME]" at bounding box center [122, 23] width 241 height 6
click at [15, 21] on link "Мої клієнти" at bounding box center [14, 22] width 24 height 5
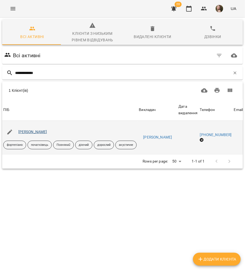
type input "**********"
click at [32, 133] on link "[PERSON_NAME]" at bounding box center [32, 132] width 29 height 4
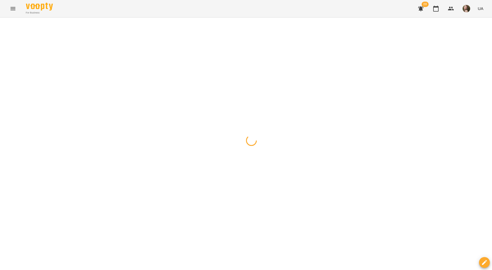
click at [136, 14] on div "For Business 20 UA" at bounding box center [246, 8] width 492 height 17
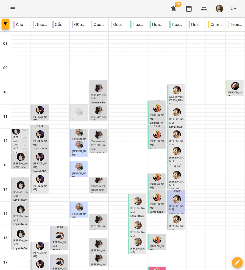
scroll to position [107, 0]
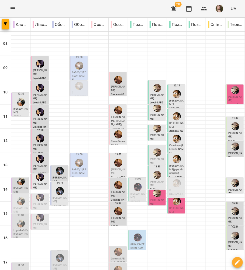
scroll to position [35, 0]
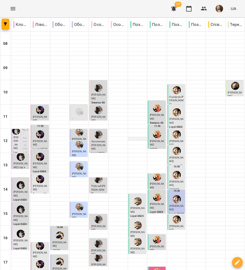
scroll to position [107, 0]
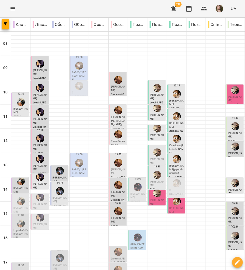
scroll to position [35, 0]
click at [150, 76] on div "10:00" at bounding box center [157, 84] width 15 height 17
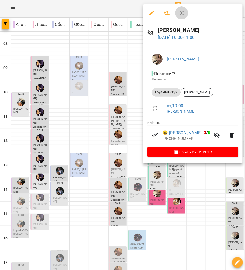
click at [181, 12] on icon "button" at bounding box center [182, 13] width 6 height 6
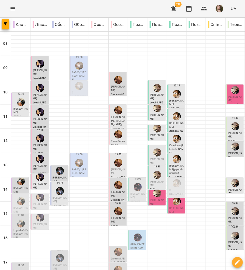
click at [153, 84] on img "Ірина ЗЕНДРАН" at bounding box center [157, 88] width 8 height 8
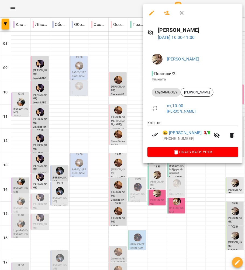
click at [181, 13] on icon "button" at bounding box center [182, 13] width 6 height 6
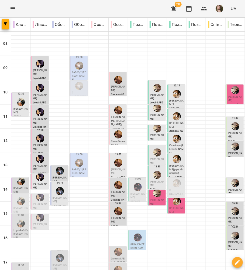
click at [154, 198] on p "[PERSON_NAME]" at bounding box center [157, 201] width 15 height 7
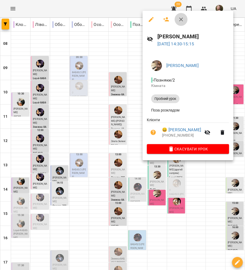
click at [181, 19] on icon "button" at bounding box center [182, 20] width 4 height 4
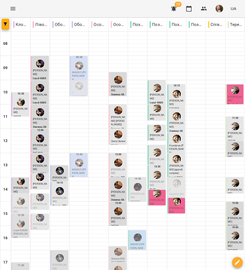
click at [150, 199] on span "[PERSON_NAME]" at bounding box center [157, 202] width 14 height 6
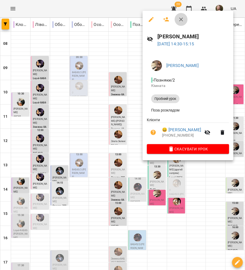
click at [181, 17] on icon "button" at bounding box center [181, 19] width 6 height 6
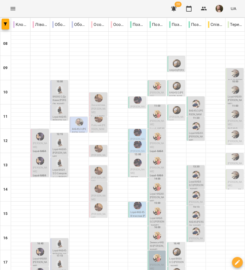
scroll to position [0, 0]
click at [158, 87] on img "Наталя ПОСИПАЙКО" at bounding box center [157, 86] width 8 height 8
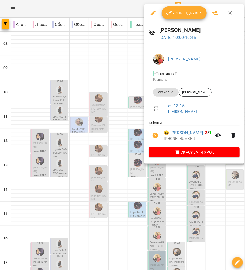
click at [229, 15] on icon "button" at bounding box center [231, 13] width 6 height 6
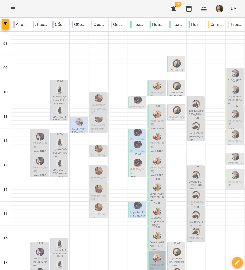
scroll to position [107, 0]
click at [150, 263] on span "Ілля Біловицький" at bounding box center [157, 266] width 14 height 6
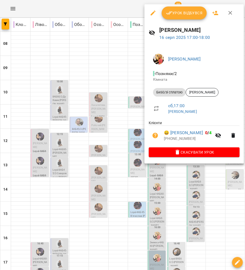
click at [234, 10] on button "button" at bounding box center [230, 12] width 13 height 13
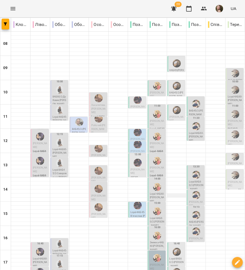
scroll to position [0, 0]
click at [14, 9] on icon "Menu" at bounding box center [13, 8] width 6 height 6
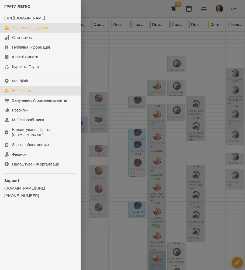
click at [33, 93] on div "Мої клієнти" at bounding box center [22, 90] width 21 height 5
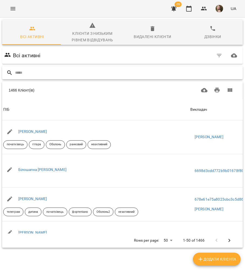
drag, startPoint x: 72, startPoint y: 76, endPoint x: 70, endPoint y: 72, distance: 4.0
paste input "**********"
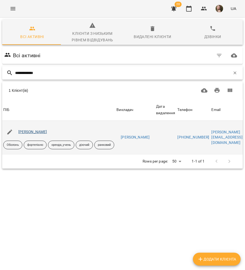
type input "**********"
click at [34, 131] on link "[PERSON_NAME]" at bounding box center [32, 132] width 29 height 4
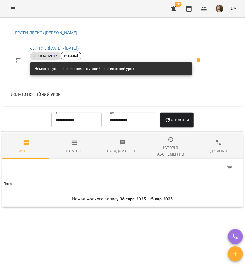
scroll to position [427, 0]
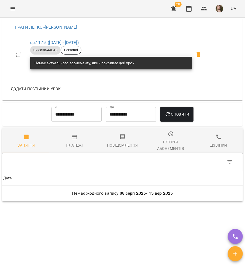
click at [167, 144] on div "Історія абонементів" at bounding box center [171, 145] width 42 height 13
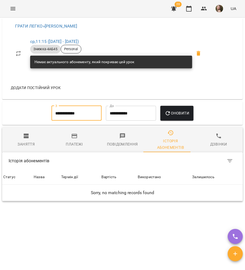
click at [83, 115] on input "**********" at bounding box center [77, 113] width 50 height 15
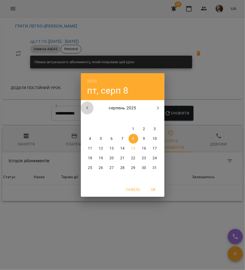
click at [90, 110] on icon "button" at bounding box center [87, 108] width 6 height 6
click at [105, 129] on span "1" at bounding box center [101, 128] width 10 height 5
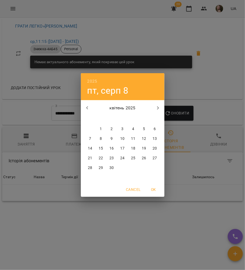
type input "**********"
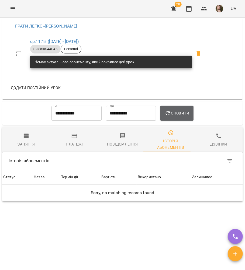
click at [187, 119] on button "Оновити" at bounding box center [177, 113] width 33 height 15
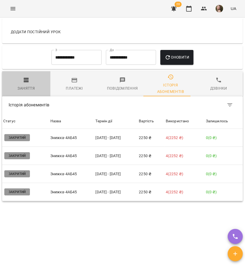
click at [29, 78] on span "Заняття" at bounding box center [26, 84] width 42 height 15
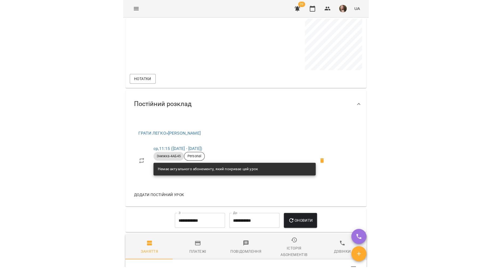
scroll to position [324, 0]
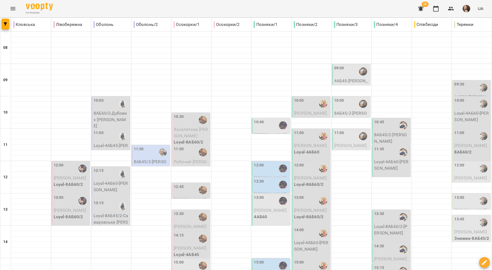
click at [259, 8] on div "For Business 20 UA" at bounding box center [246, 8] width 492 height 17
click at [312, 16] on div "For Business 20 UA" at bounding box center [246, 8] width 492 height 17
click at [256, 11] on div "For Business 20 UA" at bounding box center [246, 8] width 492 height 17
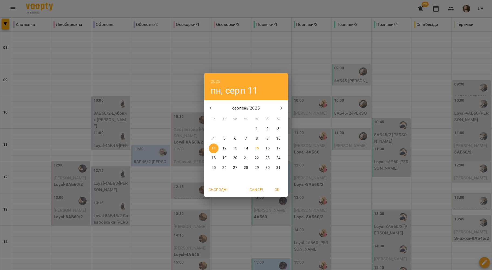
click at [213, 160] on p "18" at bounding box center [214, 158] width 4 height 5
type input "**********"
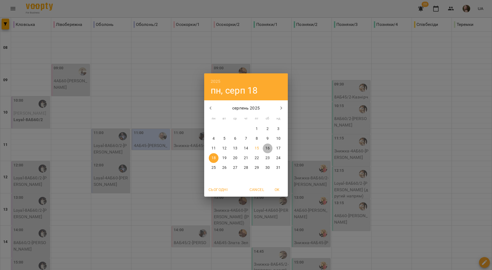
click at [269, 145] on button "16" at bounding box center [268, 149] width 10 height 10
type input "**********"
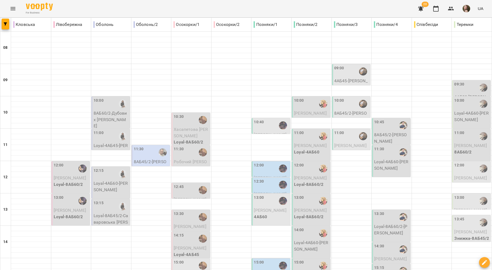
click at [152, 151] on div "11:30" at bounding box center [151, 152] width 35 height 12
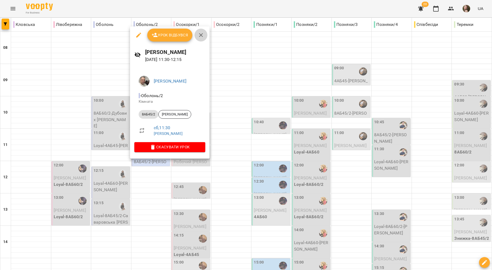
click at [199, 37] on icon "button" at bounding box center [201, 35] width 6 height 6
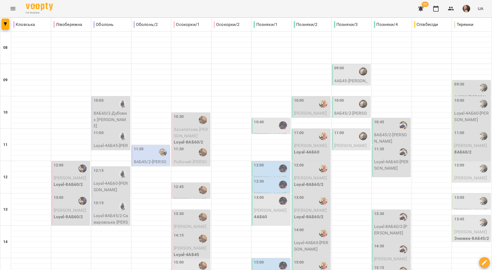
scroll to position [38, 0]
click at [187, 114] on div "10:30" at bounding box center [191, 120] width 35 height 12
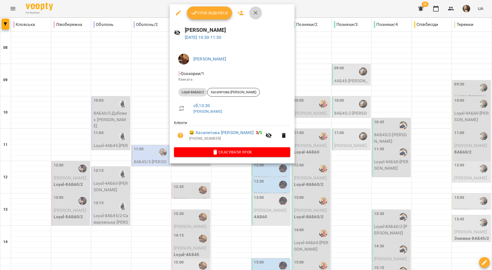
drag, startPoint x: 252, startPoint y: 12, endPoint x: 223, endPoint y: 59, distance: 55.6
click at [253, 12] on icon "button" at bounding box center [256, 13] width 6 height 6
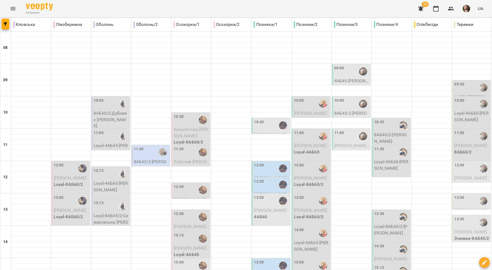
scroll to position [182, 0]
click at [193, 270] on span "[PERSON_NAME] [PERSON_NAME]" at bounding box center [190, 275] width 33 height 5
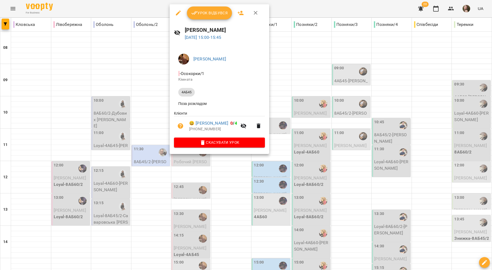
click at [255, 14] on icon "button" at bounding box center [256, 13] width 6 height 6
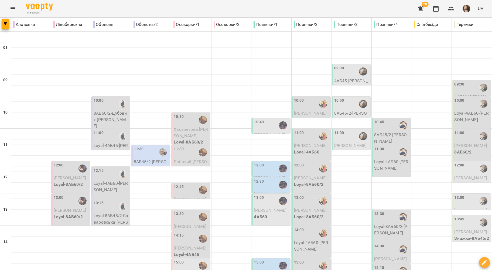
scroll to position [2, 0]
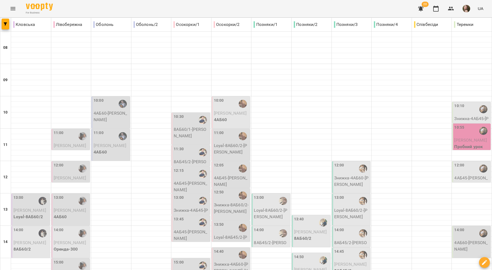
scroll to position [110, 0]
click at [265, 227] on div "14:00" at bounding box center [271, 233] width 35 height 12
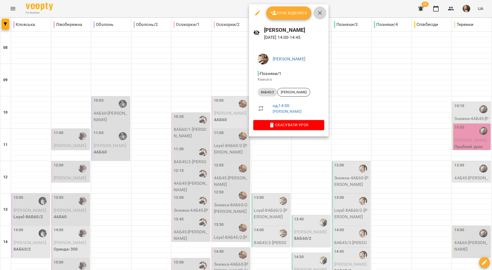
click at [320, 13] on icon "button" at bounding box center [320, 13] width 6 height 6
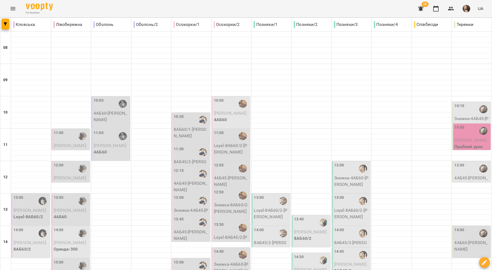
scroll to position [218, 0]
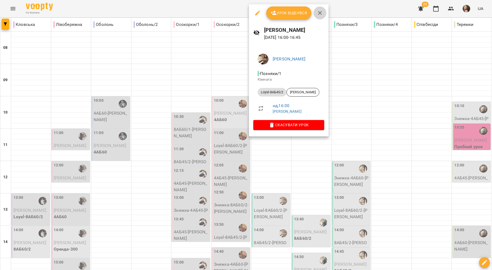
click at [317, 12] on icon "button" at bounding box center [320, 13] width 6 height 6
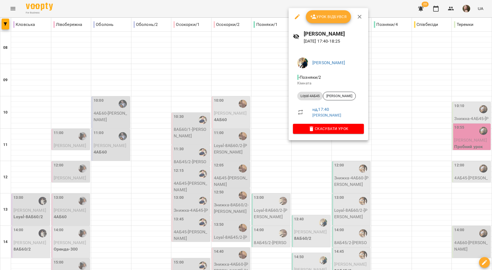
click at [357, 15] on icon "button" at bounding box center [360, 16] width 6 height 6
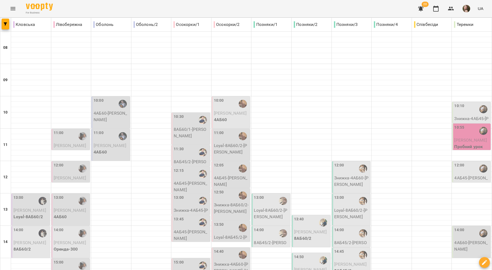
scroll to position [146, 0]
click at [282, 240] on p "8АБ45/2 - Хегай Емілія" at bounding box center [271, 246] width 35 height 13
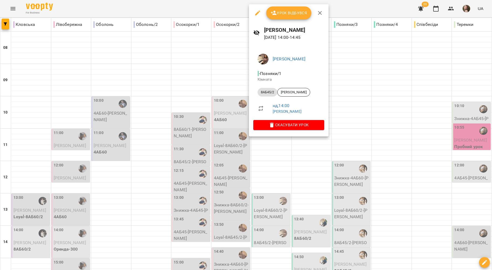
click at [317, 14] on icon "button" at bounding box center [320, 13] width 6 height 6
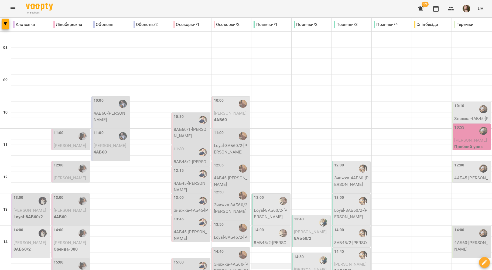
scroll to position [0, 0]
click at [9, 8] on button "Menu" at bounding box center [12, 8] width 13 height 13
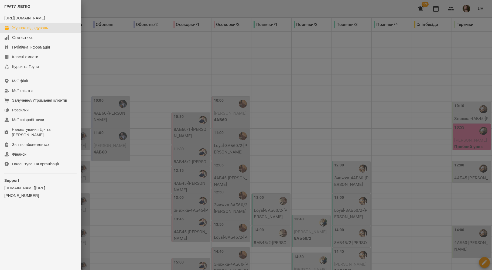
click at [273, 45] on div at bounding box center [246, 135] width 492 height 270
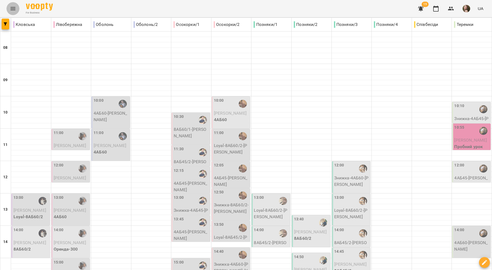
click at [8, 8] on button "Menu" at bounding box center [12, 8] width 13 height 13
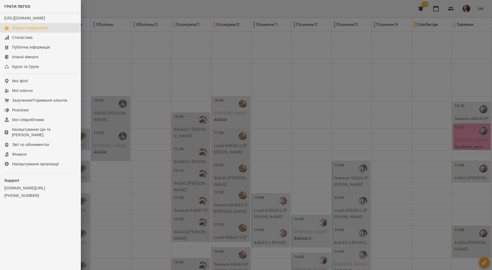
click at [225, 59] on div at bounding box center [246, 135] width 492 height 270
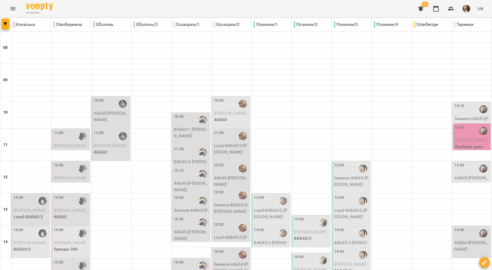
scroll to position [144, 0]
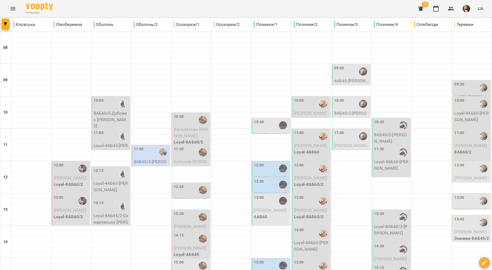
scroll to position [74, 0]
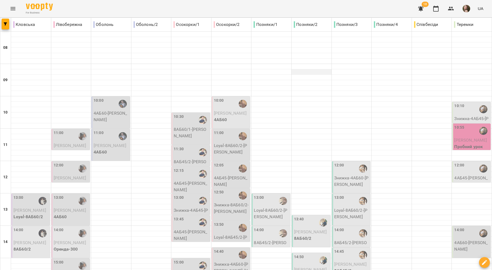
scroll to position [218, 0]
click at [357, 262] on span "Ткаченко Даніл" at bounding box center [350, 264] width 33 height 5
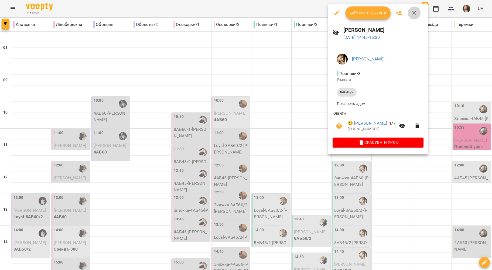
click at [415, 15] on icon "button" at bounding box center [414, 13] width 6 height 6
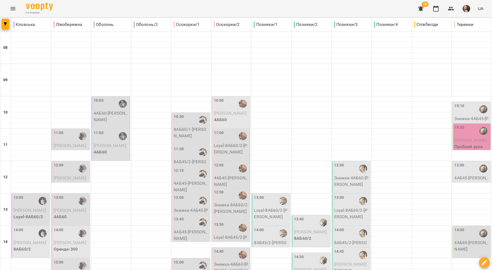
scroll to position [182, 0]
click at [349, 268] on p "8АБ45/2" at bounding box center [351, 271] width 35 height 6
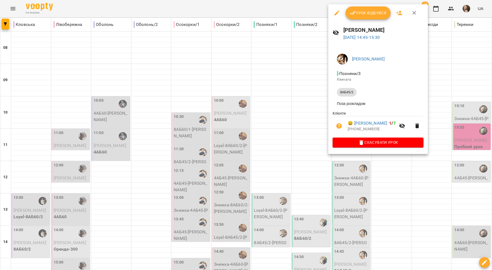
click at [413, 10] on icon "button" at bounding box center [414, 13] width 6 height 6
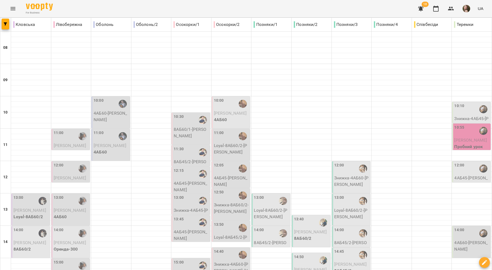
click at [357, 249] on div at bounding box center [363, 255] width 12 height 12
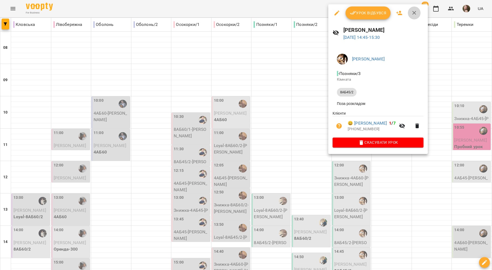
click at [411, 12] on icon "button" at bounding box center [414, 13] width 6 height 6
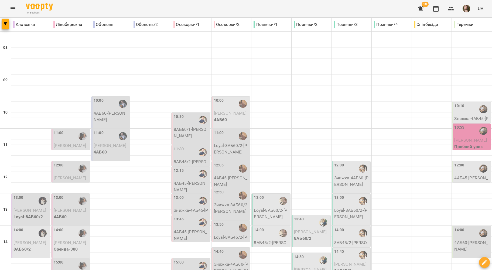
scroll to position [146, 0]
click at [358, 262] on span "Ткаченко Даніл" at bounding box center [350, 264] width 33 height 5
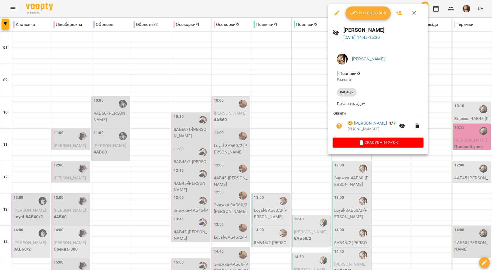
click at [414, 13] on icon "button" at bounding box center [415, 13] width 4 height 4
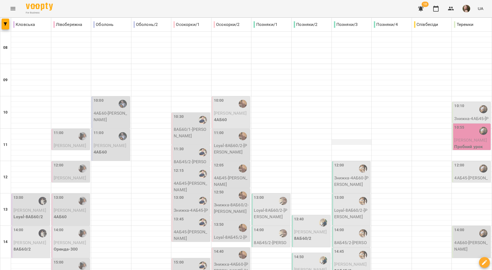
scroll to position [144, 0]
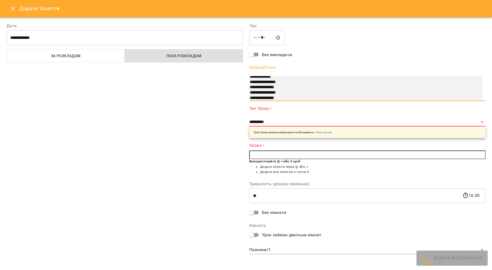
scroll to position [12, 0]
select select "**********"
type input "**"
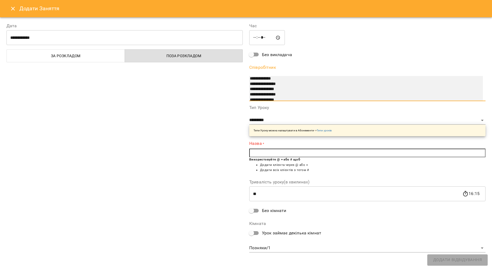
select select "**********"
type input "**********"
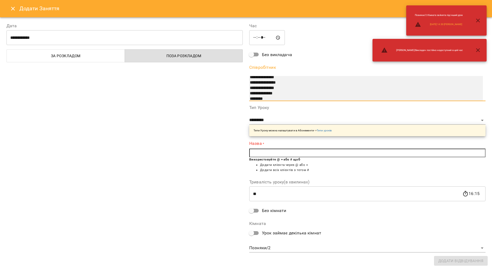
select select "**********"
type input "**********"
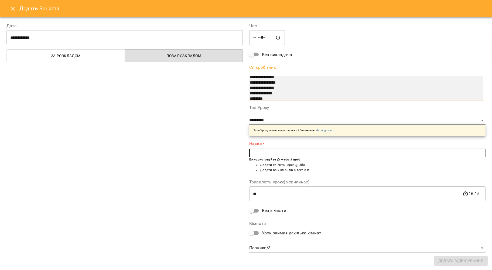
scroll to position [84, 0]
select select "**********"
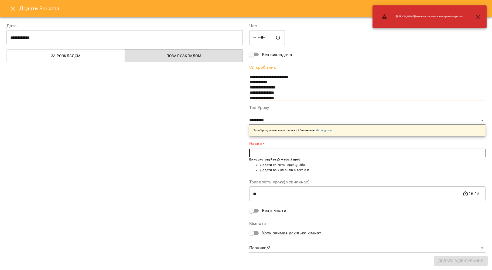
click at [260, 152] on input "text" at bounding box center [367, 153] width 236 height 9
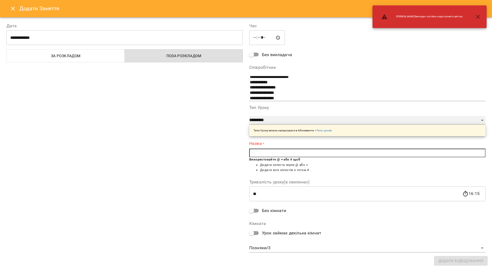
click at [262, 124] on select "**********" at bounding box center [367, 120] width 236 height 9
select select "**********"
click at [249, 116] on select "**********" at bounding box center [367, 120] width 236 height 9
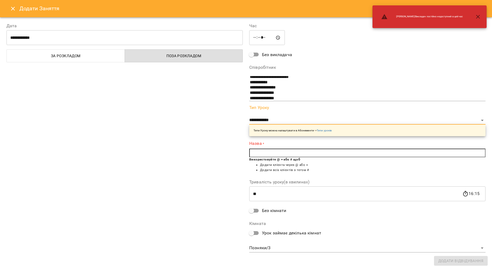
click at [261, 154] on input "text" at bounding box center [367, 153] width 236 height 9
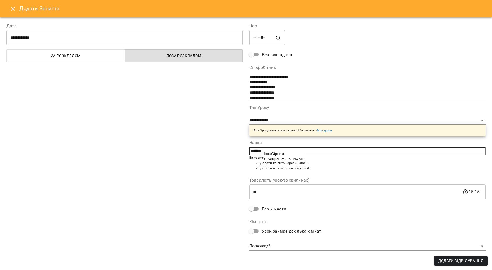
click at [276, 160] on span "Сірен ко Віра" at bounding box center [285, 159] width 42 height 4
type input "**********"
click at [449, 260] on span "Додати Відвідування" at bounding box center [461, 261] width 45 height 6
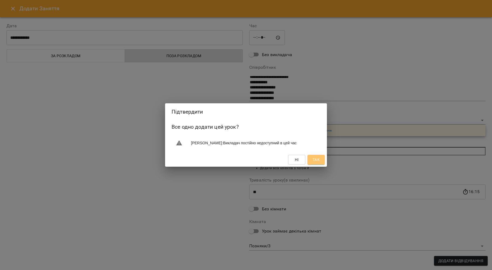
click at [309, 164] on button "Так" at bounding box center [316, 160] width 17 height 10
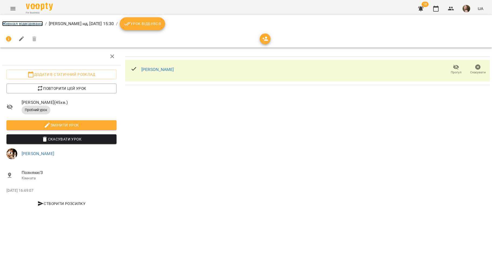
click at [32, 24] on link "Журнал відвідувань" at bounding box center [22, 23] width 41 height 5
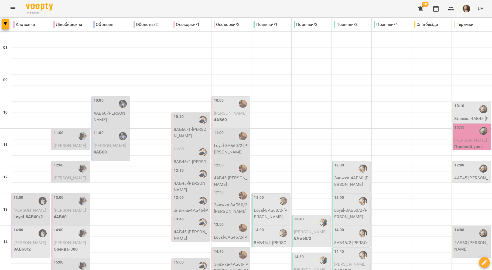
scroll to position [218, 0]
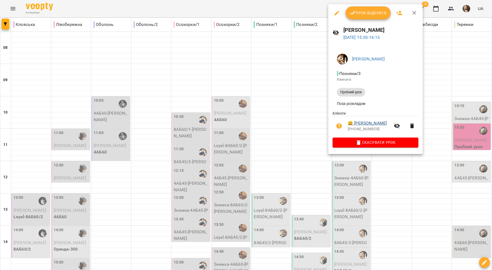
drag, startPoint x: 363, startPoint y: 121, endPoint x: 364, endPoint y: 124, distance: 3.3
click at [363, 121] on li "😀 Сіренко Віра +380967068690" at bounding box center [376, 125] width 86 height 19
click at [364, 124] on link "😀 Сіренко Віра" at bounding box center [367, 123] width 39 height 6
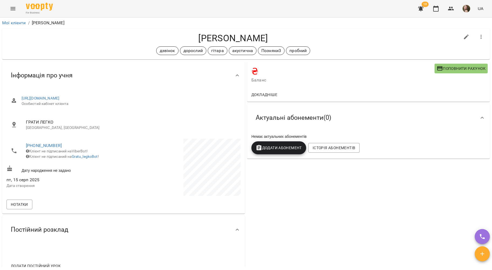
click at [464, 34] on icon "button" at bounding box center [467, 37] width 6 height 6
select select "**"
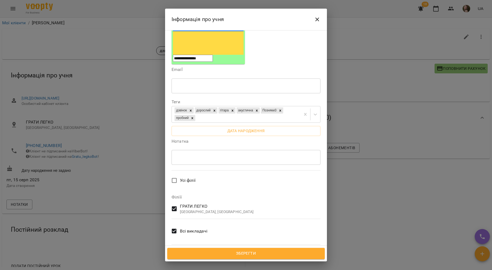
click at [181, 228] on span "Всі викладачі" at bounding box center [194, 231] width 28 height 6
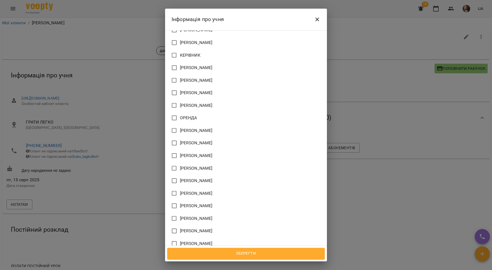
scroll to position [403, 0]
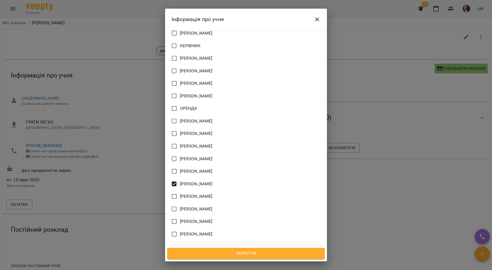
click at [234, 254] on span "Зберегти" at bounding box center [246, 253] width 146 height 7
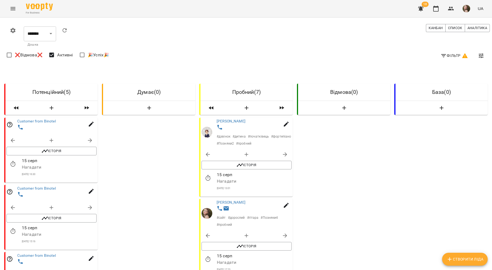
click at [450, 54] on span "Фільтр" at bounding box center [455, 55] width 28 height 6
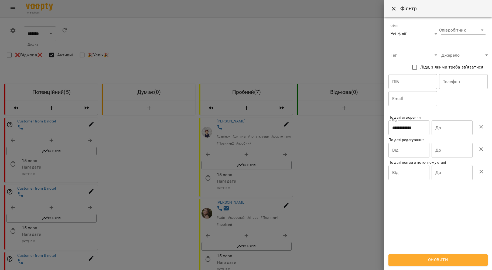
click at [480, 124] on icon "button" at bounding box center [481, 127] width 6 height 6
click at [447, 260] on span "Оновити" at bounding box center [438, 260] width 87 height 7
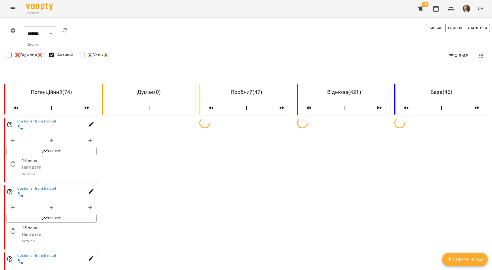
click at [41, 124] on div at bounding box center [58, 128] width 84 height 10
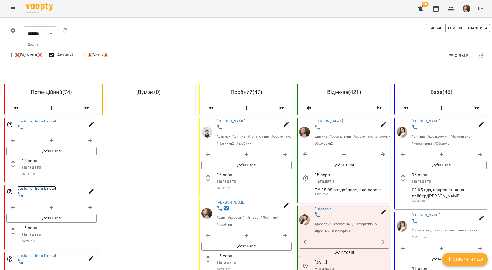
click at [30, 188] on link "Customer from Binotel" at bounding box center [36, 188] width 39 height 4
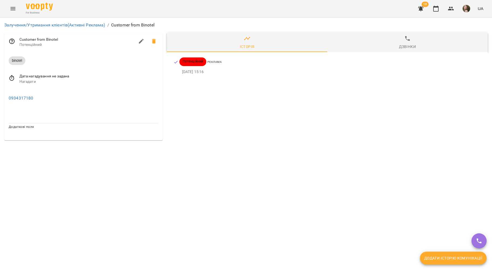
click at [398, 36] on span "Дзвінки" at bounding box center [408, 42] width 154 height 15
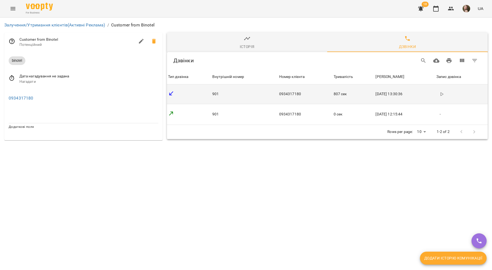
click at [445, 97] on button "button" at bounding box center [442, 94] width 11 height 11
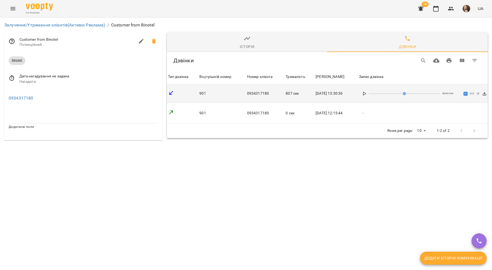
click at [367, 92] on icon at bounding box center [365, 94] width 4 height 4
click at [479, 94] on button "x 2" at bounding box center [478, 94] width 4 height 4
click at [472, 93] on button "x 1.5" at bounding box center [472, 94] width 6 height 4
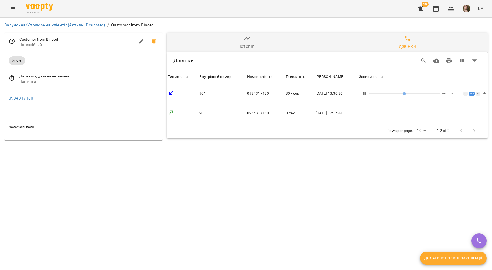
type input "*"
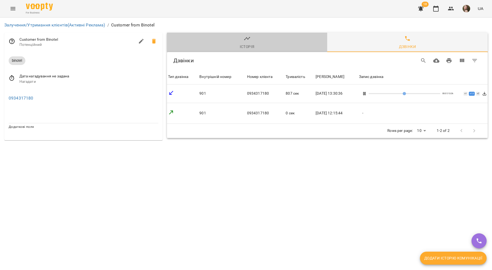
click at [221, 48] on span "Історія" at bounding box center [247, 42] width 154 height 15
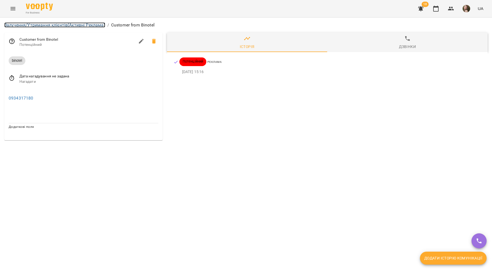
click at [44, 27] on link "Залучення/Утримання клієнтів (Активні Реклама)" at bounding box center [54, 24] width 101 height 5
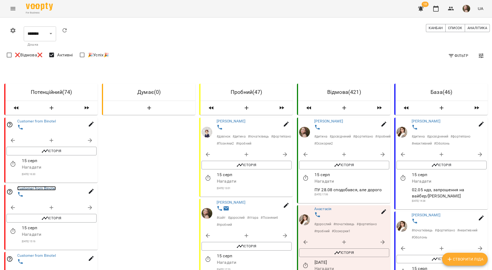
click at [39, 187] on link "Customer from Binotel" at bounding box center [36, 188] width 39 height 4
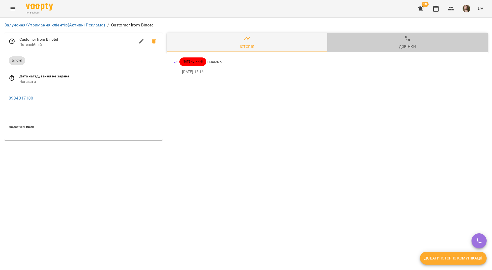
click at [402, 42] on span "Дзвінки" at bounding box center [408, 42] width 154 height 15
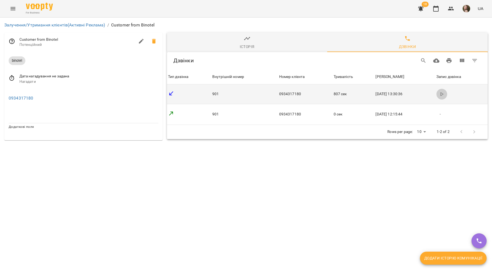
click at [443, 95] on polygon "button" at bounding box center [442, 94] width 2 height 3
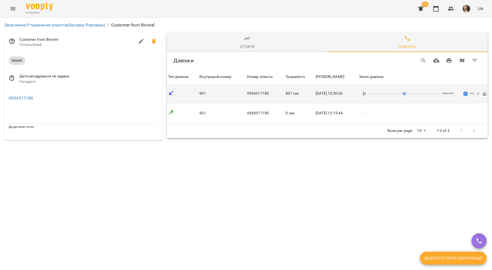
click at [470, 93] on button "x 1.5" at bounding box center [472, 94] width 6 height 4
click at [367, 94] on icon at bounding box center [365, 94] width 4 height 4
type input "*"
click at [58, 22] on link "Залучення/Утримання клієнтів (Активні Реклама)" at bounding box center [54, 24] width 101 height 5
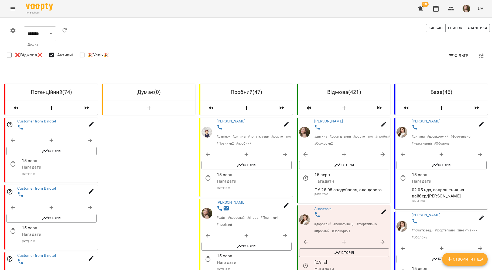
click at [38, 123] on div at bounding box center [58, 128] width 84 height 10
click at [39, 121] on link "Customer from Binotel" at bounding box center [36, 121] width 39 height 4
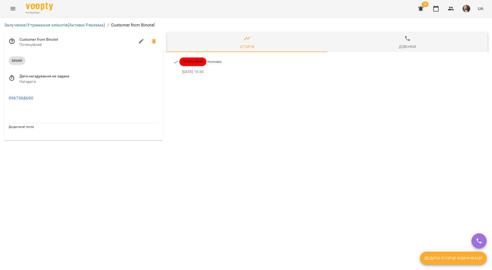
click at [397, 40] on span "Дзвінки" at bounding box center [408, 42] width 154 height 15
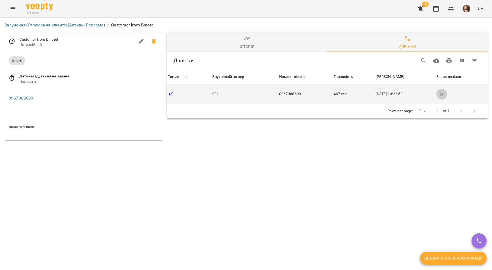
click at [444, 94] on icon "button" at bounding box center [442, 94] width 4 height 4
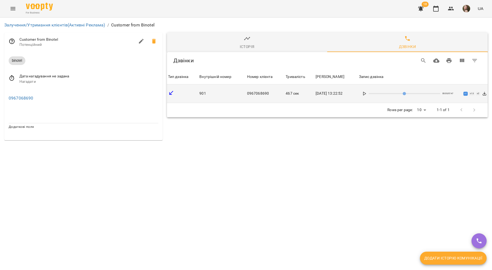
click at [370, 91] on div "00:00 / 07:47 x 1 x 1.5 x 2" at bounding box center [423, 94] width 128 height 10
click at [369, 91] on div "00:00 / 07:47 x 1 x 1.5 x 2" at bounding box center [423, 94] width 128 height 10
click at [367, 92] on icon at bounding box center [365, 94] width 4 height 4
click at [471, 93] on button "x 1.5" at bounding box center [472, 94] width 6 height 4
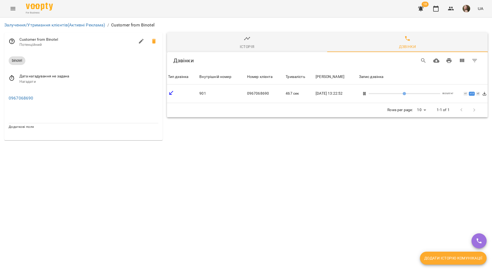
click at [367, 95] on icon at bounding box center [365, 94] width 4 height 4
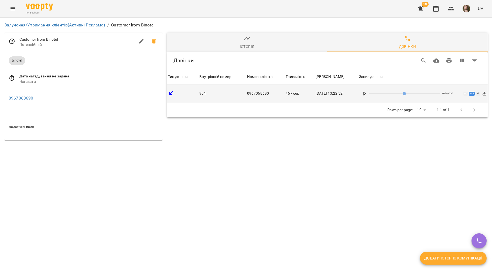
click at [466, 95] on button "x 1" at bounding box center [466, 94] width 4 height 4
click at [371, 94] on div "00:36 / 07:47 x 1 x 1.5 x 2" at bounding box center [423, 94] width 128 height 10
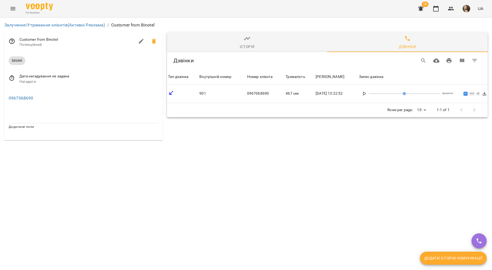
click at [367, 93] on icon at bounding box center [365, 94] width 4 height 4
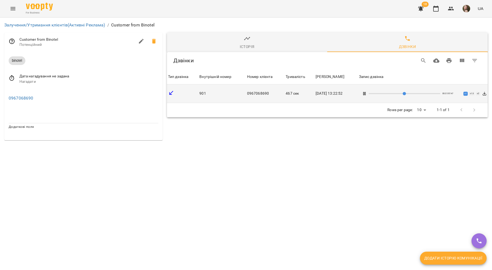
click at [377, 93] on input "range" at bounding box center [405, 93] width 72 height 1
drag, startPoint x: 377, startPoint y: 93, endPoint x: 368, endPoint y: 93, distance: 9.7
click at [369, 93] on input "range" at bounding box center [405, 93] width 72 height 1
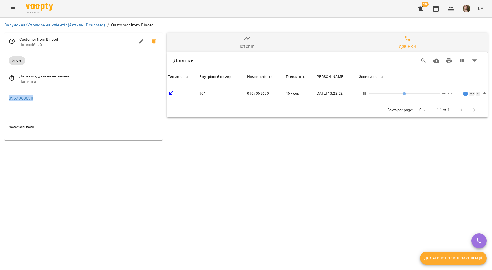
drag, startPoint x: 41, startPoint y: 99, endPoint x: 5, endPoint y: 100, distance: 36.2
click at [5, 100] on div "0967068690" at bounding box center [83, 97] width 158 height 17
copy link "0967068690"
click at [366, 93] on rect at bounding box center [365, 93] width 1 height 3
type input "*"
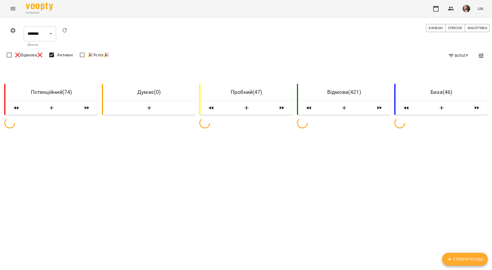
click at [244, 109] on icon "button" at bounding box center [247, 108] width 6 height 6
select select "*"
select select "**"
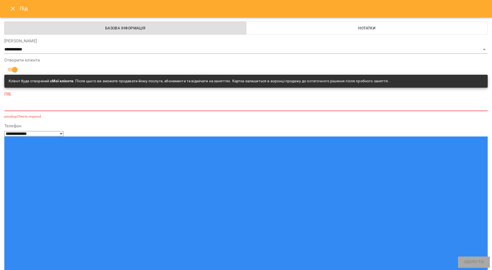
click at [53, 105] on div "*" at bounding box center [246, 107] width 484 height 9
paste textarea "**********"
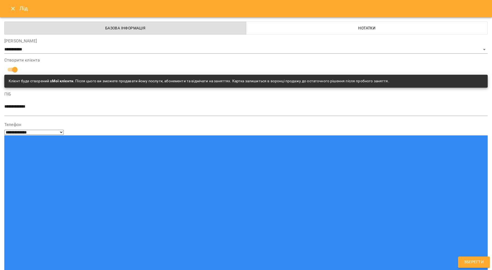
type textarea "**********"
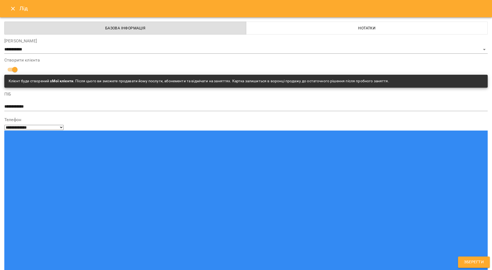
paste input "**********"
type input "**********"
type input "**"
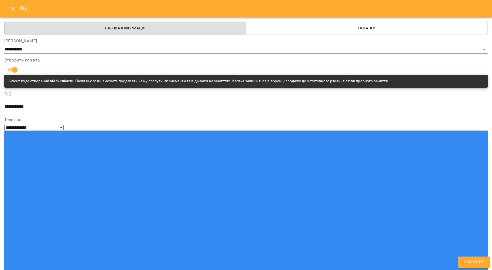
click at [0, 162] on div "**********" at bounding box center [246, 135] width 492 height 270
type input "**"
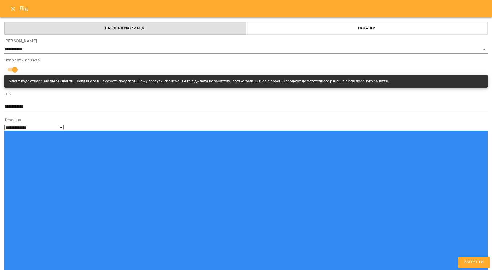
type input "****"
type input "**"
type input "***"
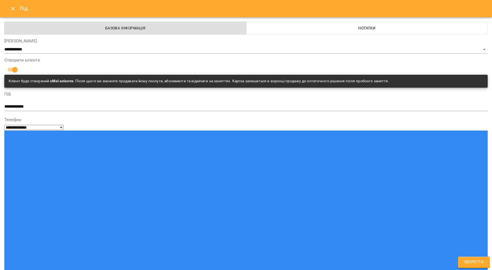
type input "**"
type input "***"
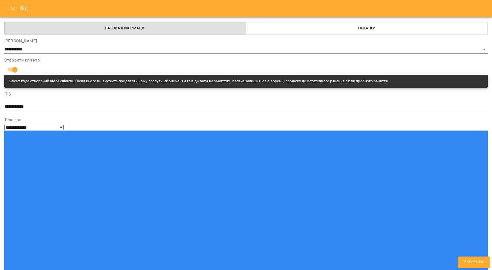
select select "**********"
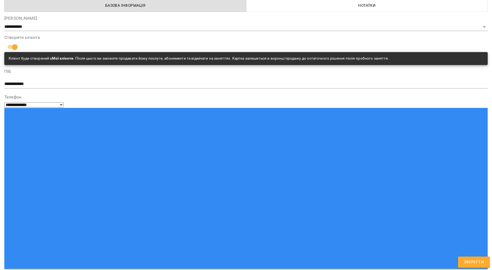
scroll to position [23, 0]
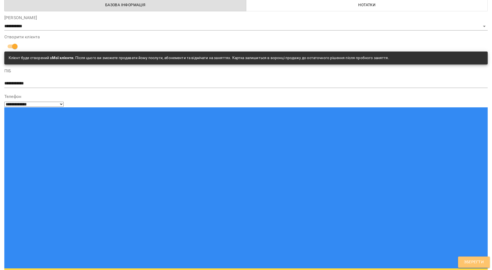
drag, startPoint x: 464, startPoint y: 263, endPoint x: 465, endPoint y: 259, distance: 3.8
click at [465, 263] on span "Зберегти" at bounding box center [474, 262] width 20 height 7
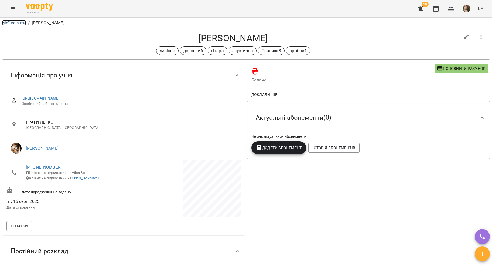
click at [19, 22] on link "Мої клієнти" at bounding box center [14, 22] width 24 height 5
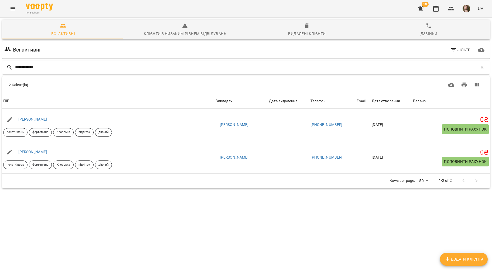
type input "**********"
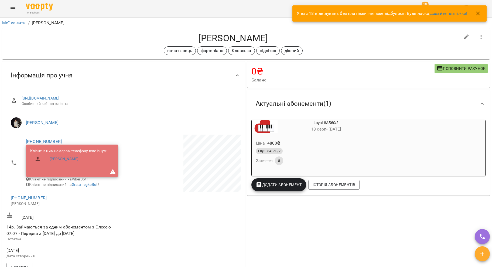
click at [303, 134] on div "Ціна 4800 ₴ Loyal-8АБ60/2 Заняття 8" at bounding box center [313, 153] width 125 height 39
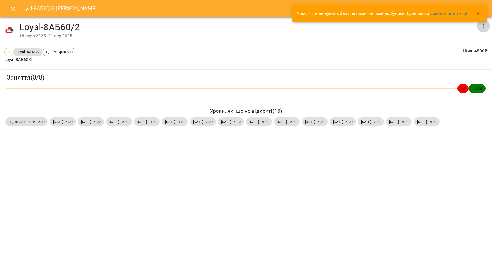
click at [484, 26] on icon "button" at bounding box center [484, 26] width 6 height 6
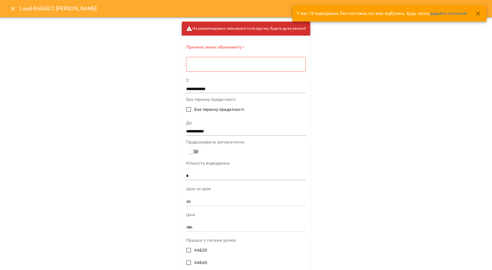
click at [238, 69] on div "* ​" at bounding box center [246, 64] width 120 height 15
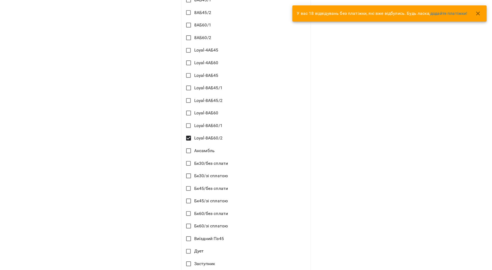
scroll to position [563, 0]
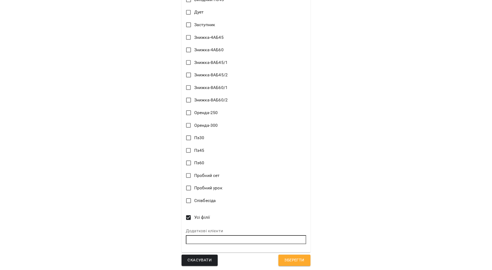
type textarea "*"
click at [209, 238] on input "text" at bounding box center [246, 239] width 120 height 9
type input "*"
click at [209, 238] on input "text" at bounding box center [246, 239] width 120 height 9
click at [220, 248] on b "Здра" at bounding box center [219, 248] width 10 height 5
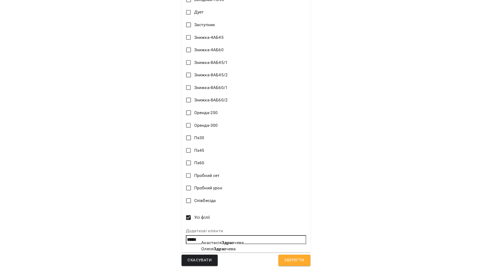
type input "**********"
click at [292, 258] on span "Зберегти" at bounding box center [295, 260] width 20 height 7
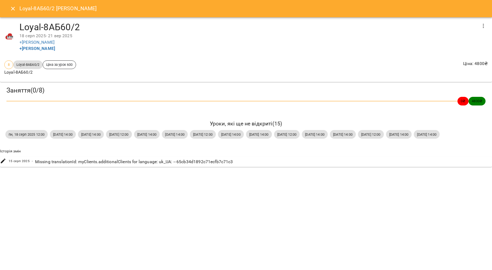
click at [9, 6] on button "Close" at bounding box center [12, 8] width 13 height 13
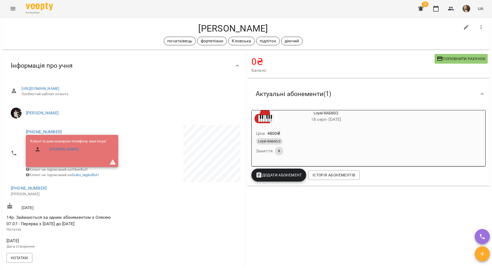
scroll to position [0, 0]
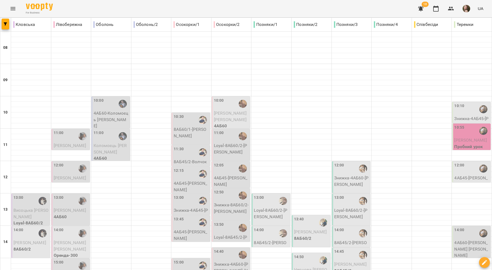
click at [9, 8] on button "Menu" at bounding box center [12, 8] width 13 height 13
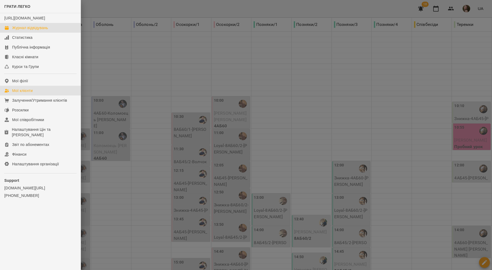
click at [22, 92] on link "Мої клієнти" at bounding box center [40, 91] width 81 height 10
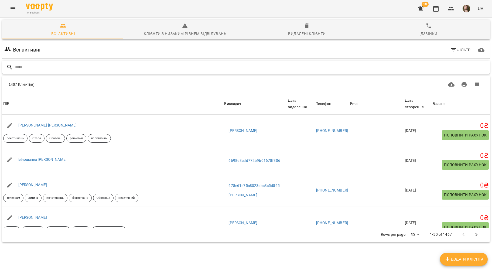
drag, startPoint x: 116, startPoint y: 62, endPoint x: 109, endPoint y: 66, distance: 7.6
paste input "**********"
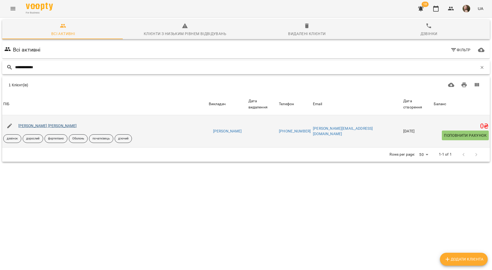
type input "**********"
click at [33, 124] on link "[PERSON_NAME] [PERSON_NAME]" at bounding box center [47, 126] width 59 height 4
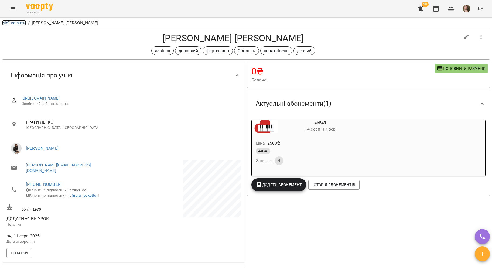
click at [19, 23] on link "Мої клієнти" at bounding box center [14, 22] width 24 height 5
click at [201, 5] on div "For Business 18 UA" at bounding box center [246, 8] width 492 height 17
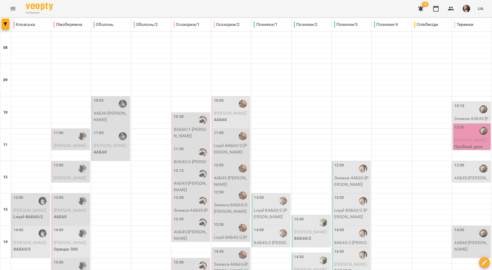
scroll to position [216, 0]
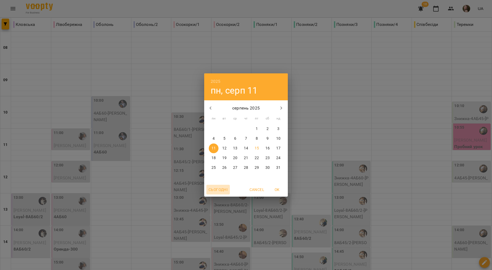
click at [219, 189] on span "Сьогодні" at bounding box center [218, 190] width 19 height 6
click at [274, 189] on span "OK" at bounding box center [277, 190] width 13 height 6
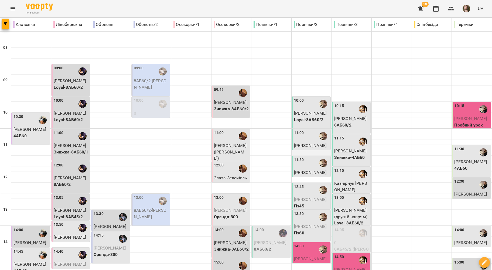
scroll to position [218, 0]
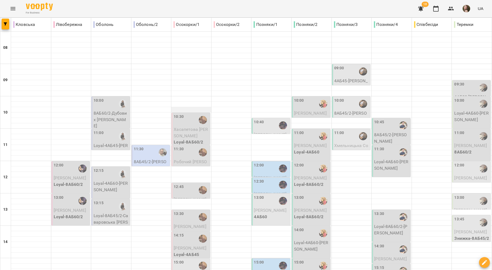
scroll to position [0, 0]
click at [154, 159] on p "8АБ45/2 - Копитько Варвара" at bounding box center [151, 165] width 35 height 13
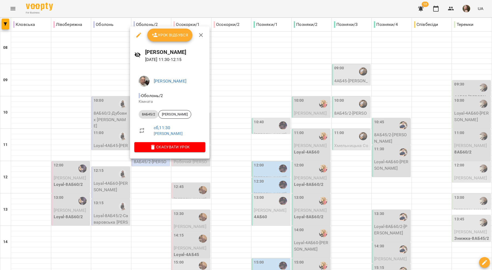
drag, startPoint x: 202, startPoint y: 35, endPoint x: 155, endPoint y: 208, distance: 179.2
click at [202, 35] on icon "button" at bounding box center [201, 35] width 6 height 6
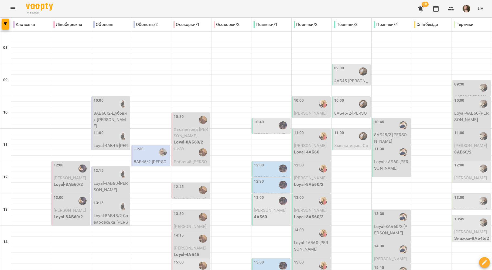
click at [144, 161] on p "8АБ45/2 - Копитько Варвара" at bounding box center [151, 165] width 35 height 13
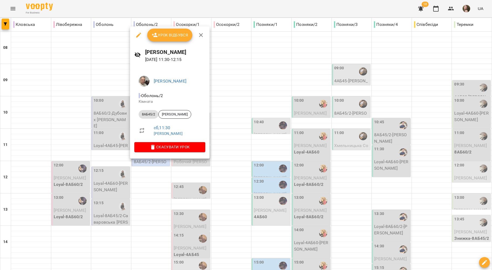
click at [202, 38] on icon "button" at bounding box center [201, 35] width 6 height 6
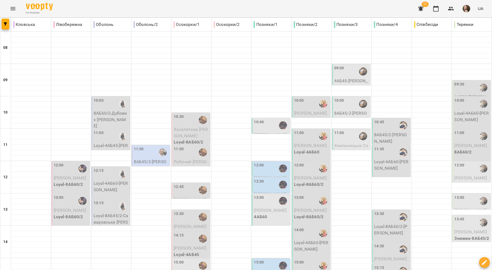
click at [216, 10] on div "For Business 17 UA" at bounding box center [246, 8] width 492 height 17
click at [11, 8] on icon "Menu" at bounding box center [13, 8] width 5 height 3
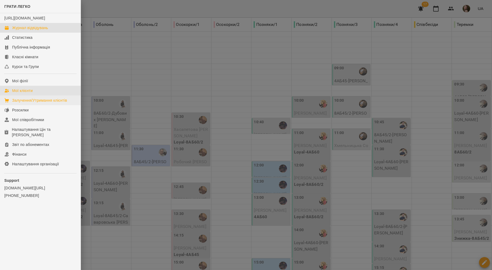
click at [26, 93] on div "Мої клієнти" at bounding box center [22, 90] width 21 height 5
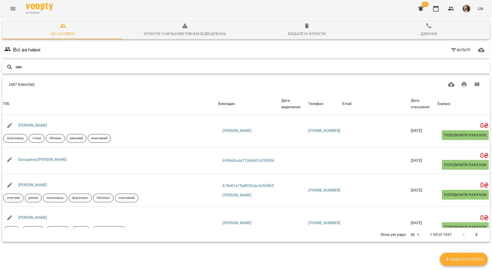
click at [222, 63] on input "text" at bounding box center [251, 67] width 473 height 9
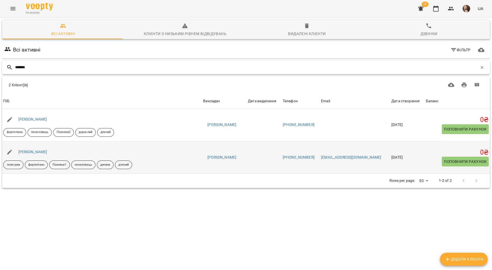
type input "*******"
click at [48, 153] on div "Свистун Максим" at bounding box center [32, 152] width 31 height 8
click at [46, 153] on link "Свистун Максим" at bounding box center [32, 152] width 29 height 4
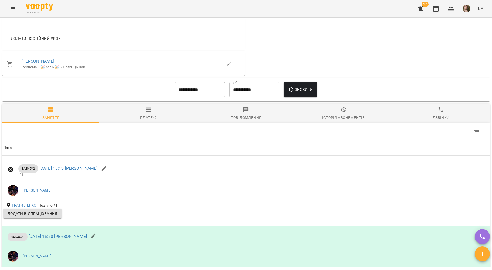
scroll to position [196, 0]
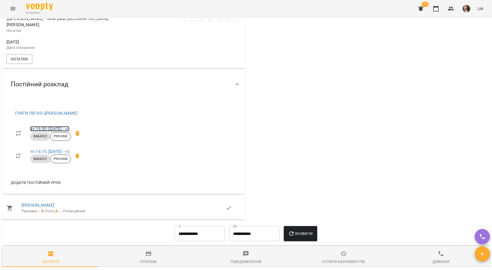
click at [61, 126] on link "вт , 16:50 (16 лип - ∞)" at bounding box center [49, 128] width 39 height 5
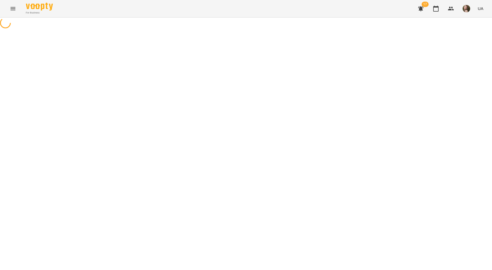
select select "*"
select select "*******"
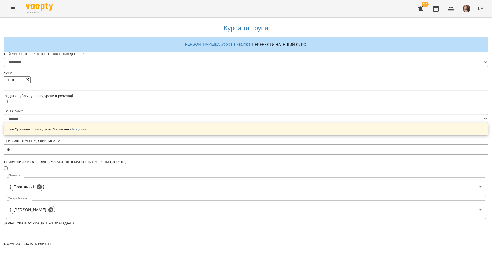
scroll to position [186, 0]
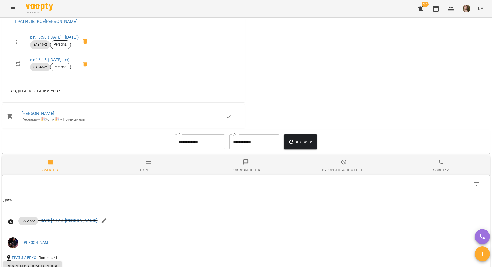
scroll to position [252, 0]
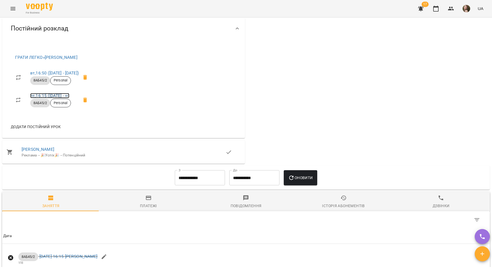
click at [60, 93] on link "пт , 16:15 (16 лип - ∞)" at bounding box center [49, 95] width 39 height 5
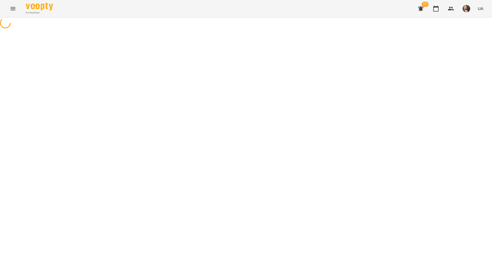
select select "*"
select select "*******"
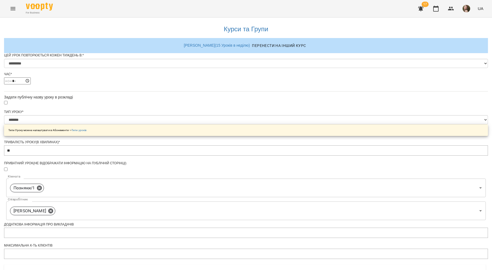
scroll to position [167, 0]
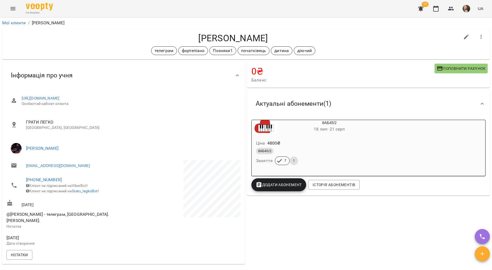
click at [460, 36] on button "button" at bounding box center [466, 37] width 13 height 13
select select "**"
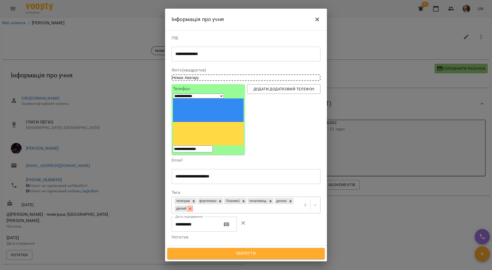
click at [193, 206] on div at bounding box center [190, 209] width 6 height 6
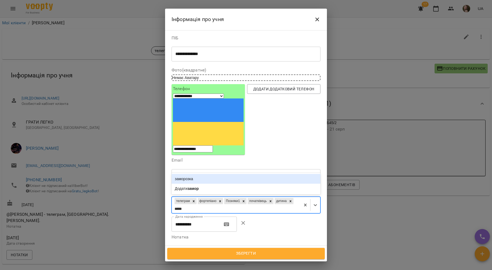
type input "******"
click at [201, 174] on div "заморозка" at bounding box center [246, 179] width 149 height 10
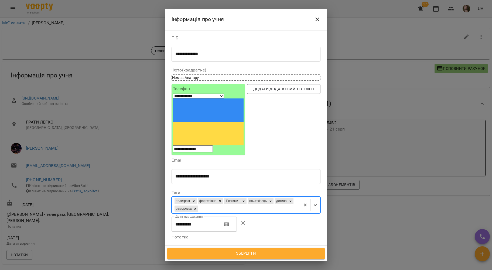
click at [262, 251] on textarea "**********" at bounding box center [243, 253] width 136 height 5
type textarea "**********"
click at [262, 251] on span "Зберегти" at bounding box center [246, 253] width 146 height 7
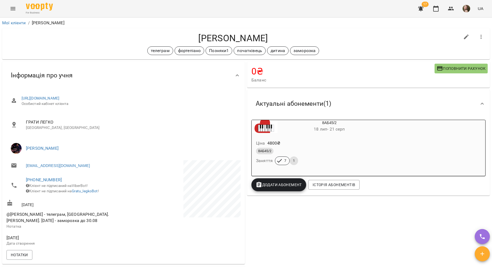
click at [20, 20] on li "Мої клієнти" at bounding box center [14, 23] width 24 height 6
click at [20, 21] on link "Мої клієнти" at bounding box center [14, 22] width 24 height 5
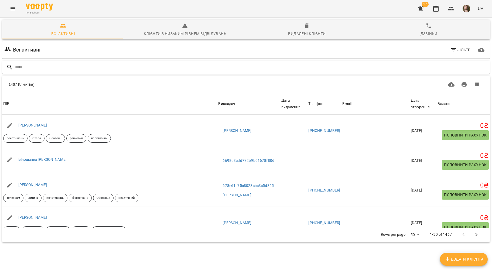
click at [68, 66] on input "text" at bounding box center [251, 67] width 473 height 9
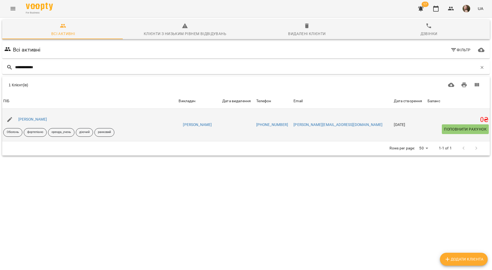
type input "**********"
click at [36, 122] on div "[PERSON_NAME]" at bounding box center [32, 120] width 31 height 8
click at [36, 120] on link "[PERSON_NAME]" at bounding box center [32, 119] width 29 height 4
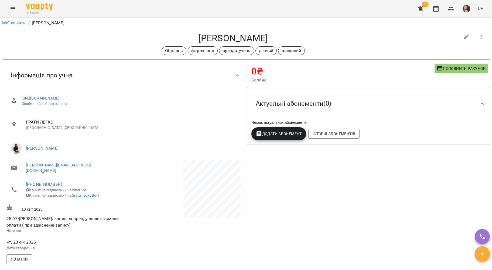
click at [11, 9] on icon "Menu" at bounding box center [13, 8] width 6 height 6
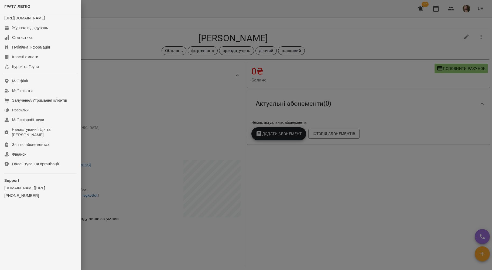
click at [325, 63] on div at bounding box center [246, 135] width 492 height 270
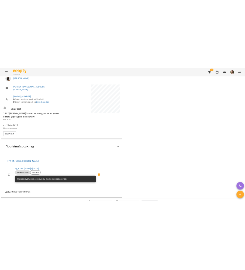
scroll to position [100, 0]
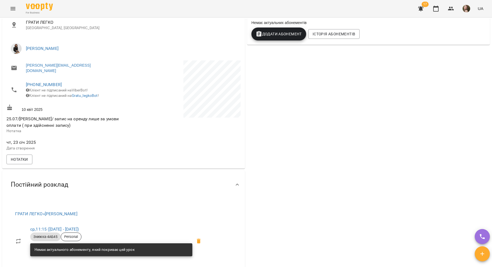
drag, startPoint x: 178, startPoint y: 14, endPoint x: 205, endPoint y: 5, distance: 29.1
click at [179, 13] on div "For Business 17 UA" at bounding box center [246, 8] width 492 height 17
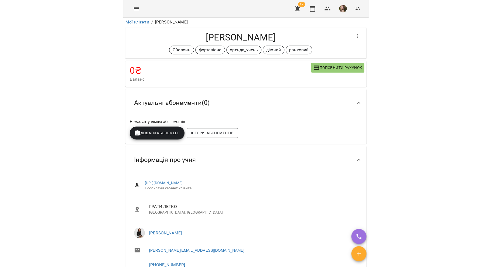
scroll to position [0, 0]
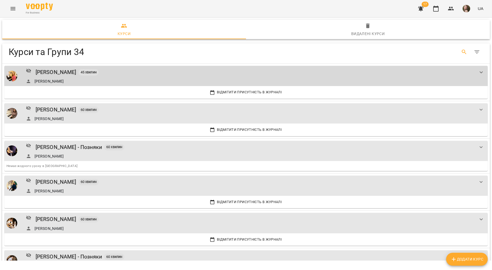
drag, startPoint x: 450, startPoint y: 52, endPoint x: 456, endPoint y: 53, distance: 6.6
click at [451, 52] on div "Table Toolbar" at bounding box center [377, 52] width 212 height 13
click at [462, 52] on icon "Search" at bounding box center [464, 52] width 5 height 5
click at [69, 55] on div "Table Toolbar" at bounding box center [111, 52] width 188 height 13
click at [54, 53] on input "Search" at bounding box center [111, 50] width 188 height 9
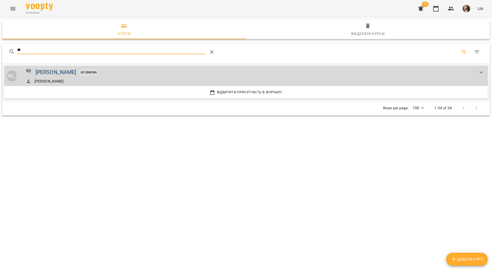
type input "**"
click at [48, 73] on div "[PERSON_NAME]" at bounding box center [56, 72] width 41 height 8
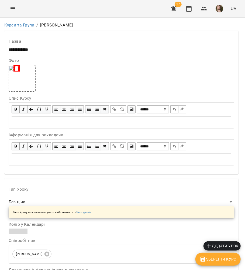
scroll to position [504, 0]
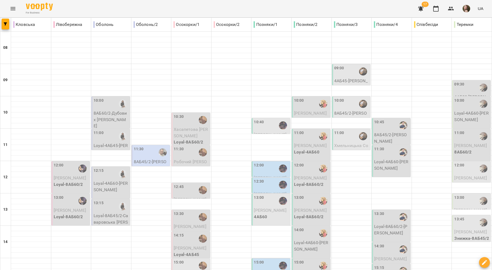
click at [12, 11] on icon "Menu" at bounding box center [13, 8] width 6 height 6
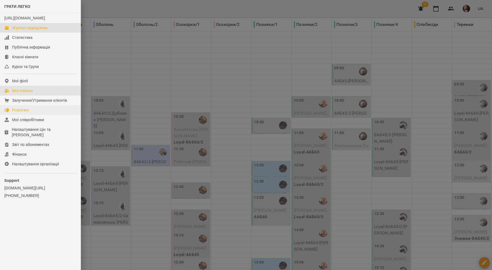
drag, startPoint x: 28, startPoint y: 94, endPoint x: 60, endPoint y: 117, distance: 38.7
click at [29, 93] on div "Мої клієнти" at bounding box center [22, 90] width 21 height 5
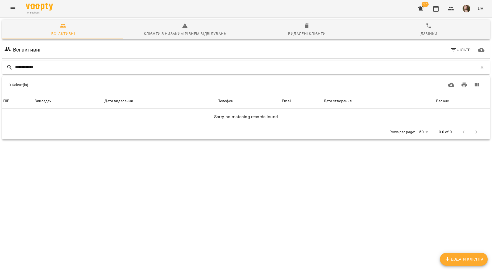
click at [22, 67] on input "**********" at bounding box center [246, 67] width 463 height 9
type input "**********"
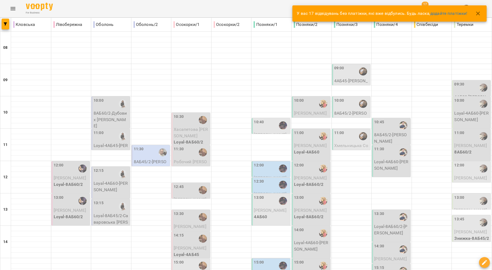
click at [13, 10] on icon "Menu" at bounding box center [13, 8] width 5 height 3
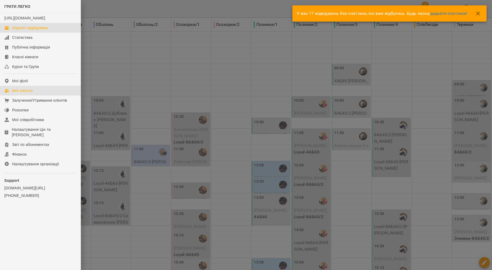
click at [26, 93] on div "Мої клієнти" at bounding box center [22, 90] width 21 height 5
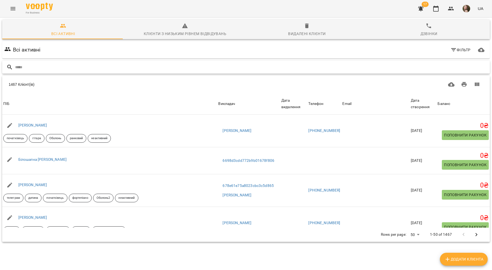
click at [93, 63] on input "text" at bounding box center [251, 67] width 473 height 9
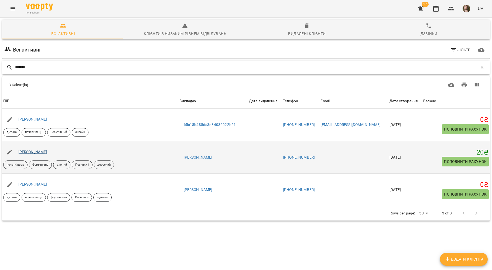
type input "*******"
click at [36, 151] on link "[PERSON_NAME]" at bounding box center [32, 152] width 29 height 4
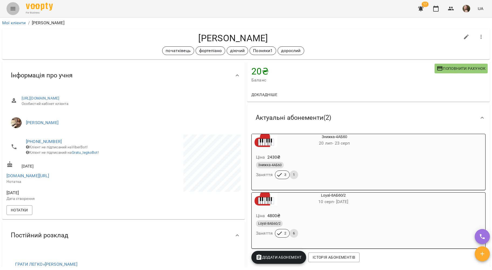
click at [12, 11] on icon "Menu" at bounding box center [13, 8] width 6 height 6
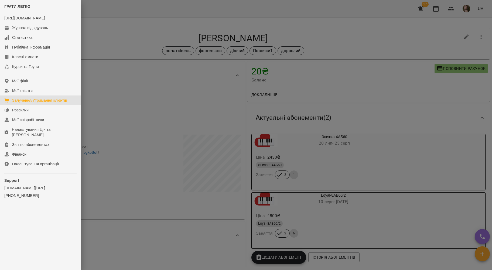
click at [29, 103] on div "Залучення/Утримання клієнтів" at bounding box center [39, 100] width 55 height 5
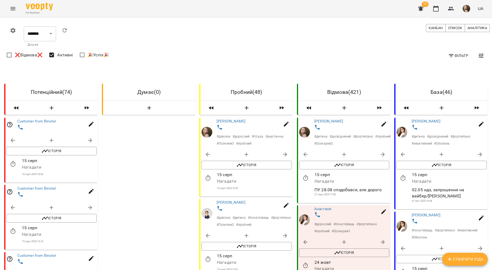
click at [464, 54] on button "Фільтр" at bounding box center [458, 56] width 25 height 10
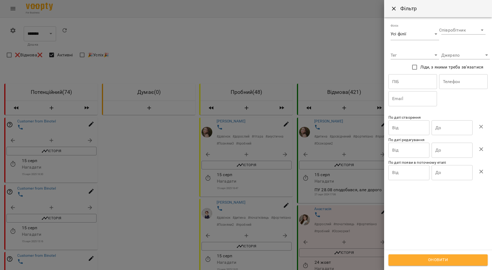
click at [406, 127] on input "Від" at bounding box center [409, 127] width 41 height 15
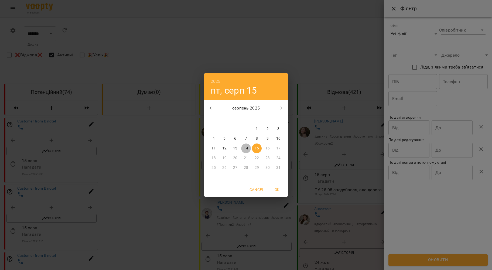
click at [246, 148] on p "14" at bounding box center [246, 148] width 4 height 5
type input "**********"
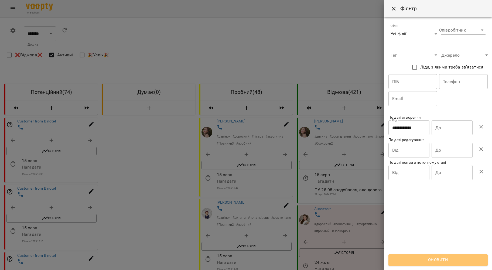
click at [463, 259] on span "Оновити" at bounding box center [438, 260] width 87 height 7
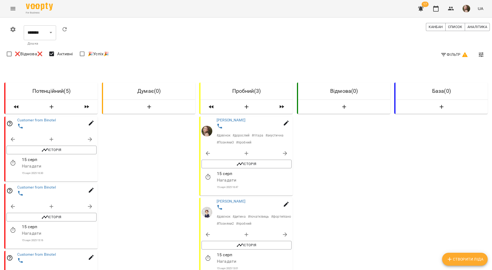
scroll to position [216, 0]
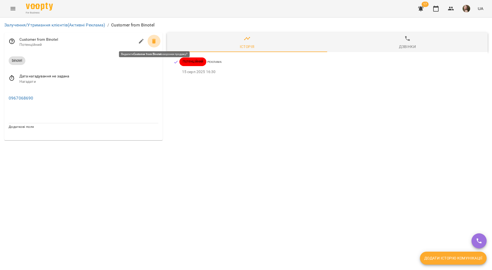
click at [155, 42] on icon at bounding box center [154, 41] width 4 height 5
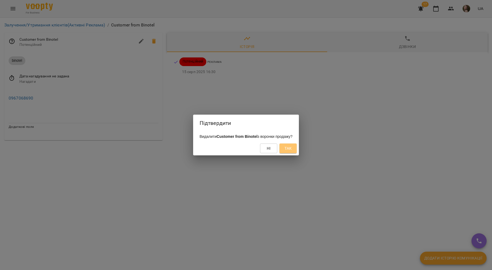
drag, startPoint x: 288, startPoint y: 148, endPoint x: 221, endPoint y: 55, distance: 115.5
click at [288, 149] on button "Так" at bounding box center [288, 149] width 17 height 10
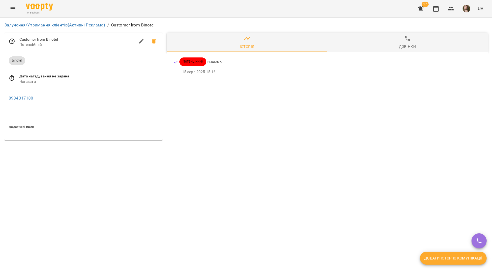
click at [156, 43] on icon at bounding box center [154, 41] width 6 height 6
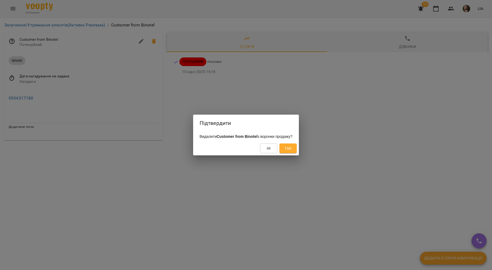
click at [299, 150] on div "Ні Так" at bounding box center [246, 148] width 106 height 14
click at [293, 150] on span "Так" at bounding box center [288, 148] width 9 height 6
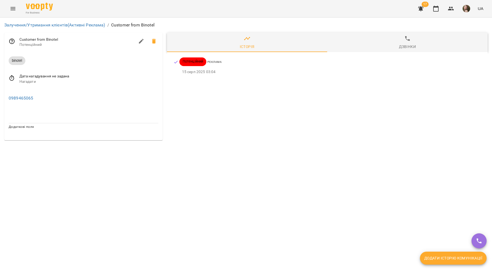
click at [156, 42] on icon at bounding box center [154, 41] width 6 height 6
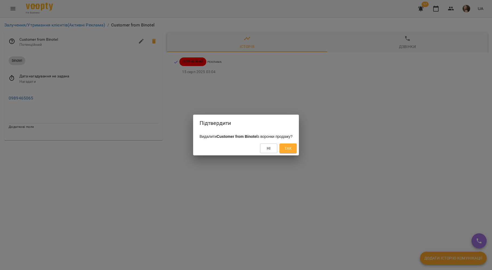
click at [292, 148] on span "Так" at bounding box center [288, 148] width 7 height 6
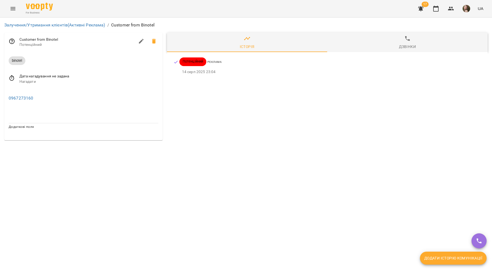
click at [152, 36] on span at bounding box center [154, 41] width 13 height 13
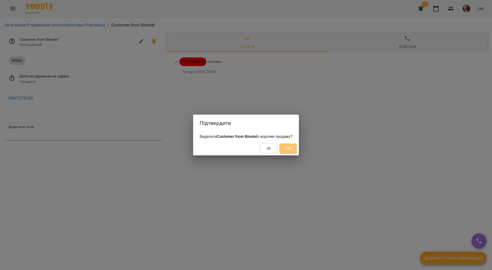
click at [297, 149] on button "Так" at bounding box center [288, 149] width 17 height 10
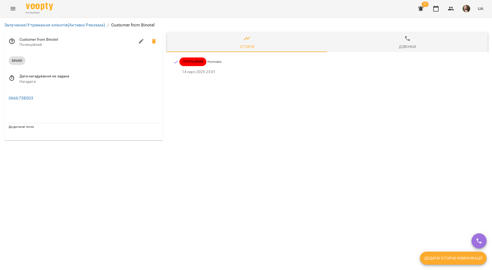
click at [153, 41] on icon at bounding box center [154, 41] width 4 height 5
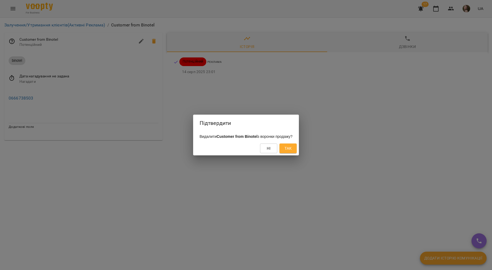
click at [297, 146] on button "Так" at bounding box center [288, 149] width 17 height 10
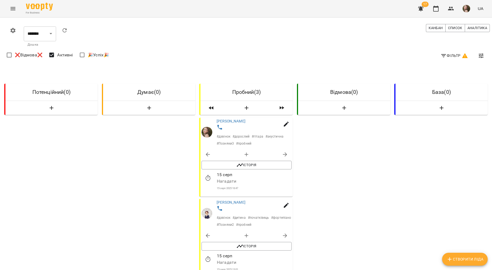
click at [451, 59] on span "Фільтр" at bounding box center [455, 55] width 28 height 6
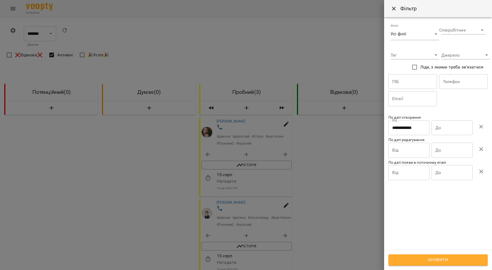
click at [420, 121] on input "**********" at bounding box center [409, 127] width 41 height 15
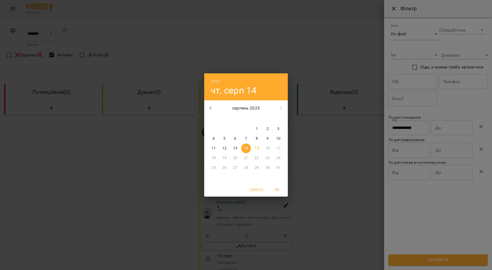
click at [259, 150] on span "15" at bounding box center [257, 148] width 10 height 5
type input "**********"
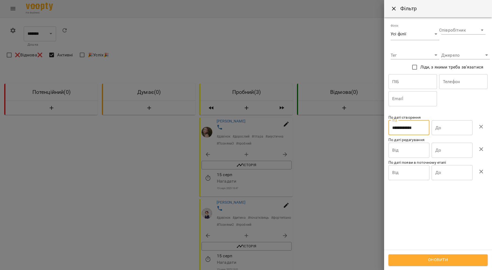
click at [435, 256] on button "Оновити" at bounding box center [438, 260] width 99 height 11
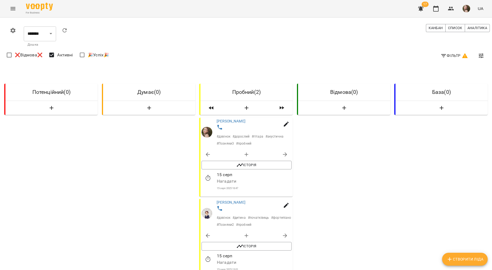
click at [57, 115] on div at bounding box center [51, 108] width 92 height 14
click at [53, 110] on icon "button" at bounding box center [51, 108] width 6 height 6
select select "*"
select select "**"
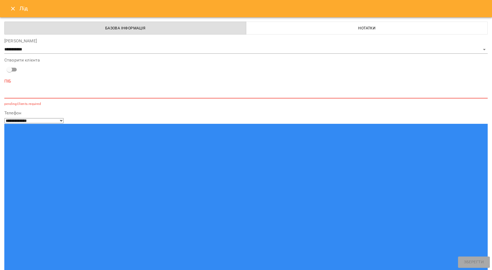
click at [35, 96] on textarea at bounding box center [246, 94] width 484 height 5
drag, startPoint x: 35, startPoint y: 96, endPoint x: 28, endPoint y: 121, distance: 25.2
paste input "**********"
type input "**********"
click at [36, 95] on textarea at bounding box center [246, 94] width 484 height 5
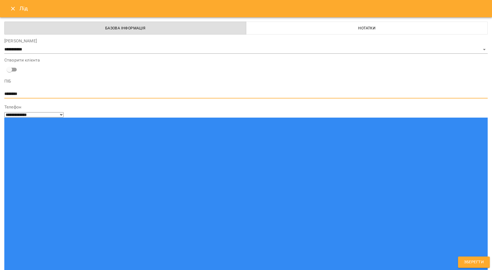
type textarea "********"
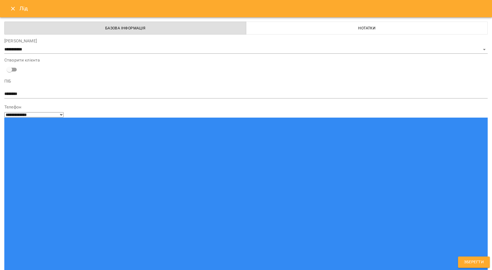
type input "**"
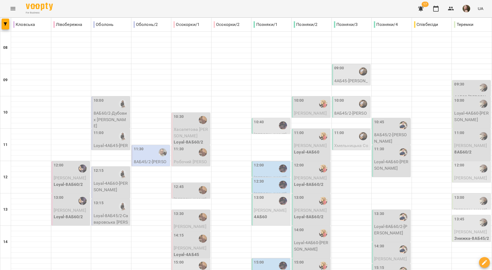
click at [17, 9] on button "Menu" at bounding box center [12, 8] width 13 height 13
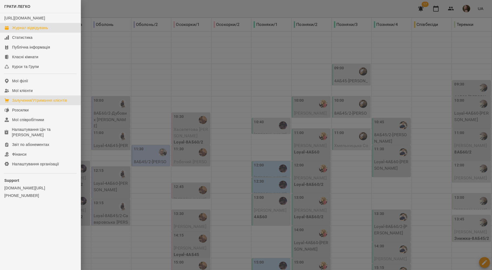
click at [16, 105] on link "Залучення/Утримання клієнтів" at bounding box center [40, 101] width 81 height 10
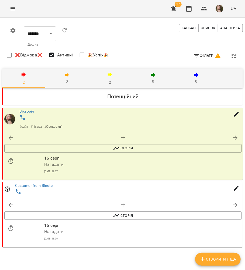
drag, startPoint x: 116, startPoint y: 76, endPoint x: 127, endPoint y: 78, distance: 11.8
click at [116, 76] on span "2" at bounding box center [110, 78] width 37 height 15
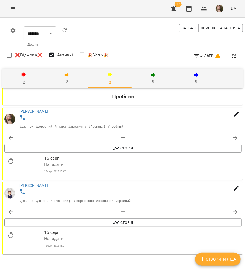
click at [10, 8] on icon "Menu" at bounding box center [13, 8] width 6 height 6
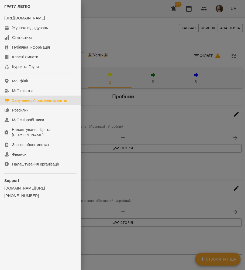
click at [155, 38] on div at bounding box center [122, 135] width 245 height 270
